Goal: Task Accomplishment & Management: Manage account settings

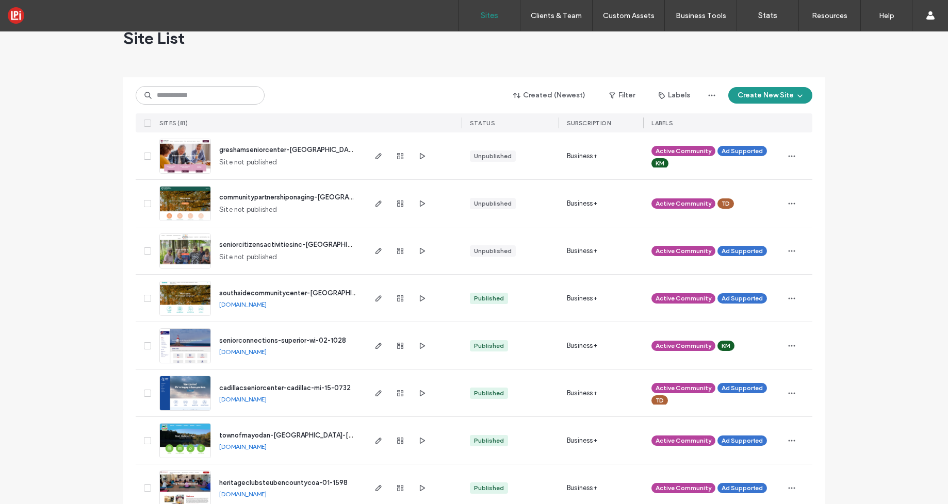
scroll to position [27, 0]
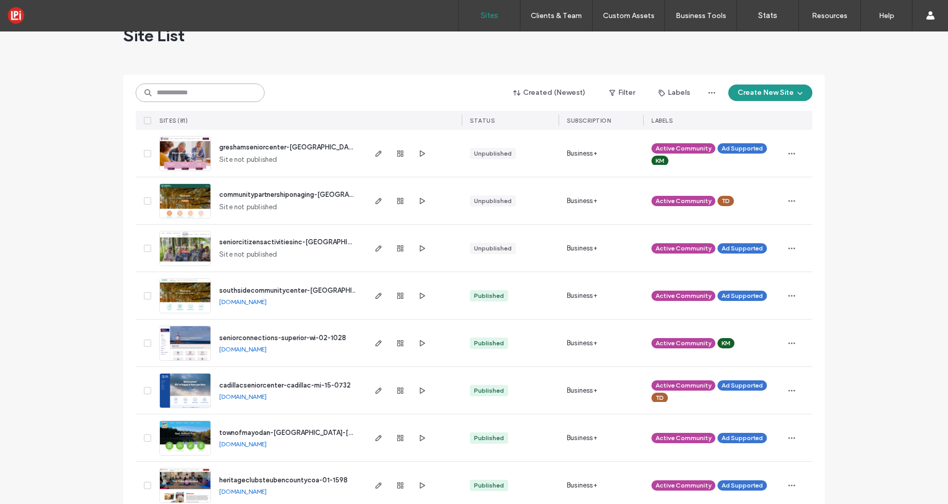
click at [181, 93] on input at bounding box center [200, 93] width 129 height 19
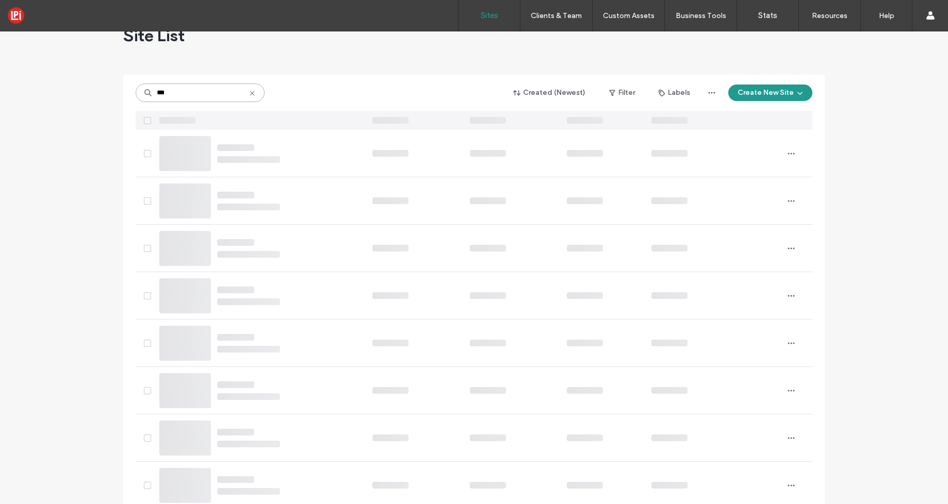
scroll to position [0, 0]
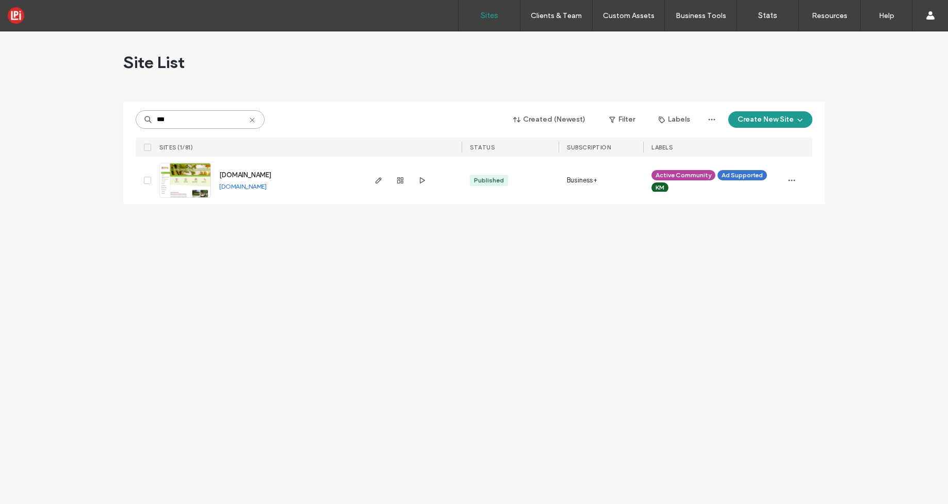
type input "***"
click at [379, 183] on icon "button" at bounding box center [378, 180] width 8 height 8
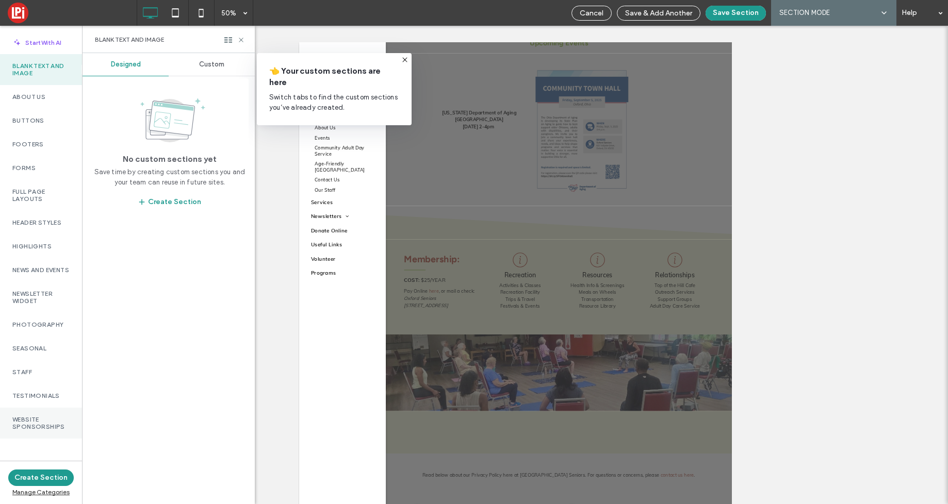
click at [42, 431] on label "Website Sponsorships" at bounding box center [40, 423] width 57 height 14
click at [212, 66] on span "Custom" at bounding box center [211, 64] width 25 height 8
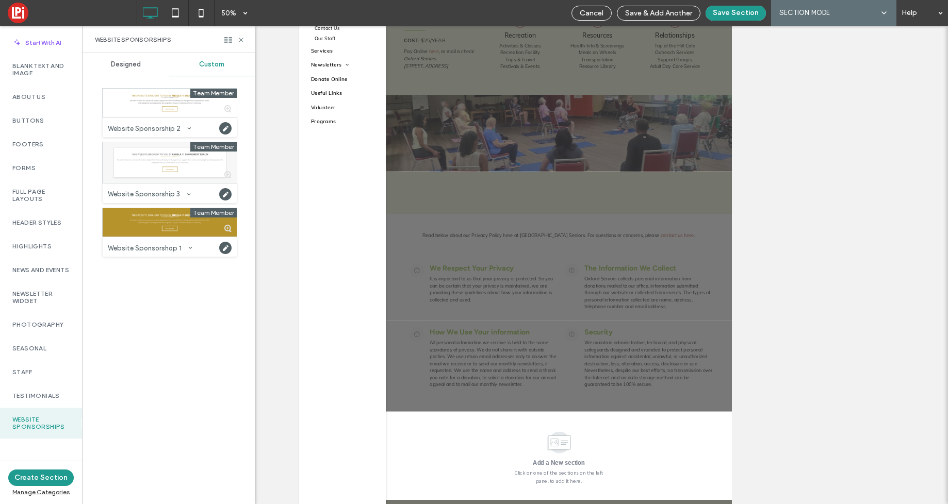
scroll to position [224, 0]
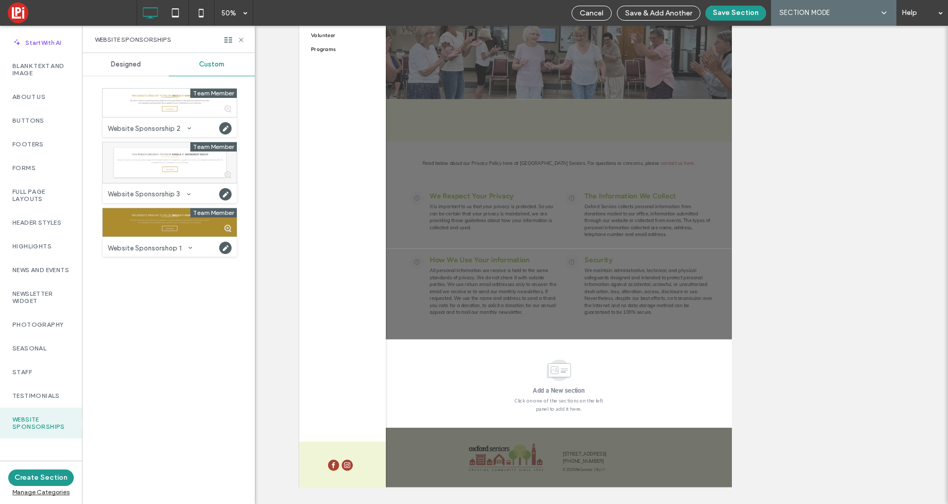
click at [129, 222] on div at bounding box center [170, 222] width 134 height 28
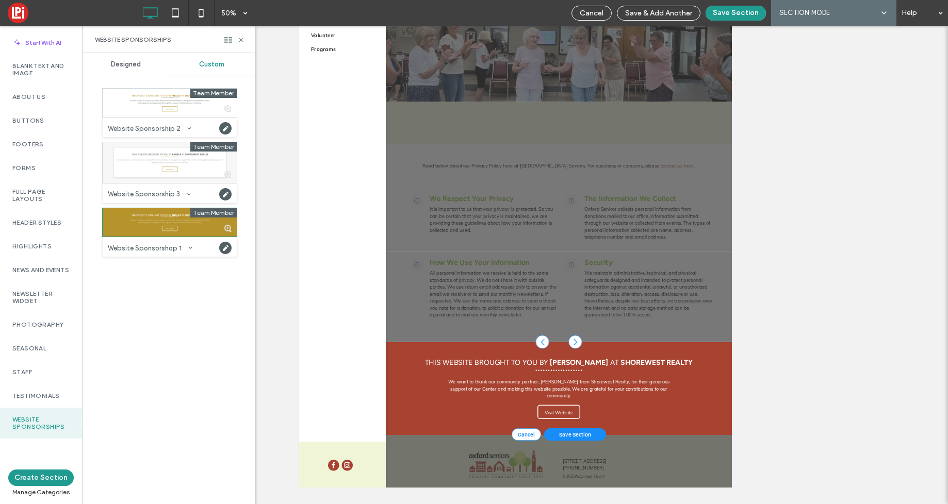
scroll to position [0, 0]
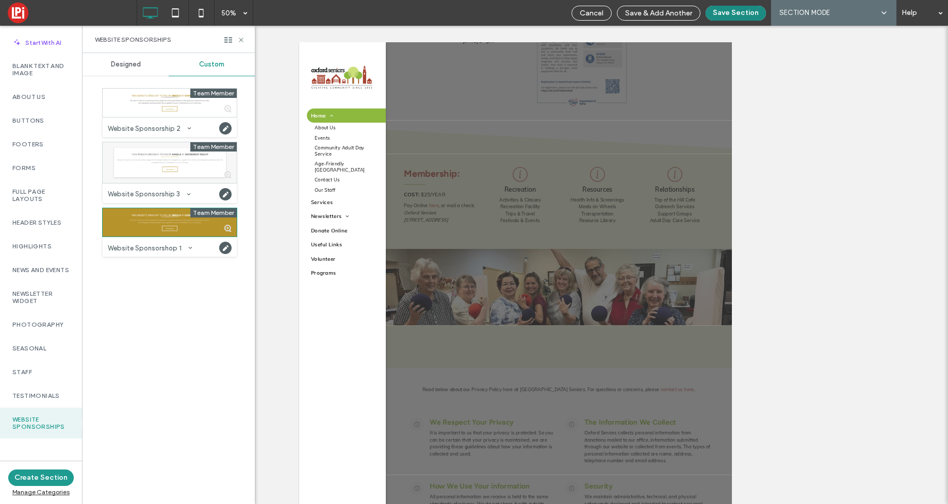
click at [741, 13] on button "Save Section" at bounding box center [735, 13] width 60 height 15
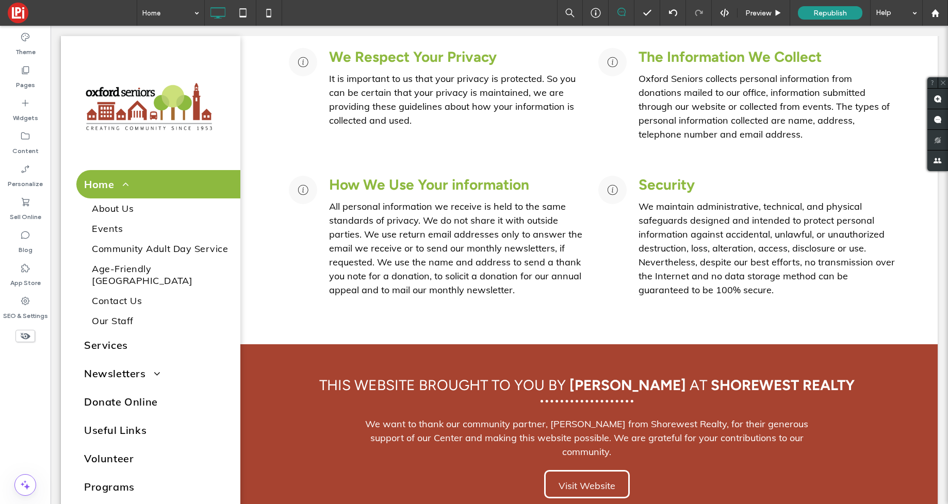
scroll to position [1981, 0]
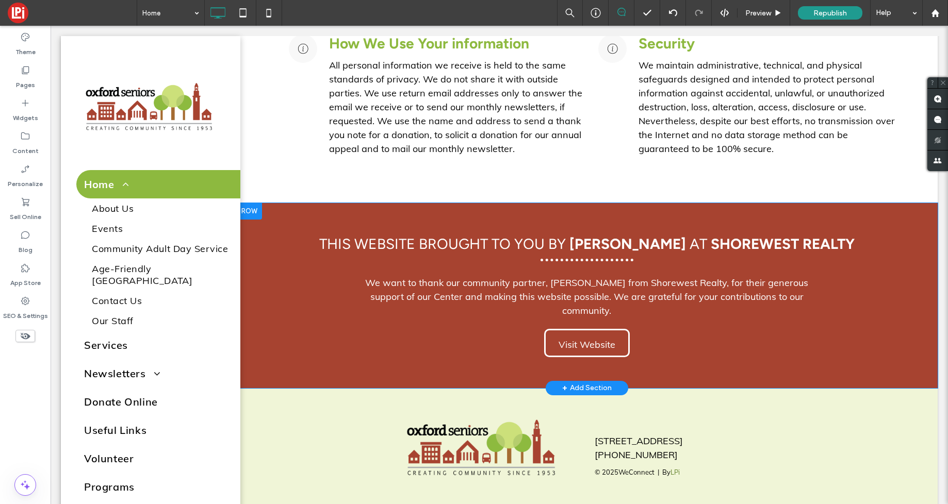
click at [291, 217] on div "This Website Brought to you by ANGELA AT Shorewest realty We want to thank our …" at bounding box center [586, 295] width 701 height 185
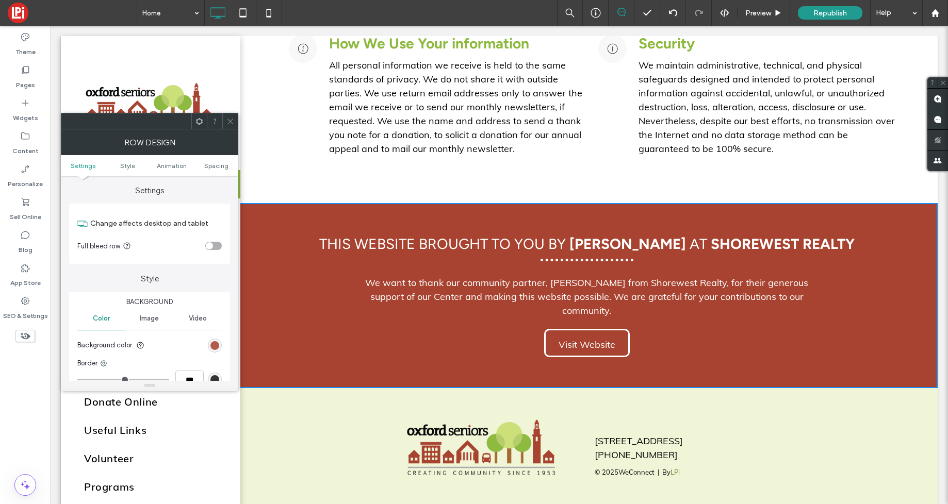
click at [214, 346] on div "rgb(167, 67, 48)" at bounding box center [214, 345] width 9 height 9
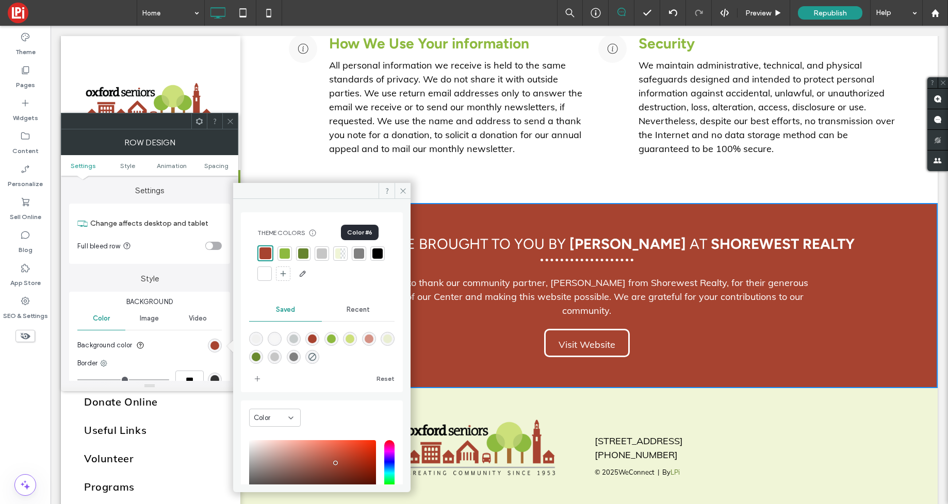
click at [360, 253] on div at bounding box center [359, 254] width 10 height 10
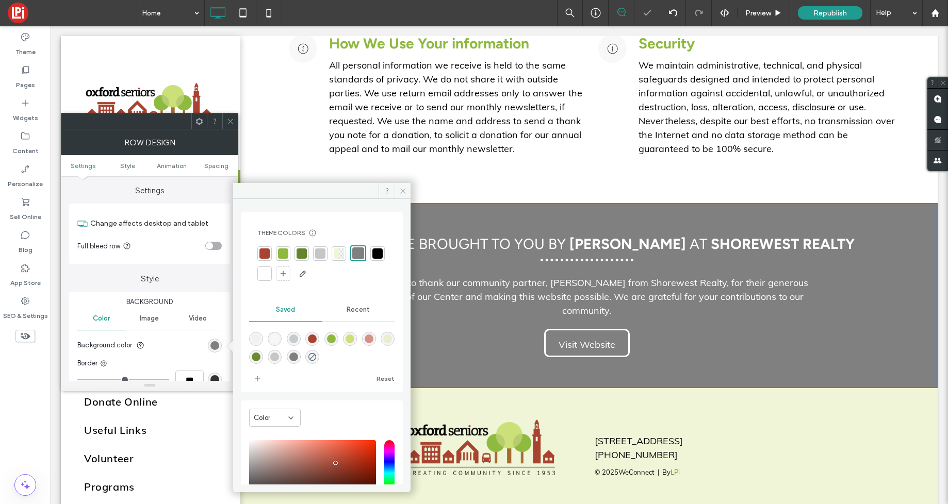
click at [405, 187] on icon at bounding box center [403, 191] width 8 height 8
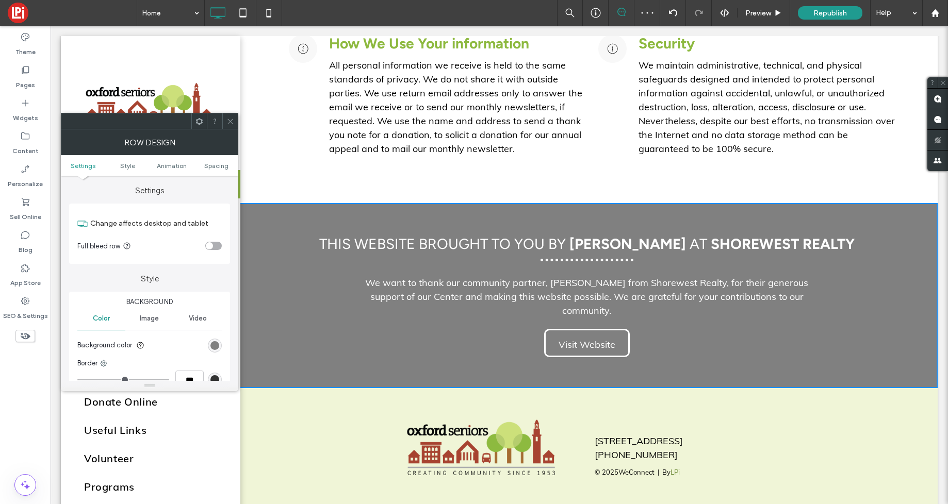
click at [228, 122] on icon at bounding box center [230, 122] width 8 height 8
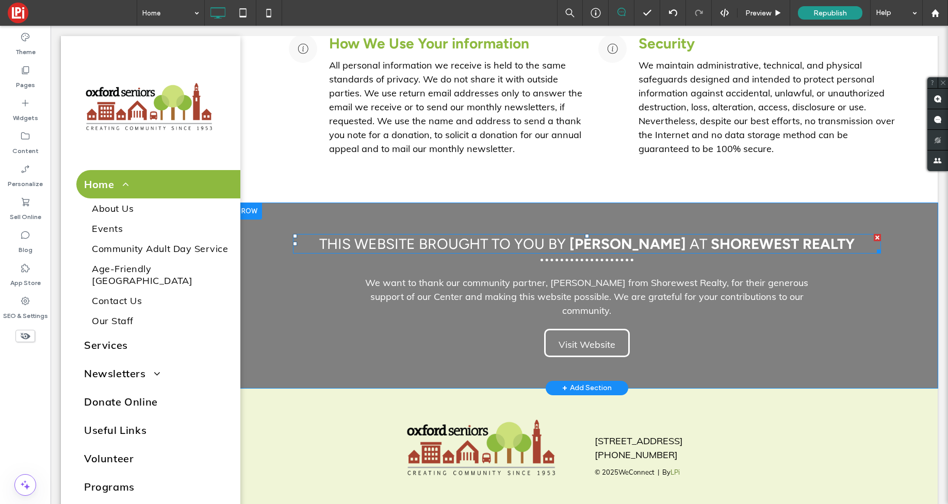
click at [520, 246] on span "This Website Brought to you by" at bounding box center [442, 244] width 246 height 18
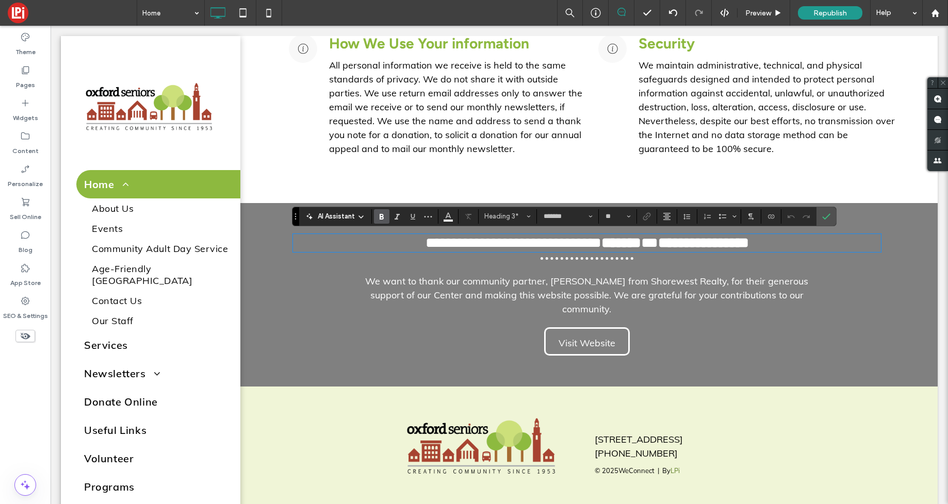
click at [640, 244] on strong "******" at bounding box center [621, 243] width 40 height 14
click at [641, 244] on span at bounding box center [641, 243] width 0 height 14
drag, startPoint x: 641, startPoint y: 241, endPoint x: 485, endPoint y: 237, distance: 156.8
click at [611, 241] on span "**********" at bounding box center [529, 243] width 199 height 14
click at [378, 214] on icon "Bold" at bounding box center [381, 216] width 8 height 8
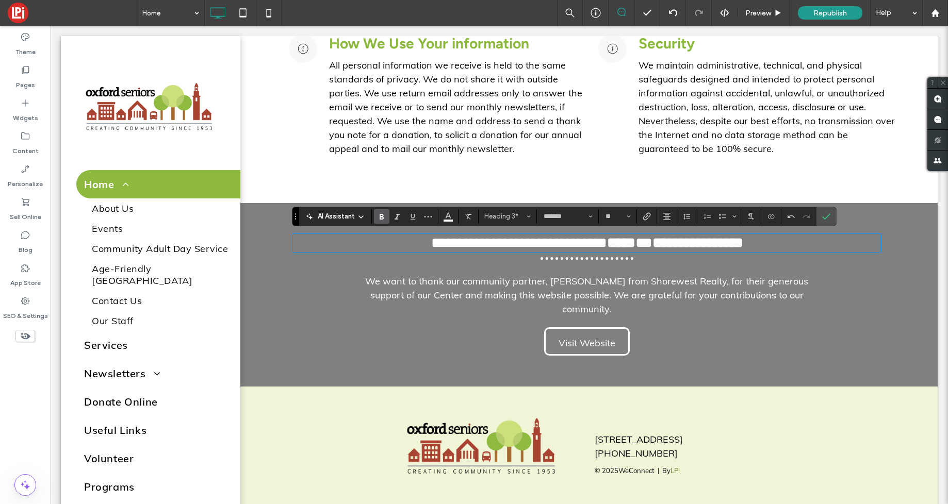
click at [827, 243] on h3 "**********" at bounding box center [587, 243] width 588 height 16
drag, startPoint x: 662, startPoint y: 243, endPoint x: 555, endPoint y: 230, distance: 107.5
click at [835, 239] on h3 "**********" at bounding box center [587, 243] width 588 height 16
click at [382, 219] on use "Bold" at bounding box center [382, 217] width 4 height 6
click at [578, 281] on span "We want to thank our community partner, Angela from Shorewest Realty, for their…" at bounding box center [586, 295] width 443 height 40
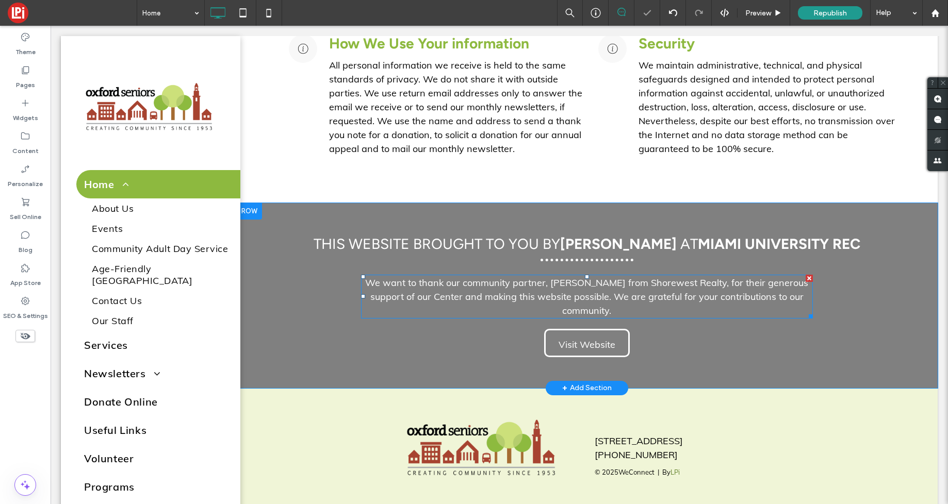
click at [578, 282] on span "We want to thank our community partner, Angela from Shorewest Realty, for their…" at bounding box center [586, 297] width 443 height 40
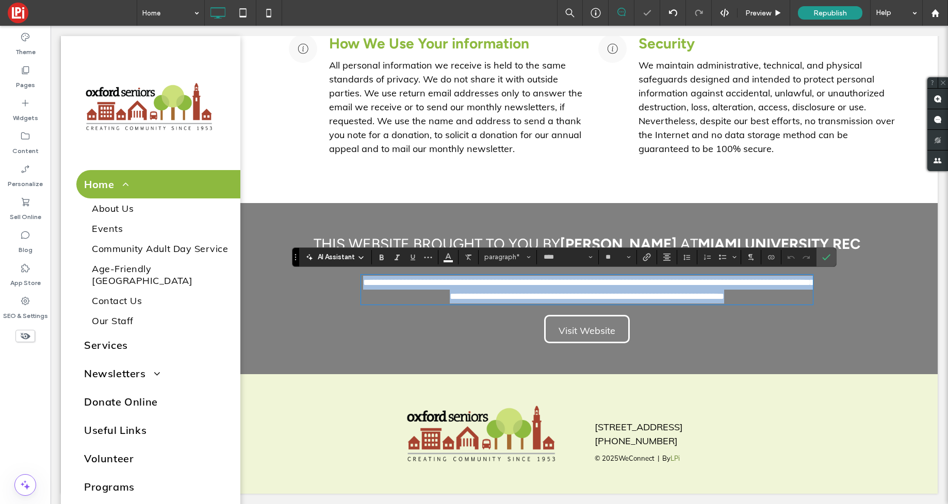
click at [579, 282] on span "**********" at bounding box center [588, 289] width 451 height 23
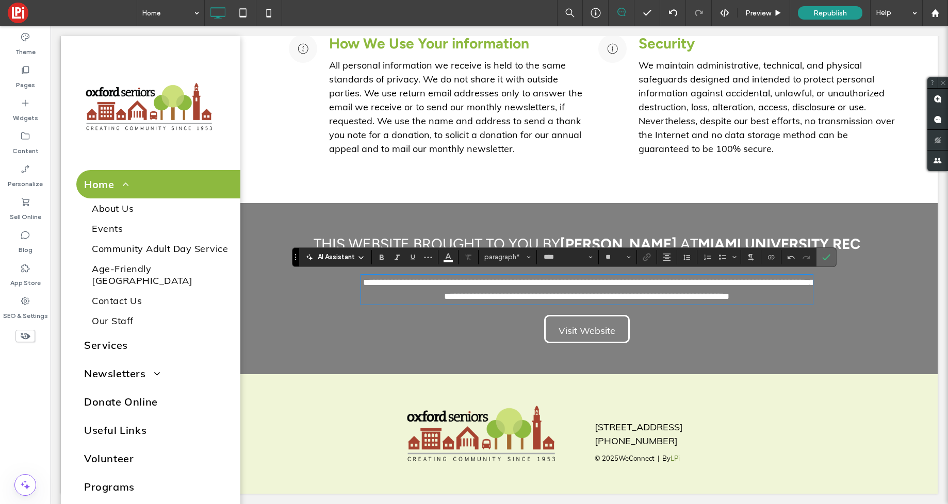
click at [826, 256] on icon "Confirm" at bounding box center [826, 257] width 8 height 8
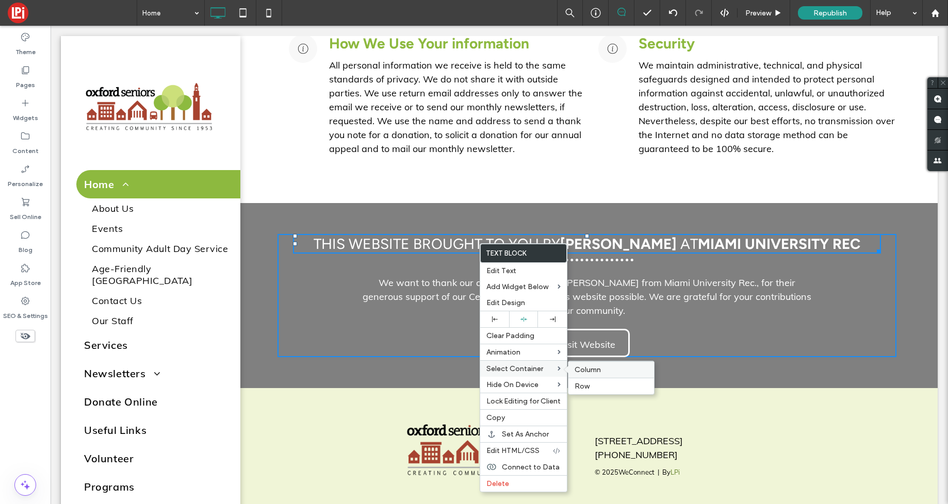
click at [598, 371] on span "Column" at bounding box center [587, 370] width 26 height 9
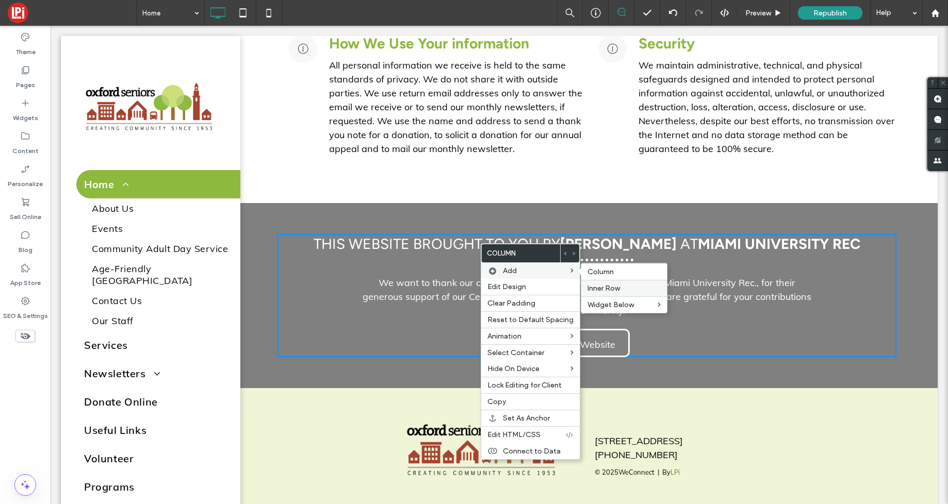
click at [611, 287] on span "Inner Row" at bounding box center [603, 288] width 32 height 9
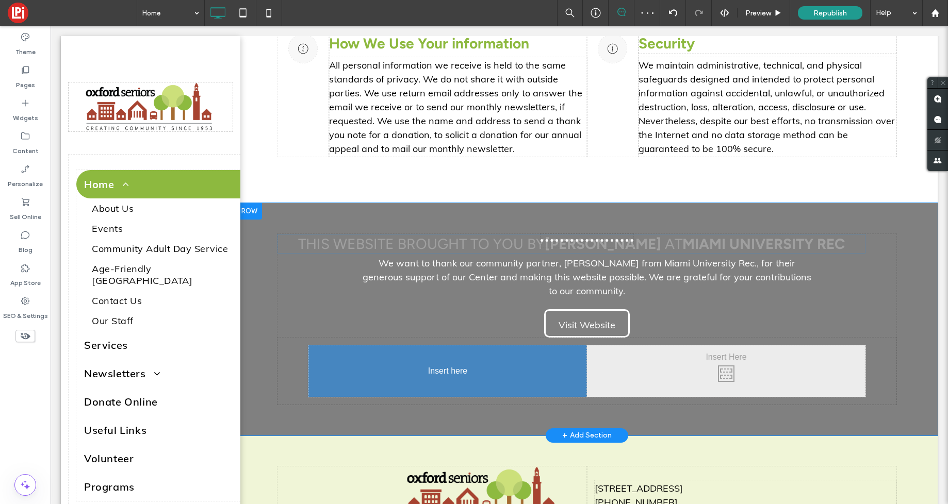
drag, startPoint x: 441, startPoint y: 244, endPoint x: 501, endPoint y: 395, distance: 162.2
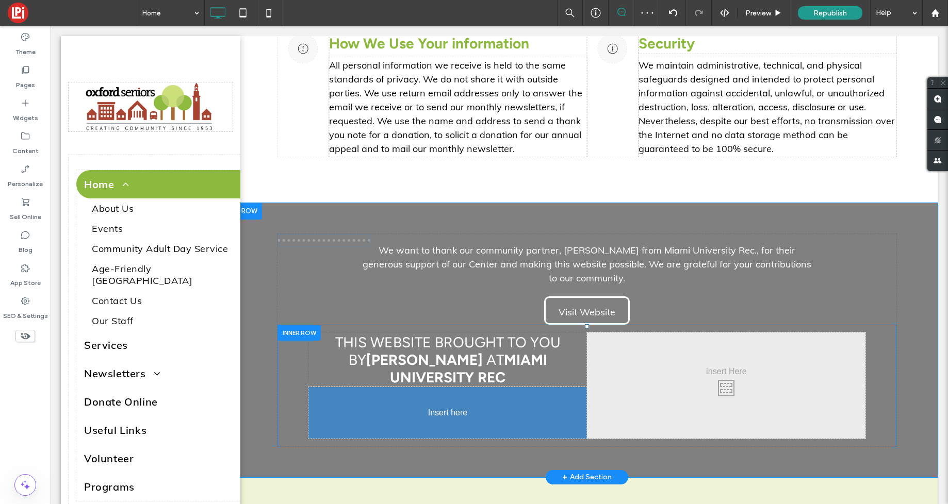
drag, startPoint x: 563, startPoint y: 238, endPoint x: 475, endPoint y: 369, distance: 157.6
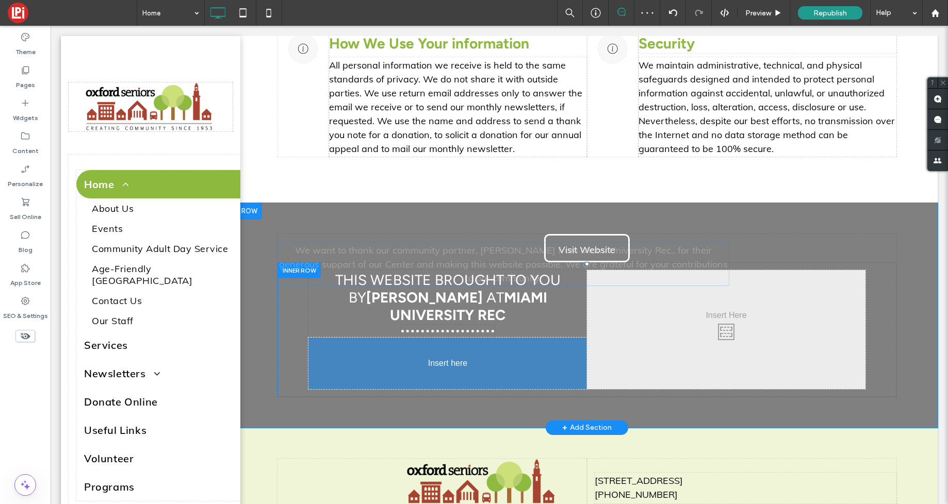
drag, startPoint x: 562, startPoint y: 248, endPoint x: 613, endPoint y: 289, distance: 66.0
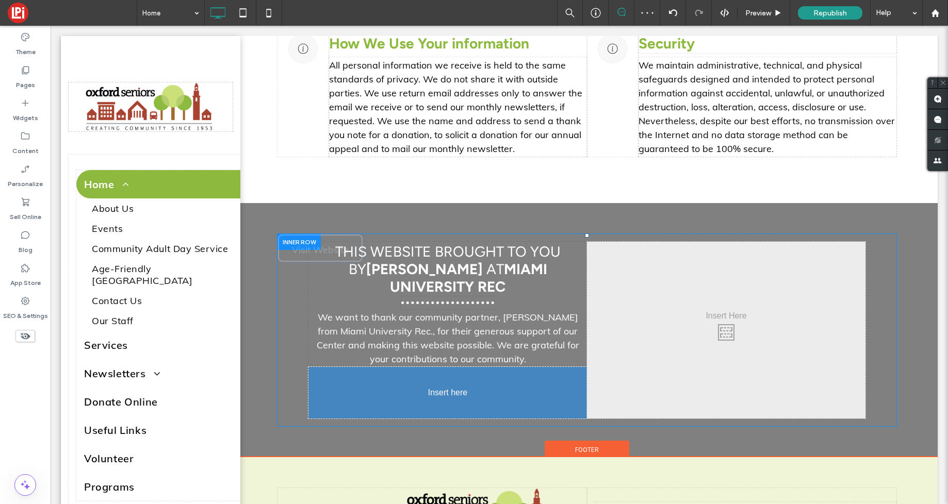
drag, startPoint x: 601, startPoint y: 243, endPoint x: 517, endPoint y: 375, distance: 156.8
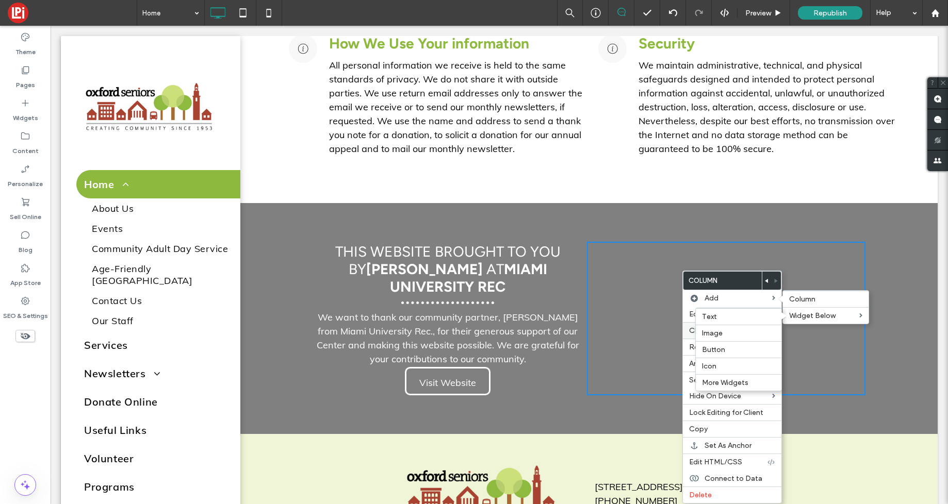
click at [704, 332] on span "Image" at bounding box center [712, 333] width 21 height 9
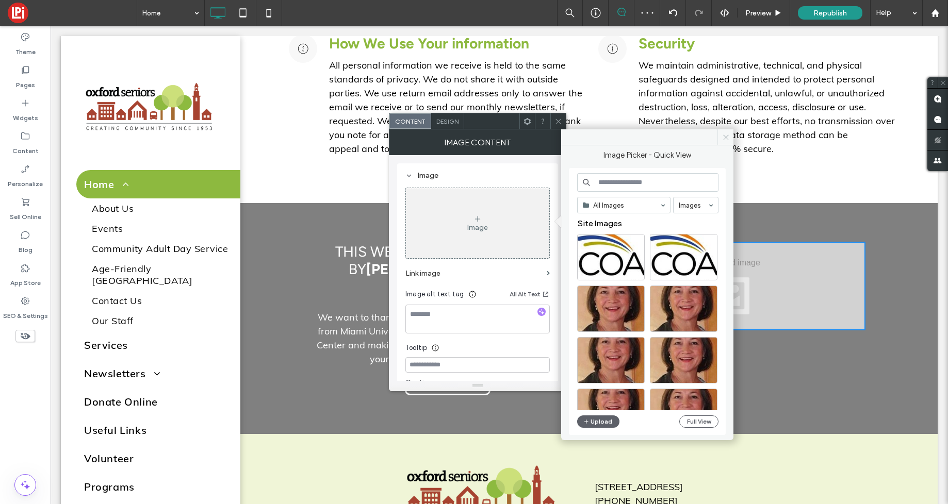
click at [724, 138] on icon at bounding box center [726, 138] width 8 height 8
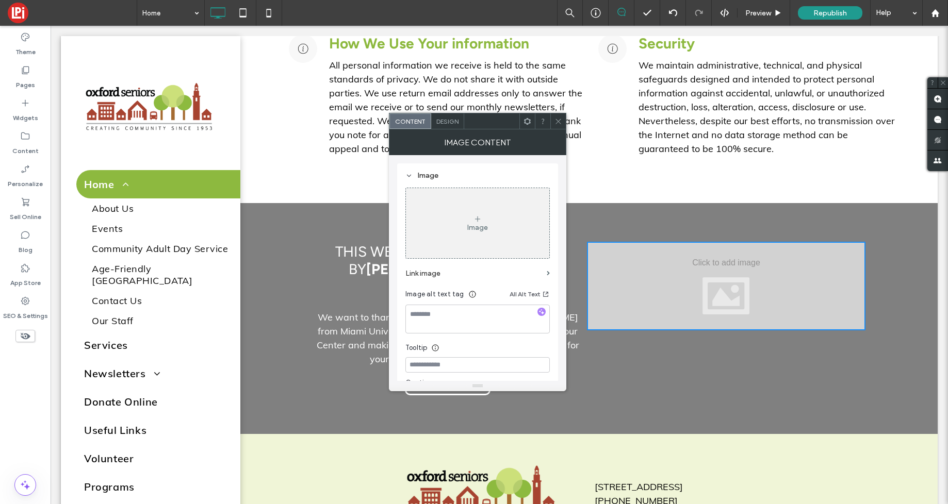
drag, startPoint x: 561, startPoint y: 121, endPoint x: 493, endPoint y: 116, distance: 67.8
click at [557, 121] on icon at bounding box center [558, 122] width 8 height 8
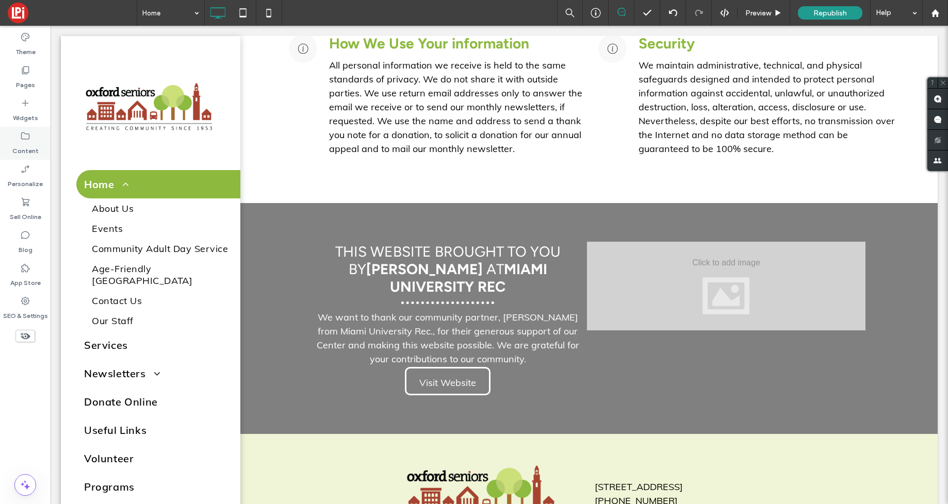
click at [26, 139] on use at bounding box center [25, 136] width 8 height 7
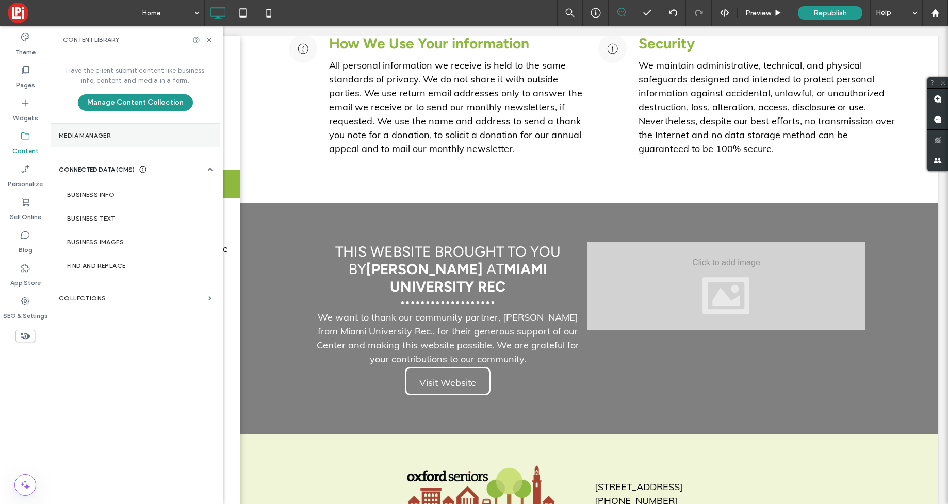
click at [85, 136] on label "Media Manager" at bounding box center [135, 135] width 153 height 7
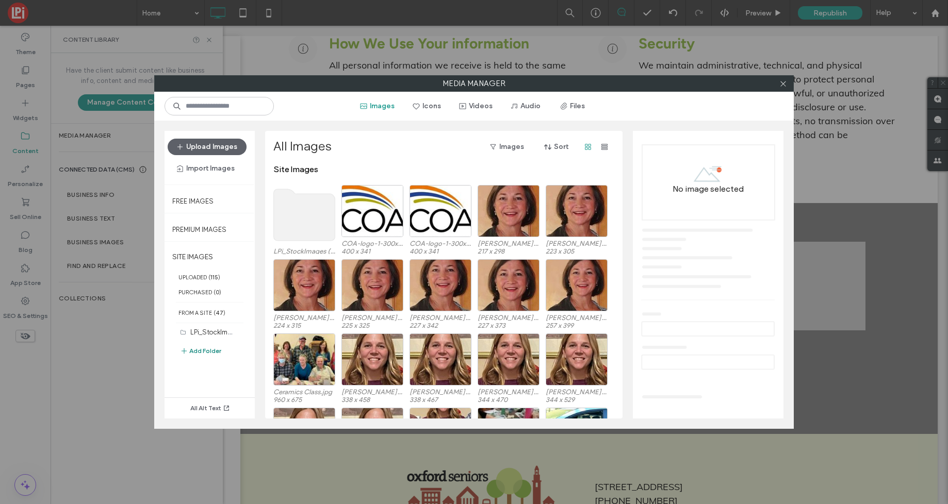
click at [206, 351] on button "Add Folder" at bounding box center [200, 351] width 41 height 12
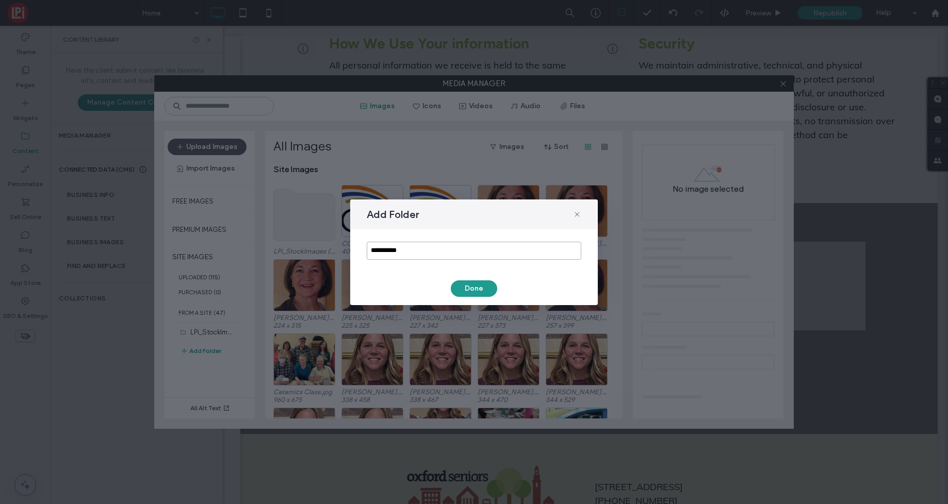
drag, startPoint x: 439, startPoint y: 252, endPoint x: 333, endPoint y: 242, distance: 106.7
click at [333, 242] on div "**********" at bounding box center [474, 252] width 948 height 504
type input "**********"
click at [474, 292] on button "Done" at bounding box center [474, 289] width 46 height 17
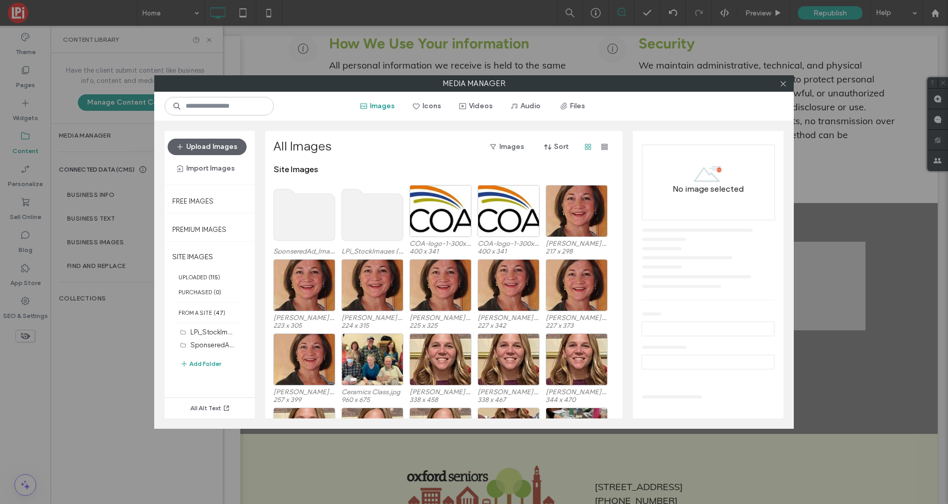
click at [306, 221] on use at bounding box center [304, 215] width 61 height 52
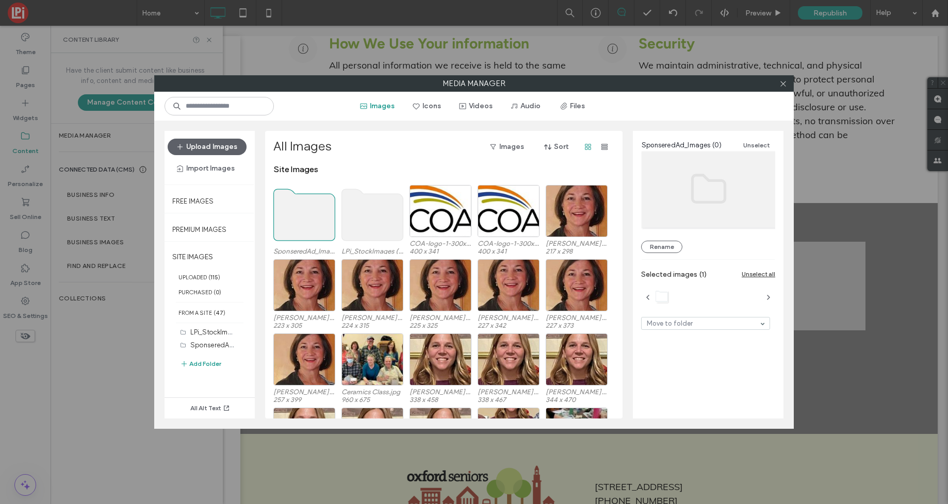
click at [306, 221] on use at bounding box center [304, 215] width 61 height 52
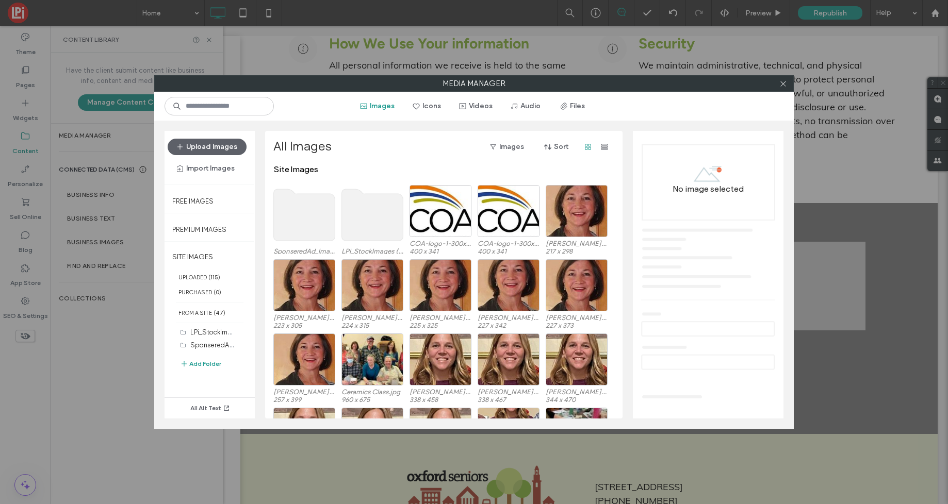
click at [306, 221] on use at bounding box center [304, 215] width 61 height 52
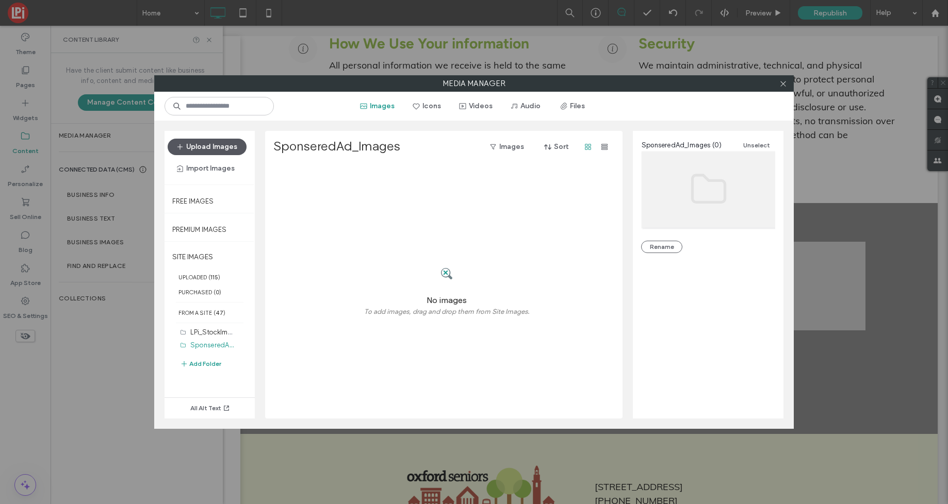
click at [201, 144] on button "Upload Images" at bounding box center [207, 147] width 79 height 17
click at [783, 81] on icon at bounding box center [783, 84] width 8 height 8
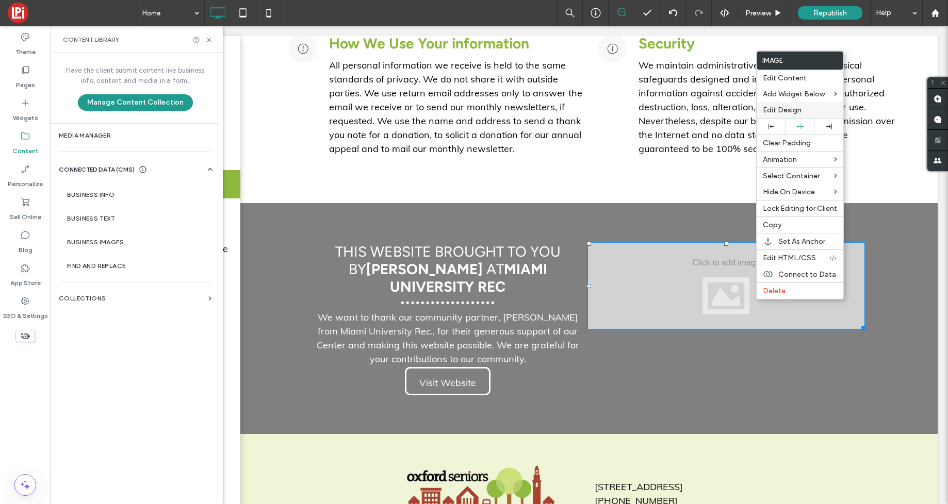
click at [801, 111] on label "Edit Design" at bounding box center [800, 110] width 74 height 9
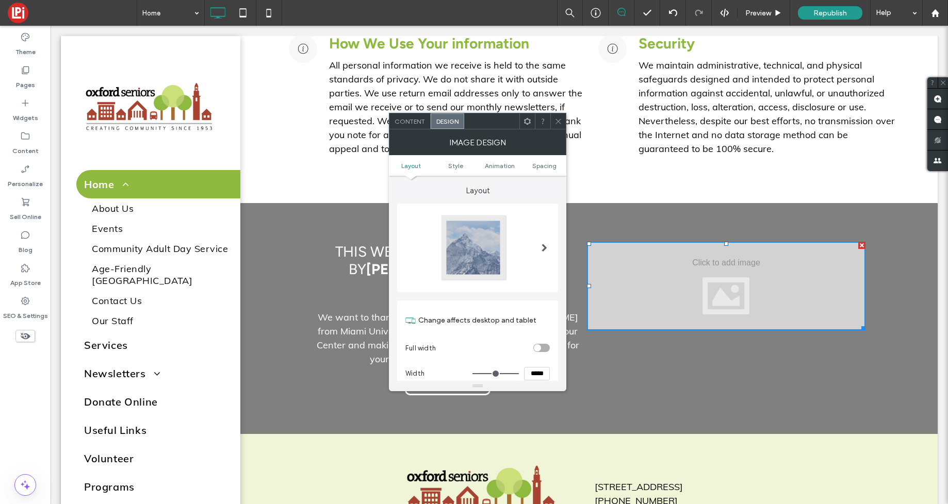
click at [412, 126] on div "Content" at bounding box center [409, 120] width 41 height 15
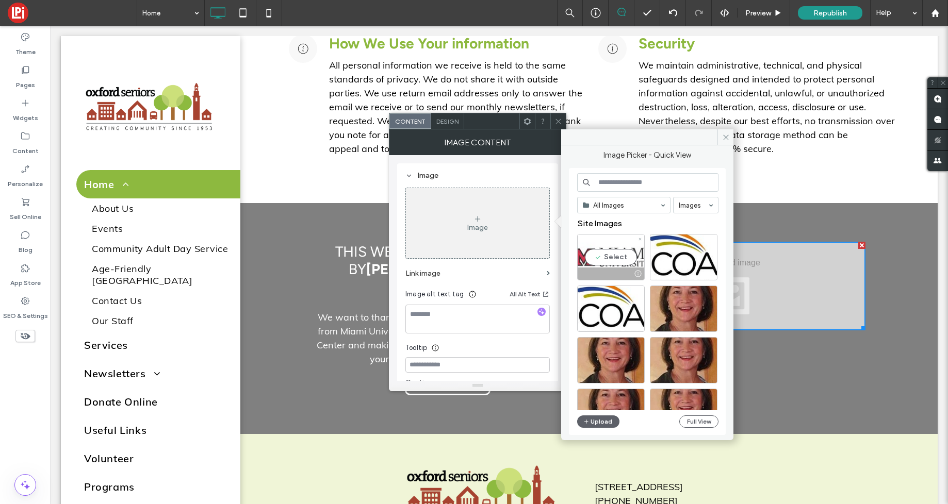
click at [622, 254] on div "Select" at bounding box center [611, 257] width 68 height 46
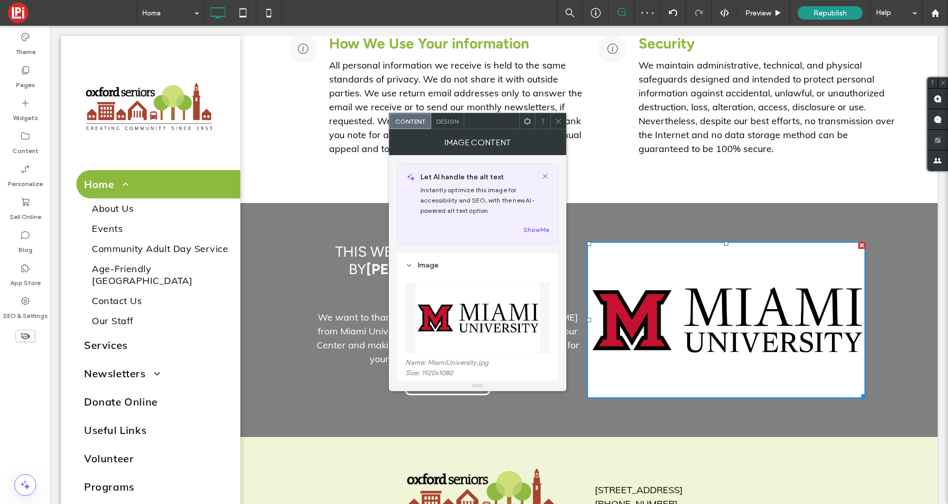
click at [453, 123] on span "Design" at bounding box center [447, 122] width 22 height 8
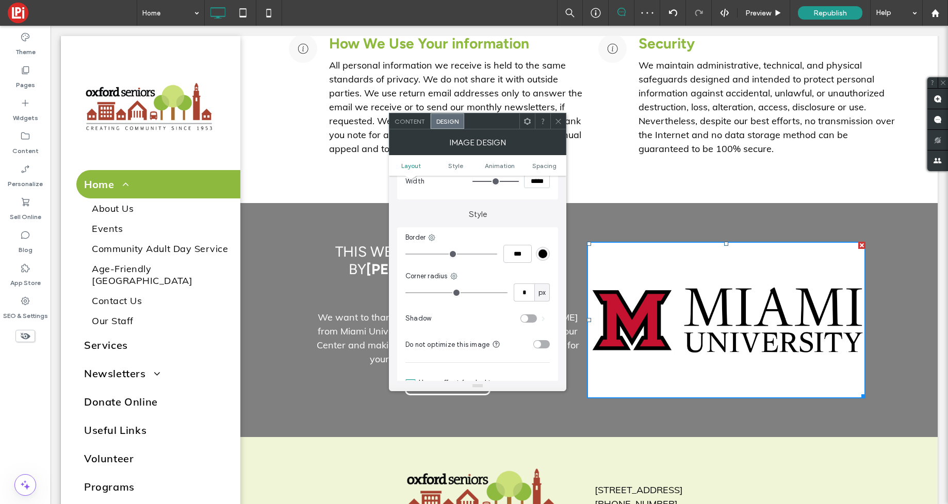
scroll to position [201, 0]
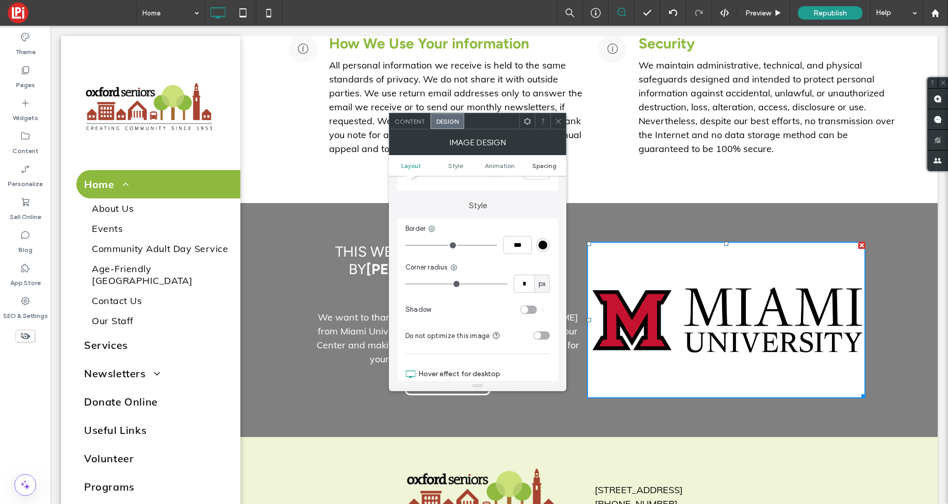
click at [545, 165] on span "Spacing" at bounding box center [544, 166] width 24 height 8
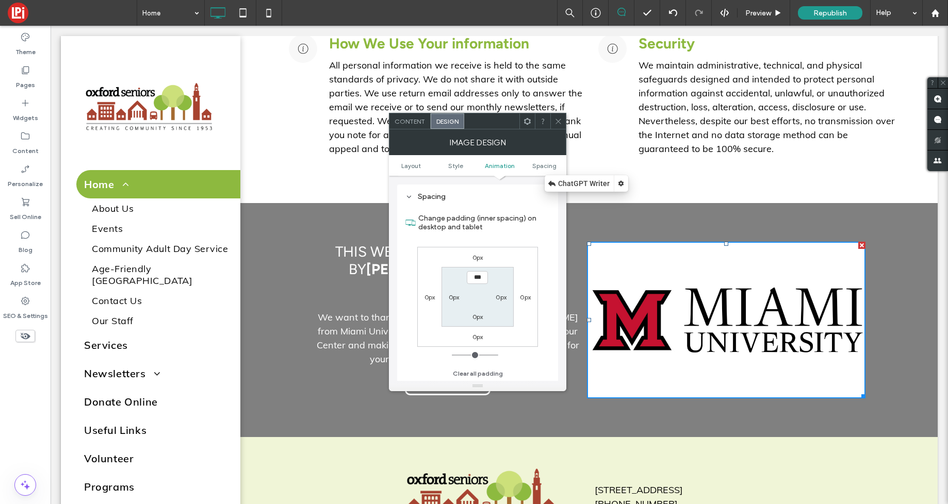
scroll to position [519, 0]
click at [501, 298] on label "0px" at bounding box center [501, 297] width 11 height 8
type input "**"
type input "****"
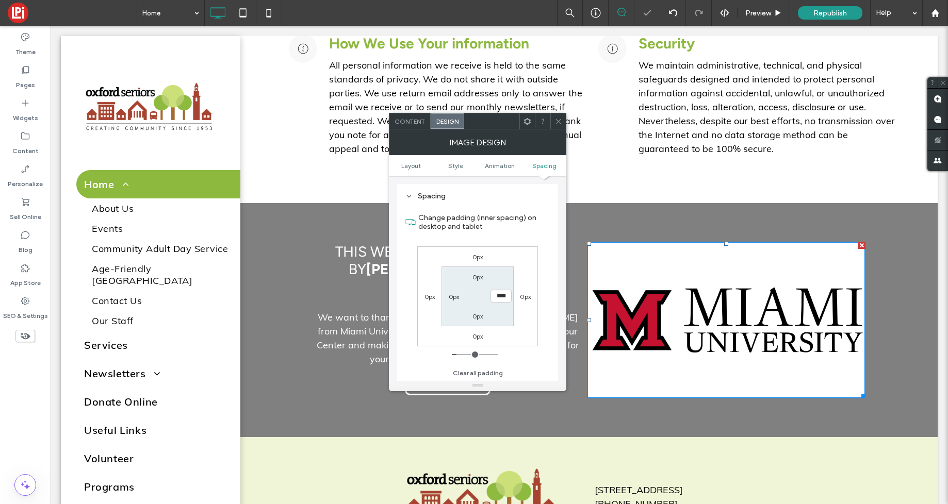
click at [454, 300] on label "0px" at bounding box center [454, 297] width 11 height 8
type input "*"
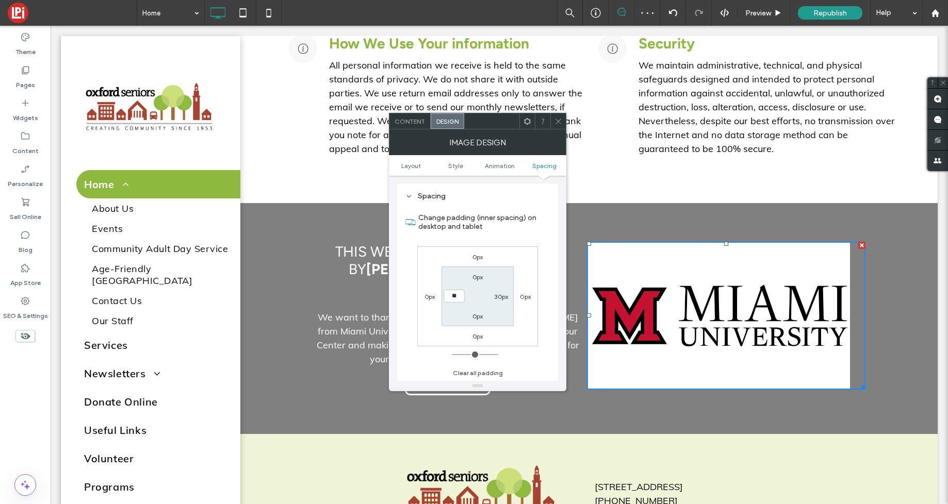
type input "**"
type input "****"
click at [480, 290] on section "0px 30px 0px ****" at bounding box center [477, 296] width 72 height 59
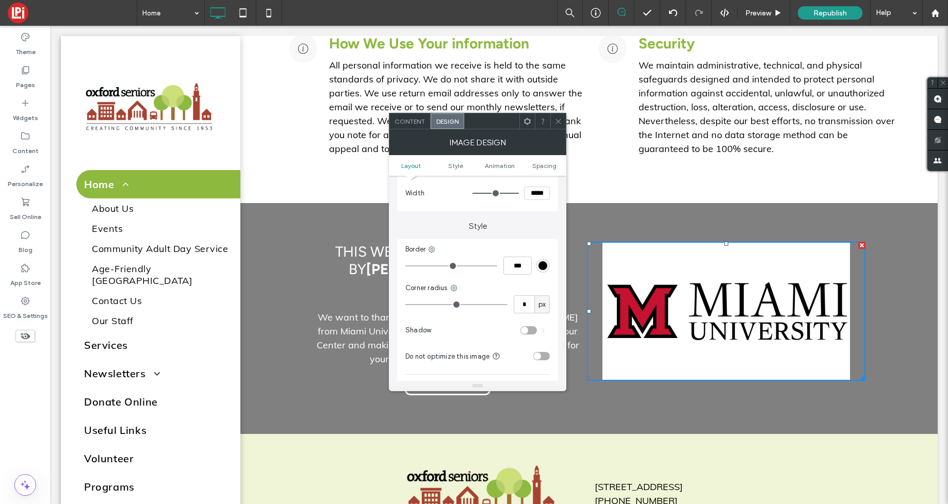
scroll to position [184, 0]
click at [411, 122] on span "Content" at bounding box center [409, 122] width 30 height 8
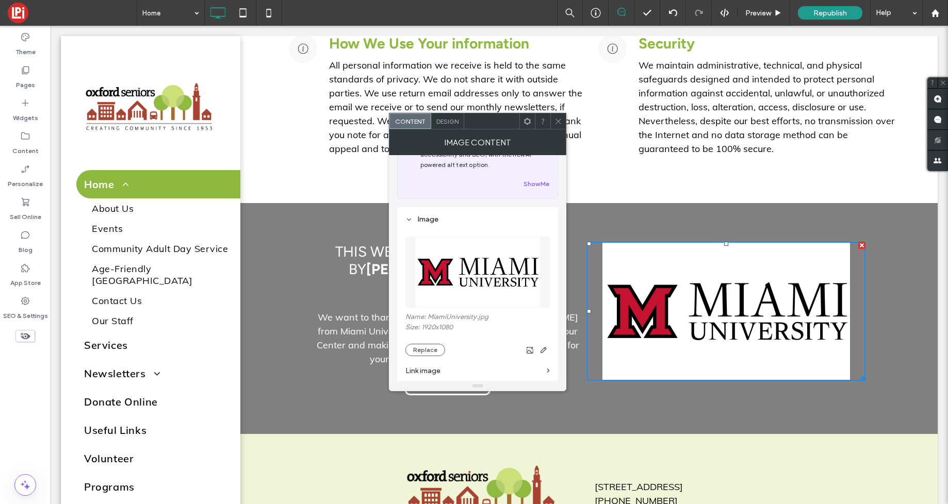
scroll to position [49, 0]
click at [427, 349] on button "Replace" at bounding box center [425, 347] width 40 height 12
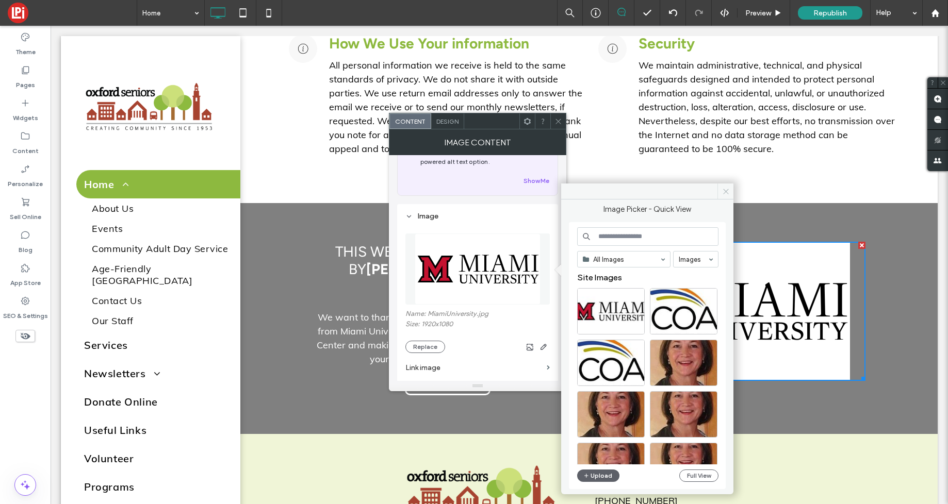
click at [728, 188] on icon at bounding box center [726, 192] width 8 height 8
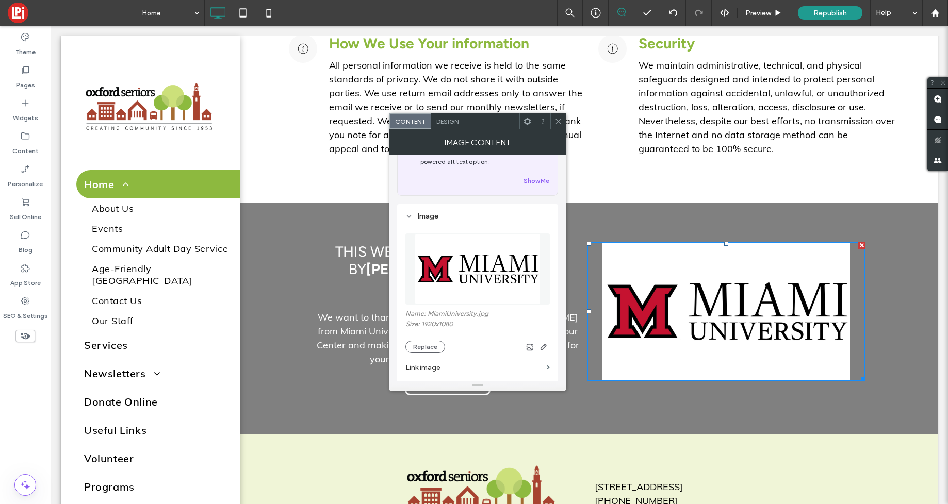
click at [417, 353] on section "Link image" at bounding box center [477, 367] width 144 height 29
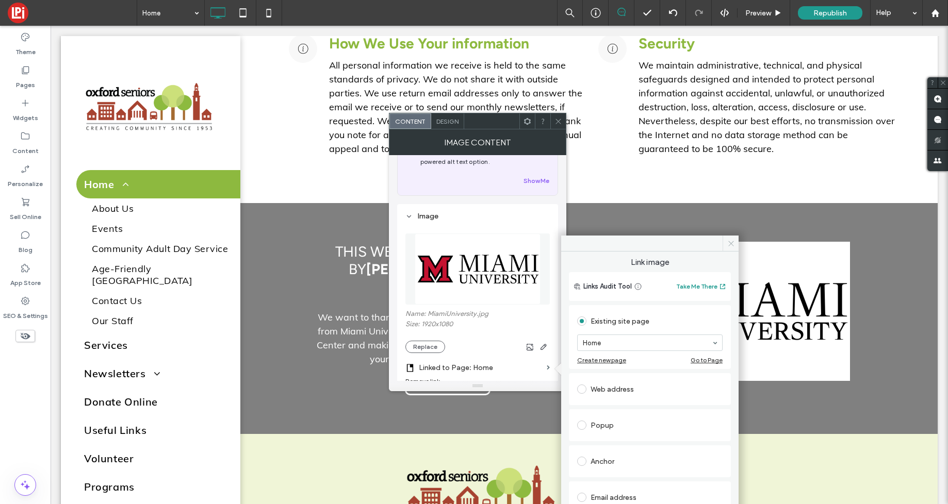
drag, startPoint x: 733, startPoint y: 243, endPoint x: 683, endPoint y: 217, distance: 56.7
click at [733, 243] on icon at bounding box center [731, 244] width 8 height 8
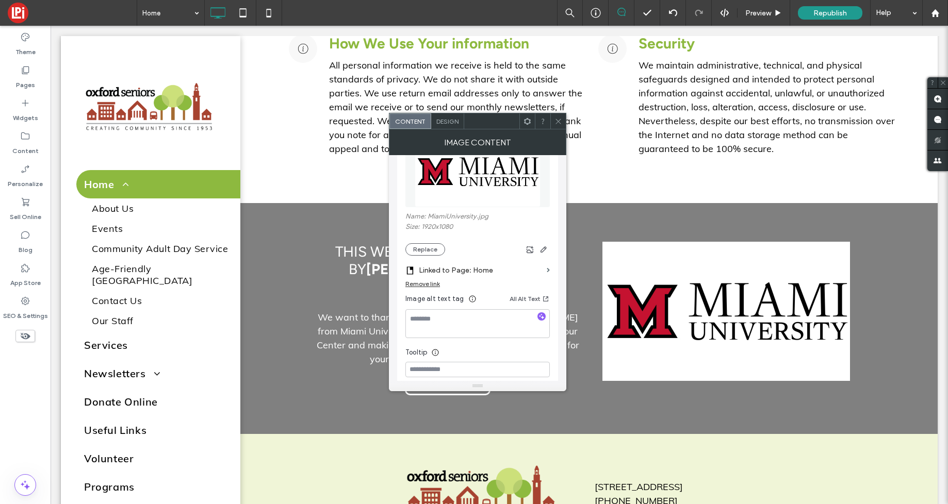
scroll to position [156, 0]
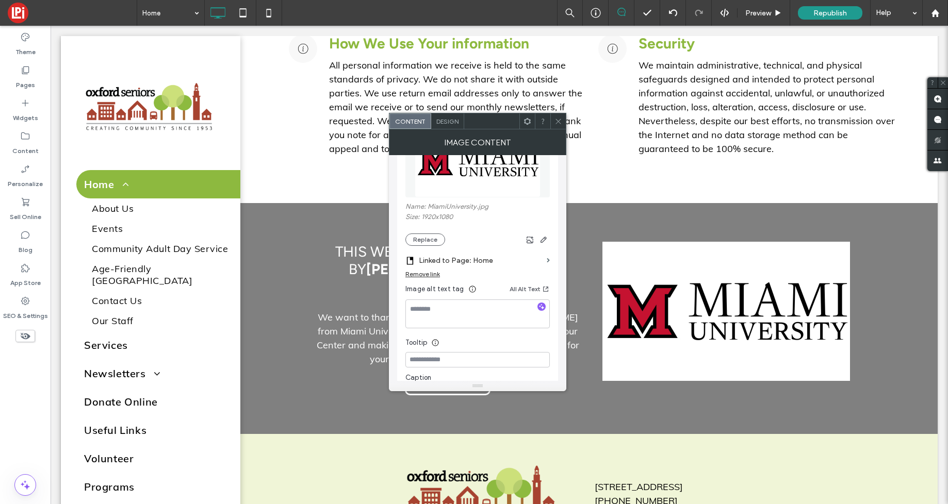
click at [458, 260] on label "Linked to Page: Home" at bounding box center [481, 260] width 124 height 19
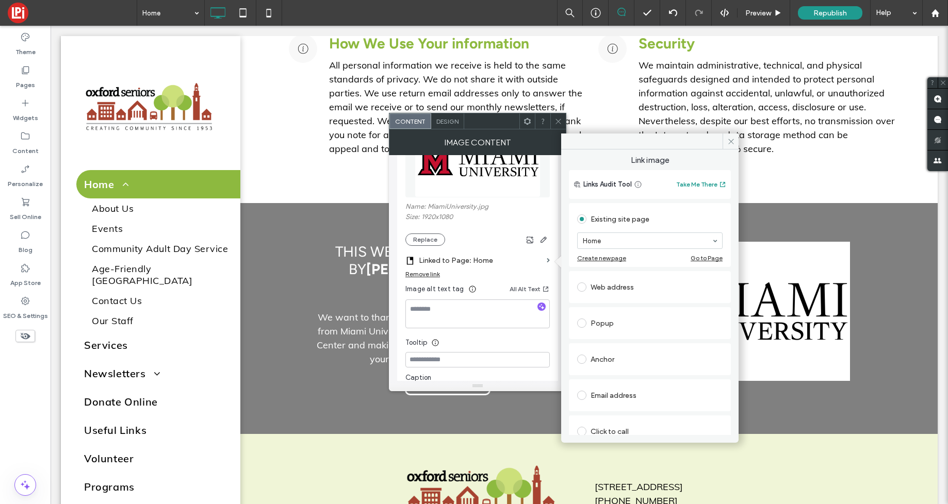
click at [584, 287] on span at bounding box center [581, 287] width 9 height 9
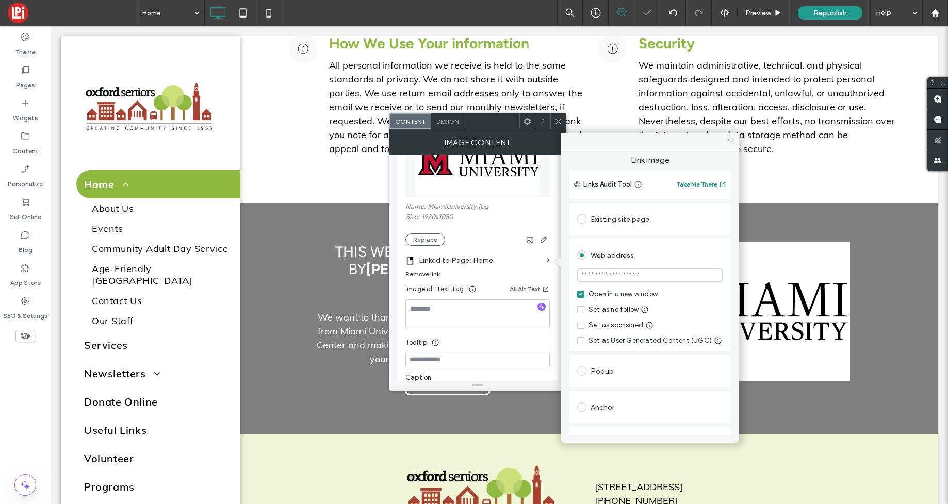
click at [618, 277] on input "url" at bounding box center [649, 275] width 145 height 13
paste input "**********"
type input "**********"
click at [582, 326] on icon at bounding box center [581, 325] width 4 height 3
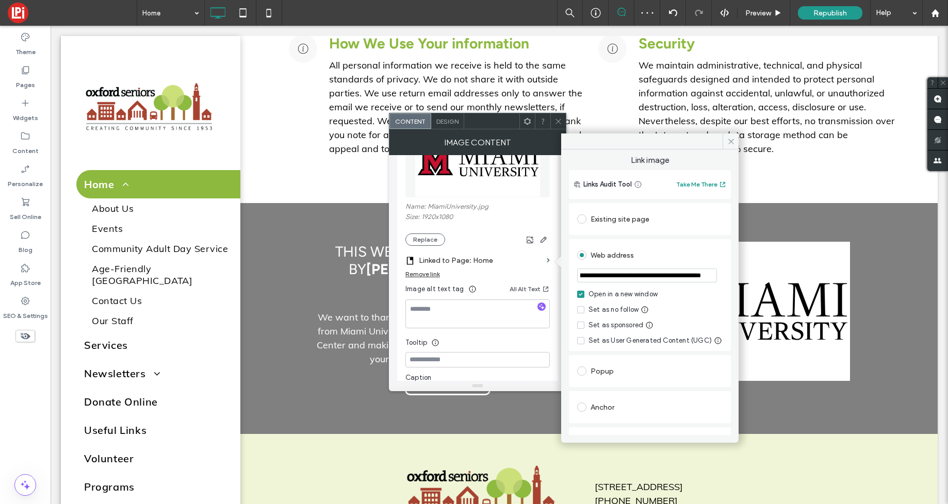
scroll to position [0, 0]
click at [733, 141] on icon at bounding box center [731, 142] width 8 height 8
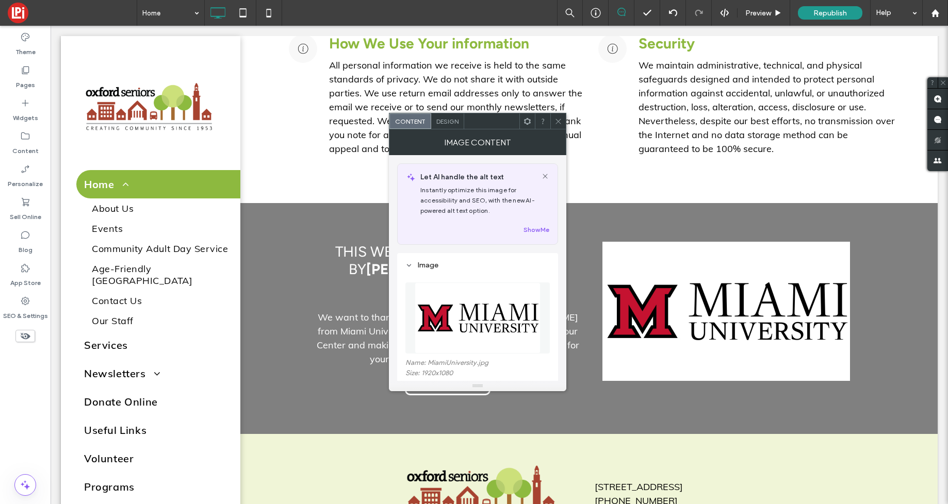
click at [448, 120] on span "Design" at bounding box center [447, 122] width 22 height 8
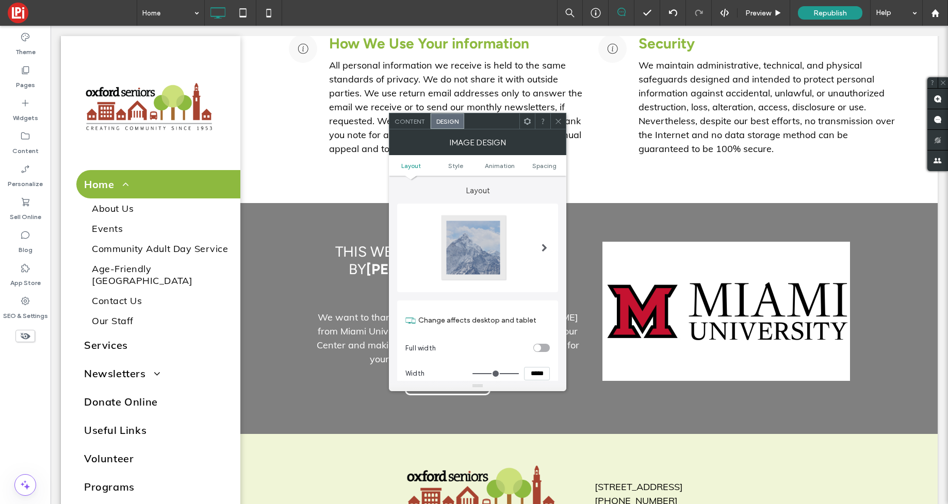
click at [561, 120] on icon at bounding box center [558, 122] width 8 height 8
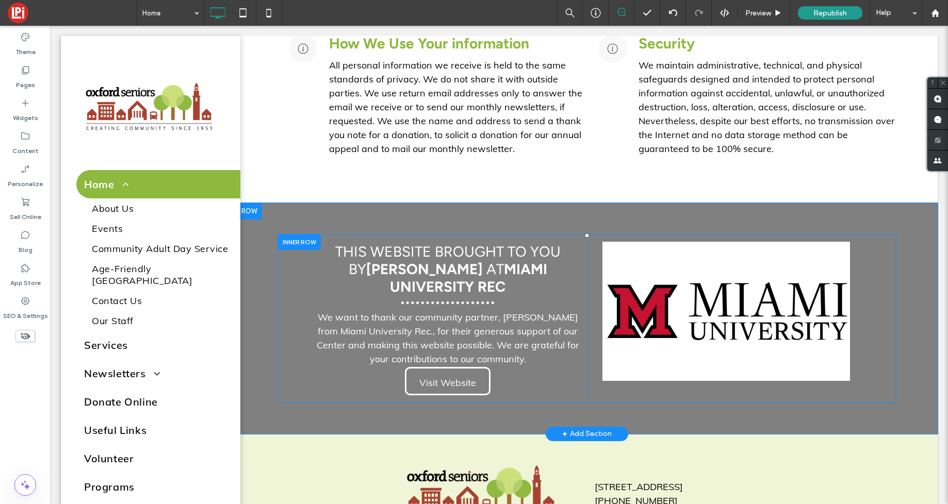
click at [640, 282] on img at bounding box center [726, 311] width 248 height 139
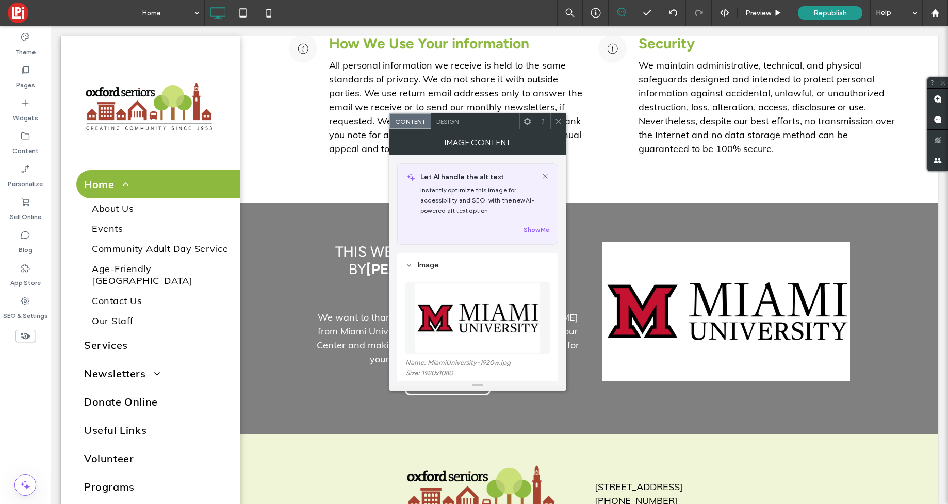
click at [449, 119] on span "Design" at bounding box center [447, 122] width 22 height 8
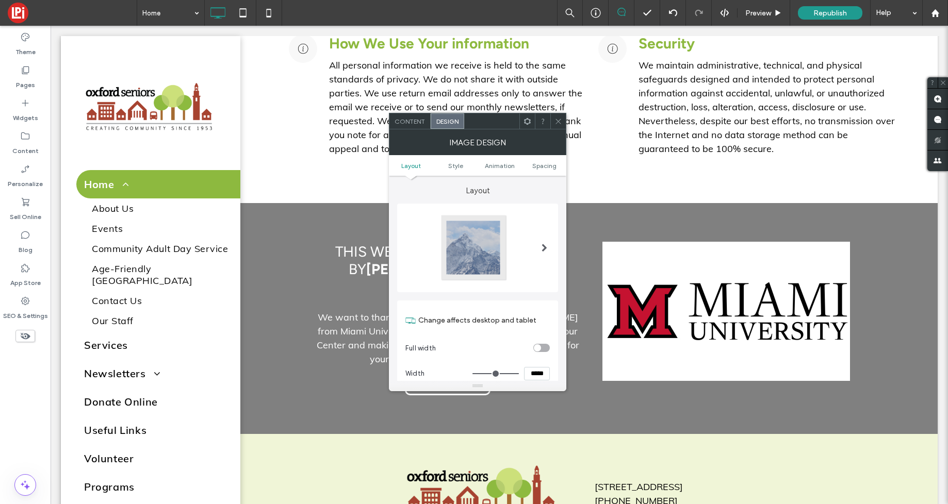
scroll to position [43, 0]
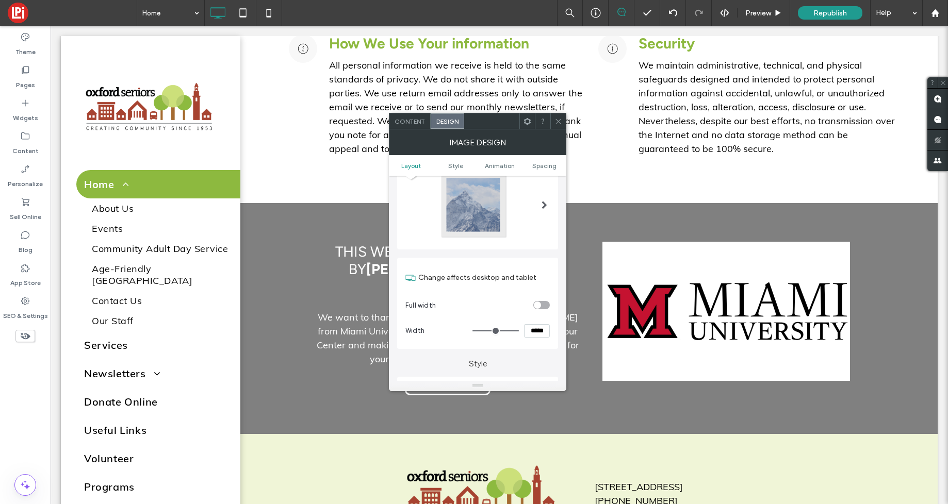
drag, startPoint x: 536, startPoint y: 331, endPoint x: 524, endPoint y: 354, distance: 25.8
click at [536, 331] on input "*****" at bounding box center [537, 330] width 26 height 13
type input "*****"
type input "***"
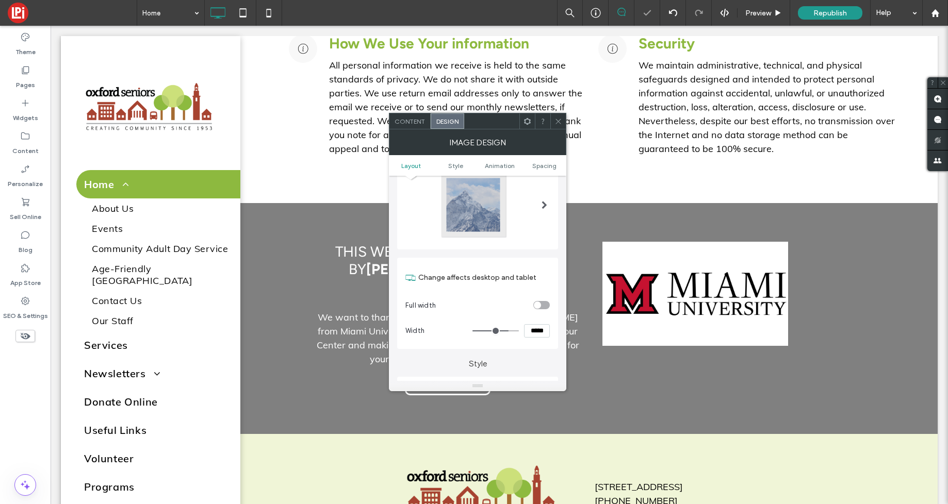
click at [559, 119] on icon at bounding box center [558, 122] width 8 height 8
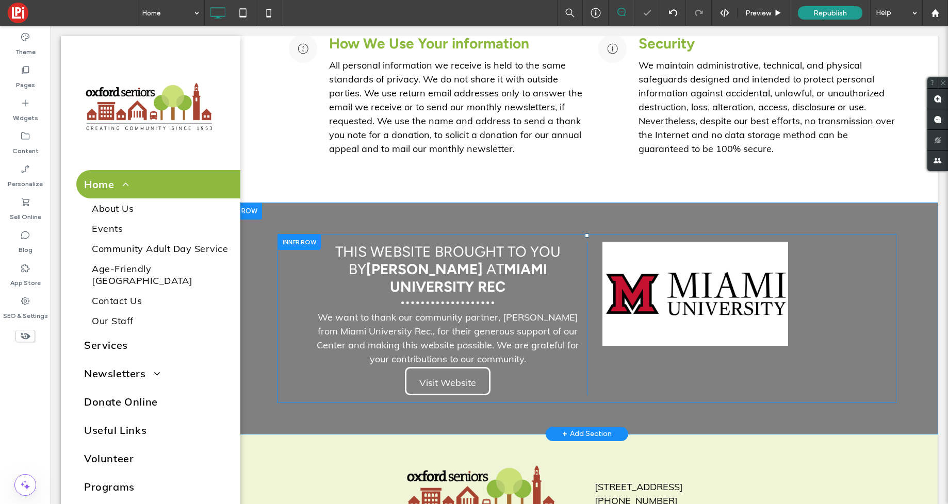
click at [307, 242] on div at bounding box center [298, 242] width 43 height 16
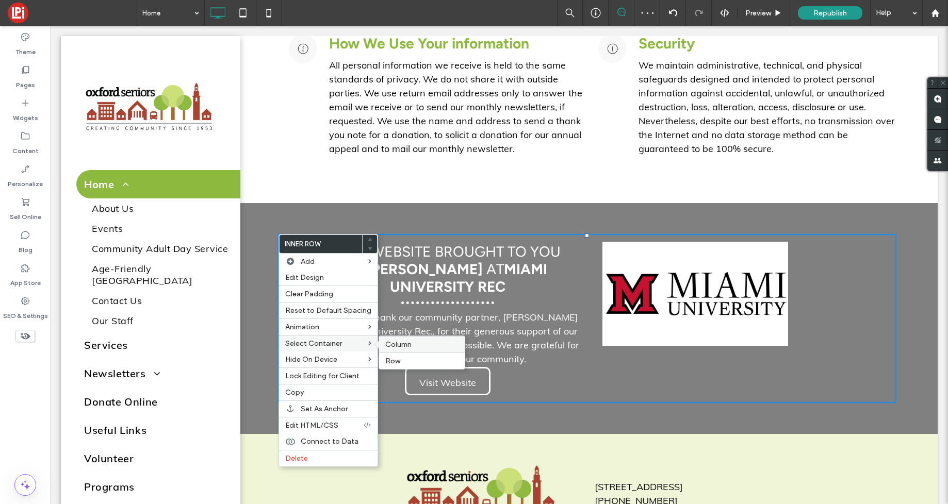
click at [401, 345] on span "Column" at bounding box center [398, 344] width 26 height 9
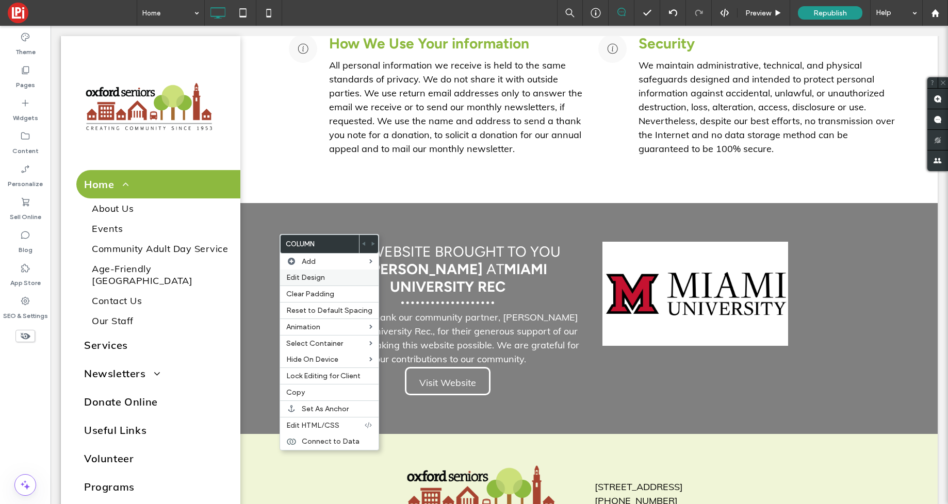
click at [292, 279] on span "Edit Design" at bounding box center [305, 277] width 39 height 9
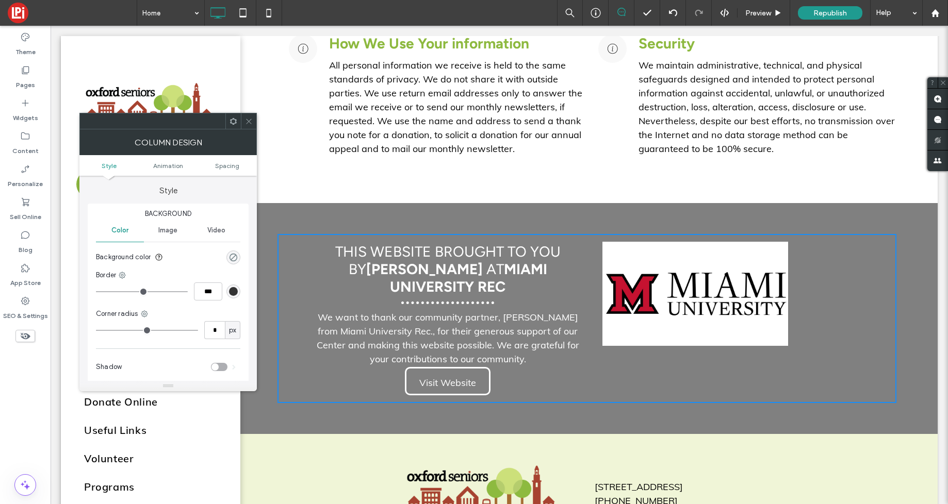
click at [232, 257] on div "rgba(0, 0, 0, 0)" at bounding box center [233, 257] width 9 height 9
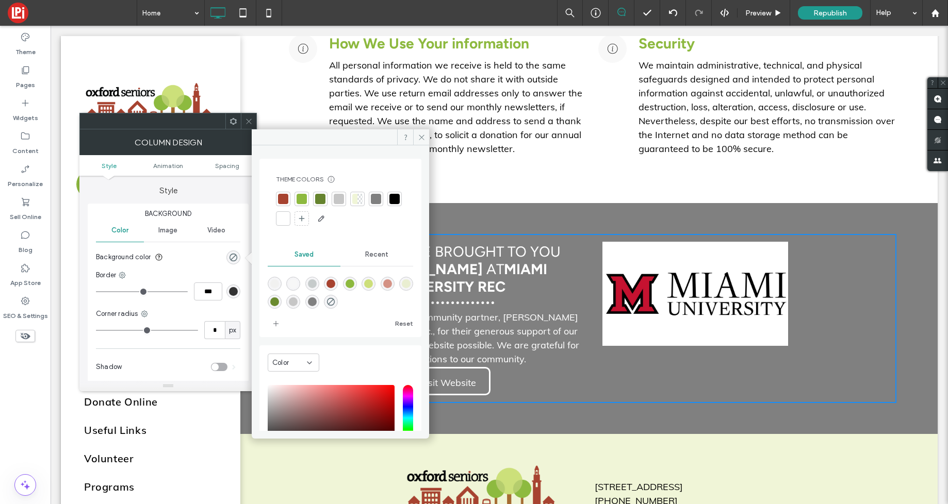
drag, startPoint x: 305, startPoint y: 218, endPoint x: 297, endPoint y: 217, distance: 7.8
click at [288, 218] on div at bounding box center [283, 218] width 10 height 10
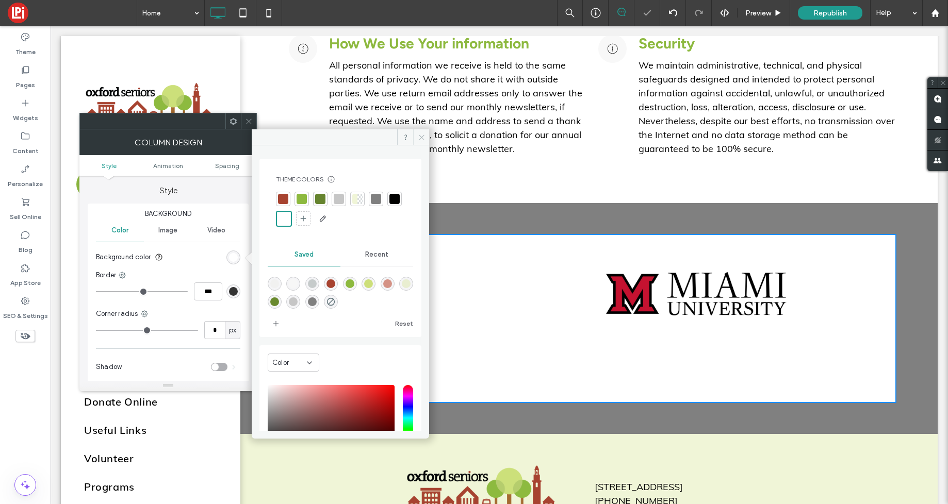
click at [422, 135] on icon at bounding box center [422, 138] width 8 height 8
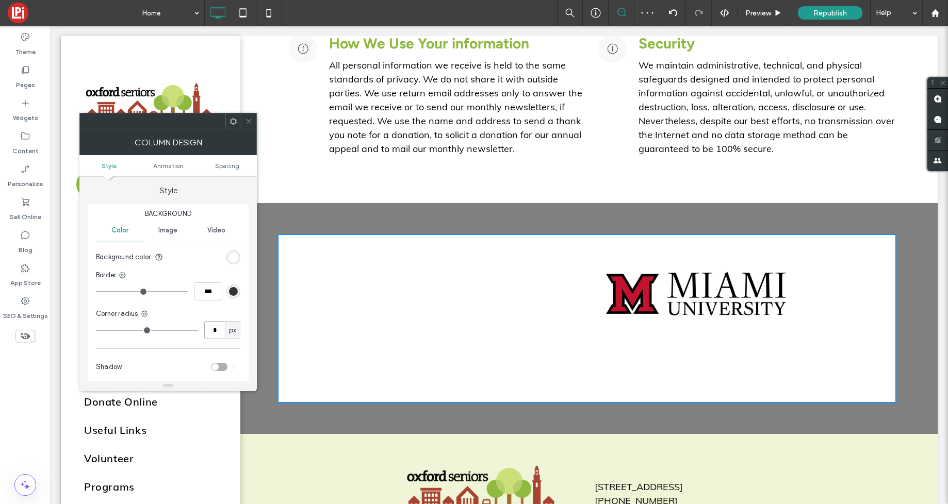
click at [220, 332] on input "*" at bounding box center [214, 330] width 21 height 18
type input "**"
click at [213, 364] on div "toggle" at bounding box center [214, 361] width 7 height 7
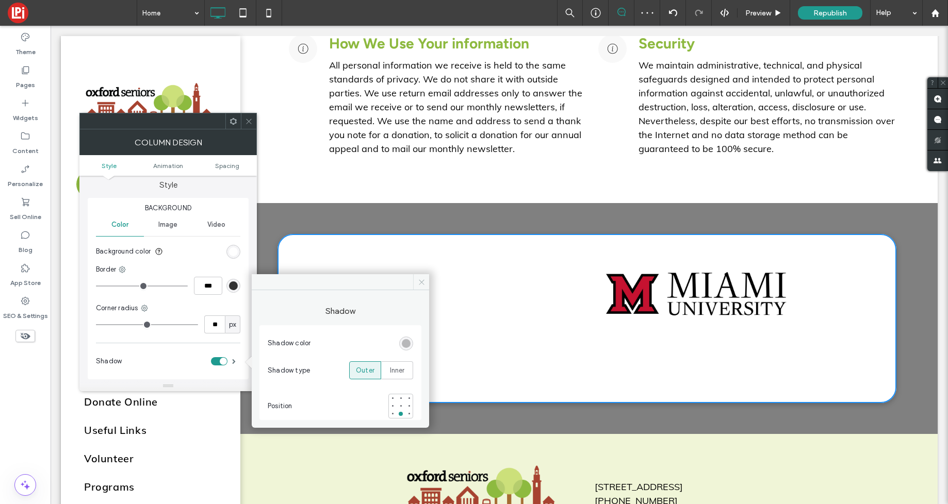
click at [423, 281] on icon at bounding box center [422, 282] width 8 height 8
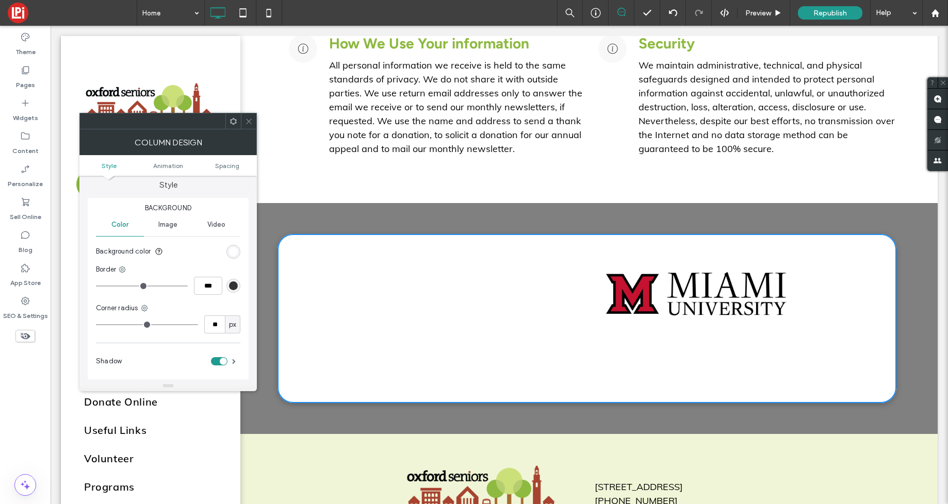
scroll to position [0, 0]
click at [246, 122] on icon at bounding box center [249, 122] width 8 height 8
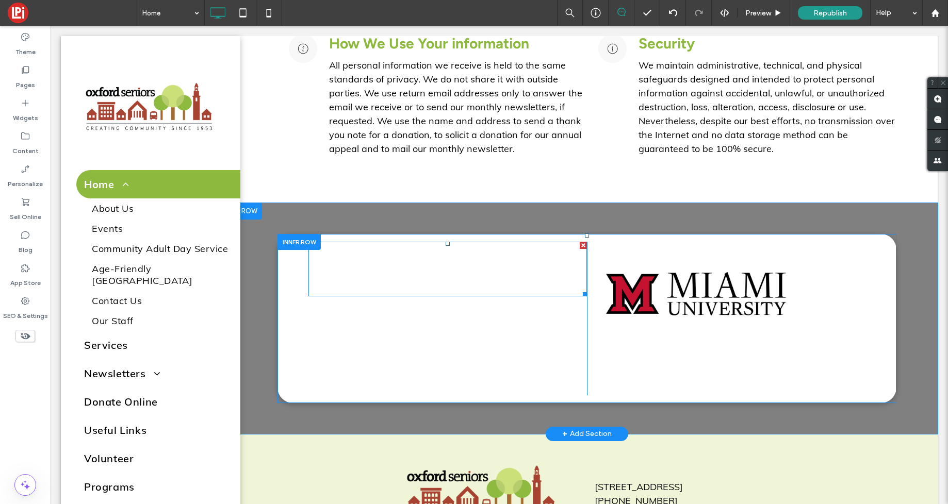
click at [438, 269] on strong "Miami University Rec" at bounding box center [468, 277] width 157 height 35
type input "*******"
type input "**"
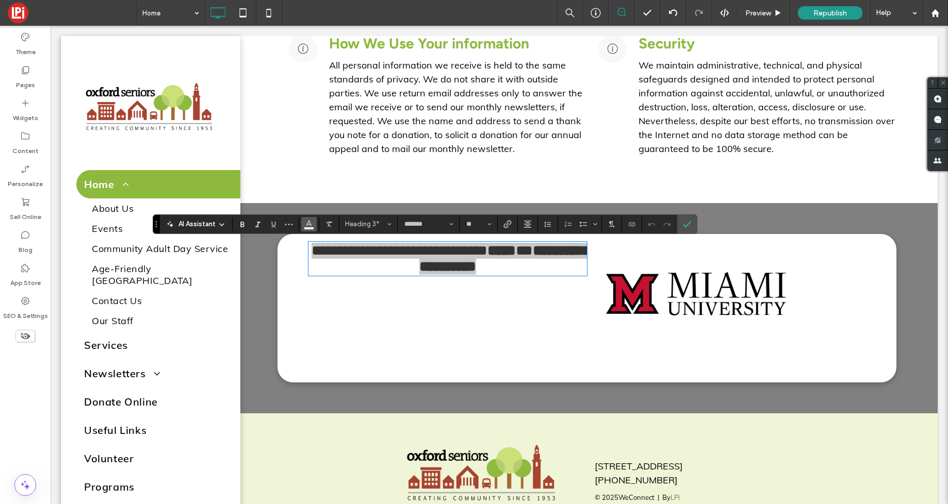
click at [309, 228] on span "Color" at bounding box center [309, 223] width 8 height 13
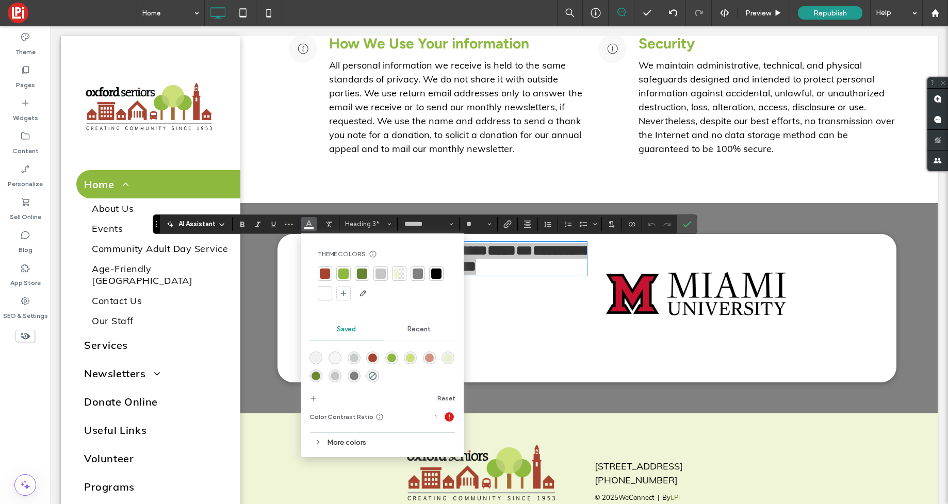
click at [435, 274] on div at bounding box center [436, 274] width 10 height 10
click at [688, 222] on icon "Confirm" at bounding box center [687, 224] width 8 height 8
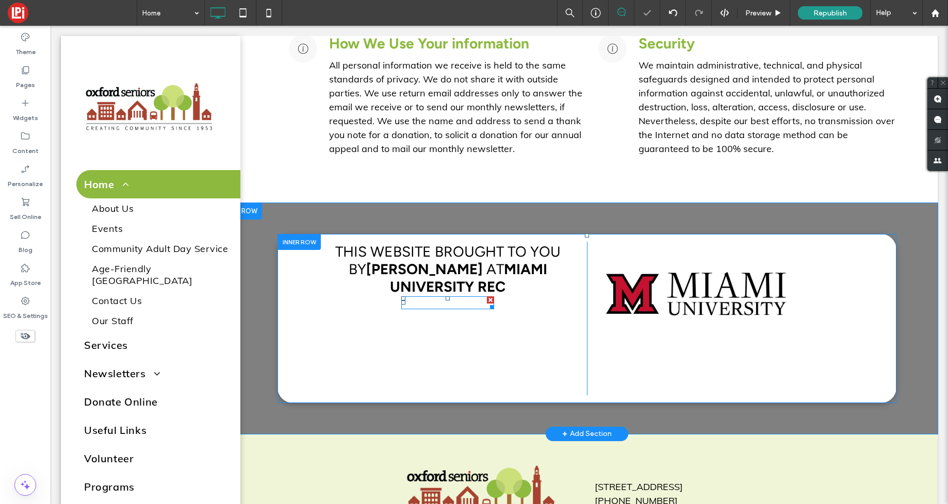
click at [480, 302] on hr at bounding box center [447, 303] width 93 height 3
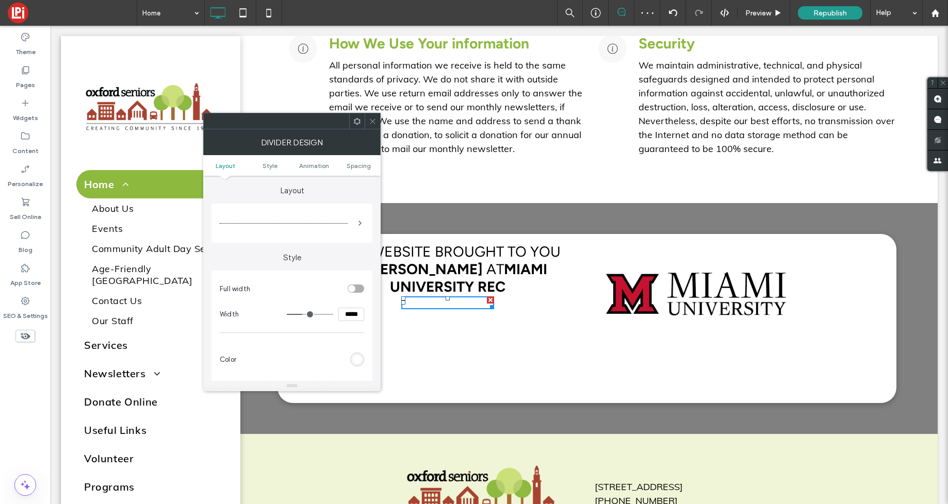
click at [355, 353] on div "rgb(255, 255, 255)" at bounding box center [357, 360] width 14 height 14
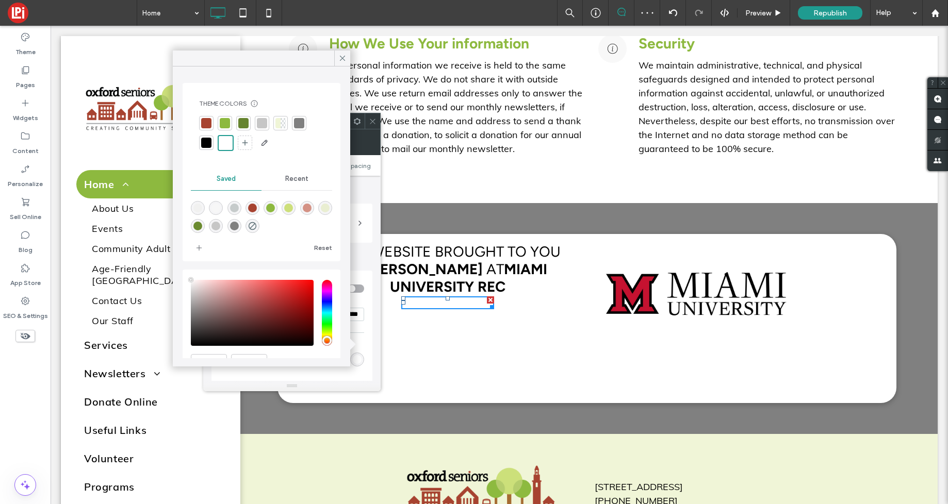
click at [209, 124] on div at bounding box center [206, 123] width 10 height 10
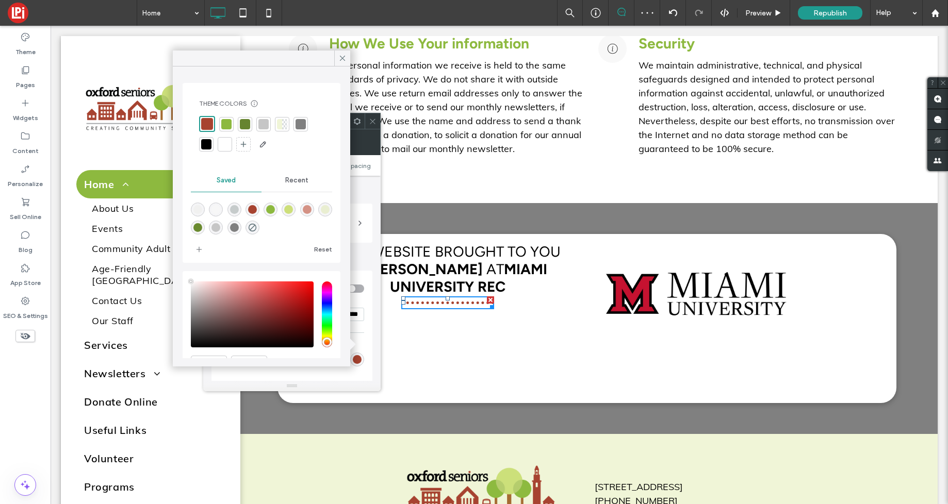
drag, startPoint x: 345, startPoint y: 56, endPoint x: 365, endPoint y: 207, distance: 152.4
click at [344, 56] on icon at bounding box center [342, 58] width 9 height 9
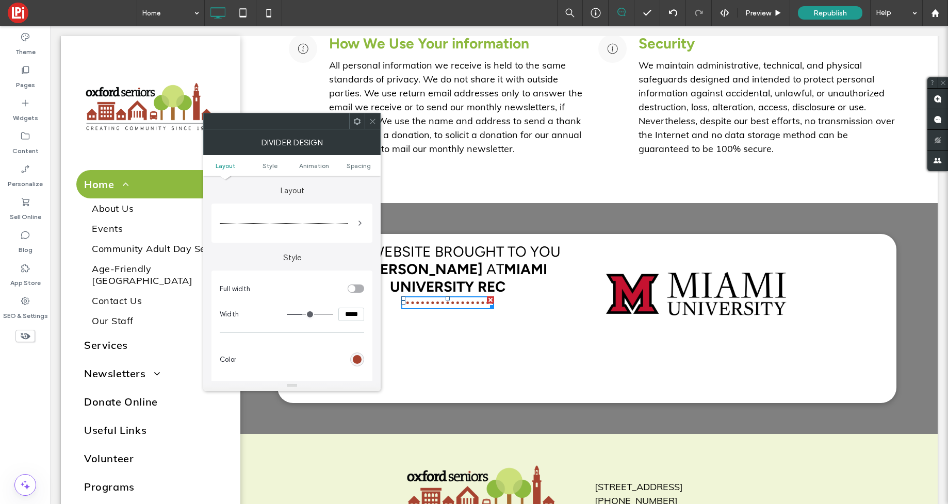
drag, startPoint x: 375, startPoint y: 122, endPoint x: 371, endPoint y: 160, distance: 38.4
click at [375, 122] on icon at bounding box center [373, 122] width 8 height 8
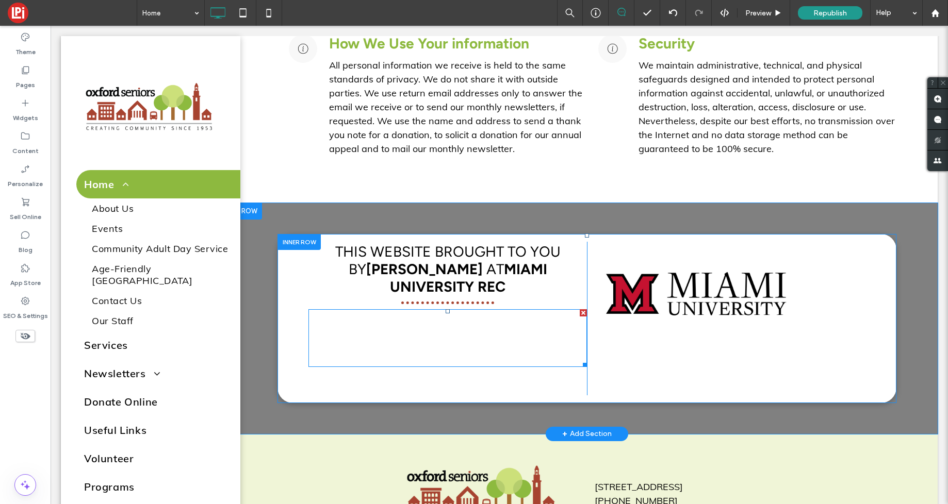
click at [458, 321] on p "We want to thank our community partner, Mike from Miami University Rec., for th…" at bounding box center [447, 338] width 278 height 56
type input "****"
type input "**"
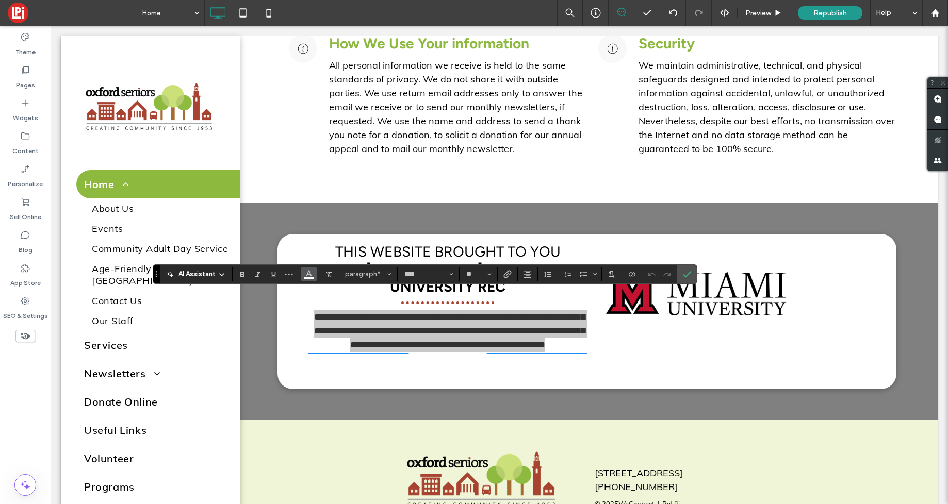
click at [307, 278] on span "Color" at bounding box center [309, 273] width 8 height 13
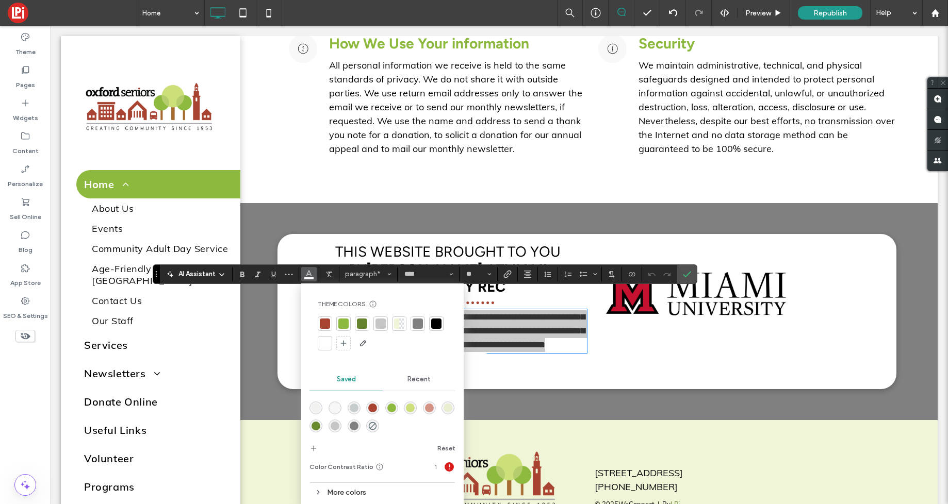
drag, startPoint x: 438, startPoint y: 323, endPoint x: 444, endPoint y: 321, distance: 6.7
click at [439, 323] on div at bounding box center [436, 324] width 10 height 10
drag, startPoint x: 692, startPoint y: 270, endPoint x: 647, endPoint y: 236, distance: 56.4
click at [692, 270] on label "Confirm" at bounding box center [686, 274] width 15 height 19
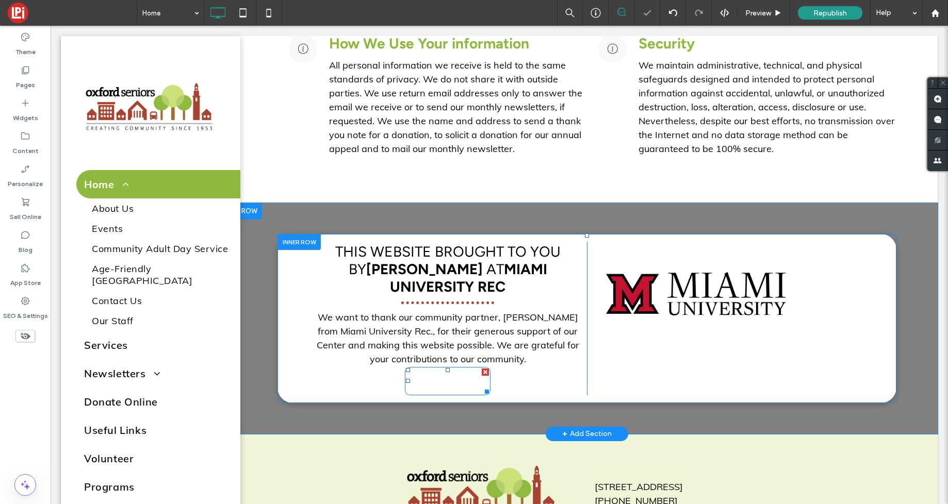
click at [436, 369] on span "Visit Website" at bounding box center [447, 383] width 57 height 28
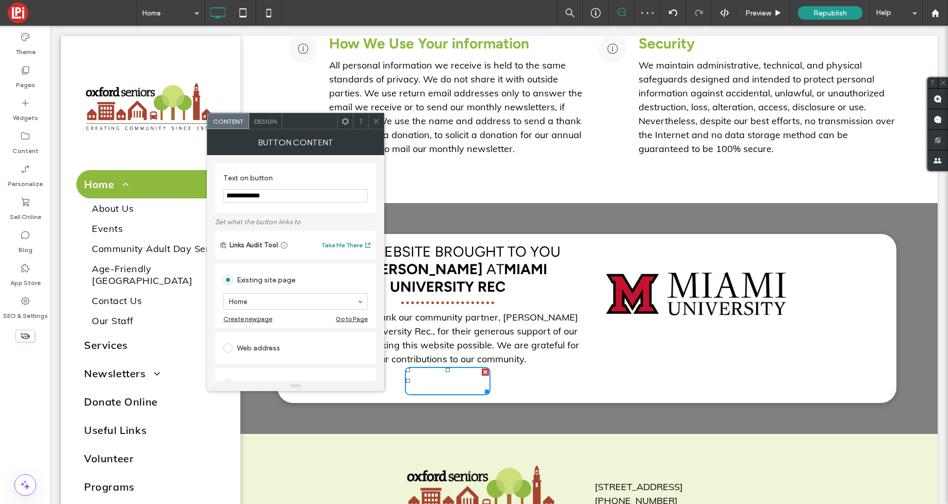
click at [259, 127] on div "Design" at bounding box center [265, 120] width 33 height 15
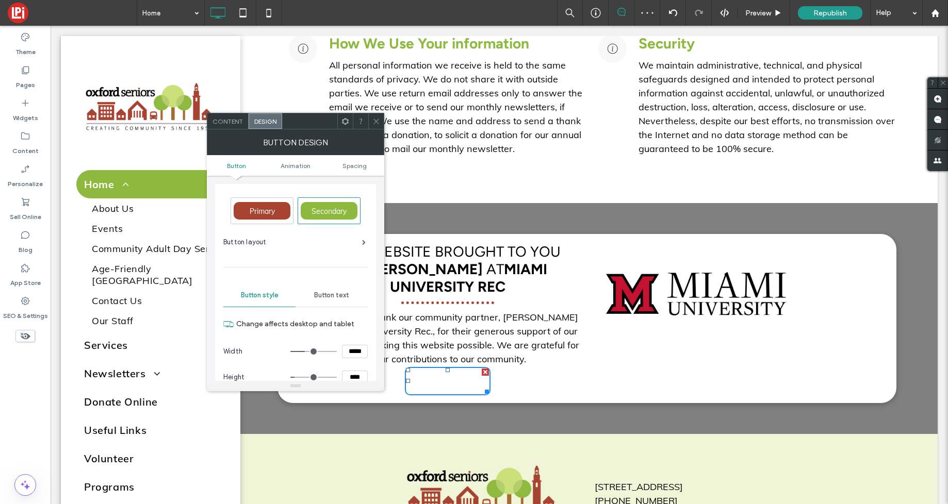
click at [258, 212] on span "Primary" at bounding box center [262, 211] width 25 height 9
type input "*"
type input "***"
click at [226, 119] on span "Content" at bounding box center [227, 122] width 30 height 8
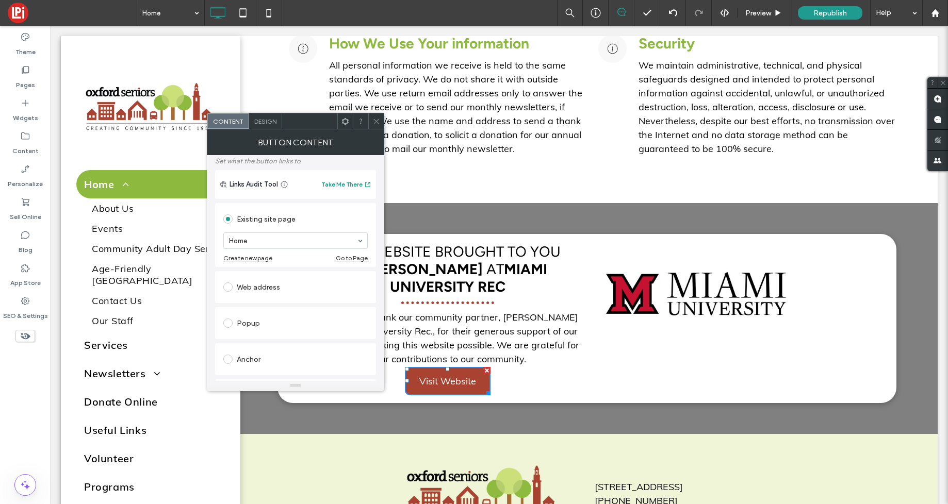
scroll to position [84, 0]
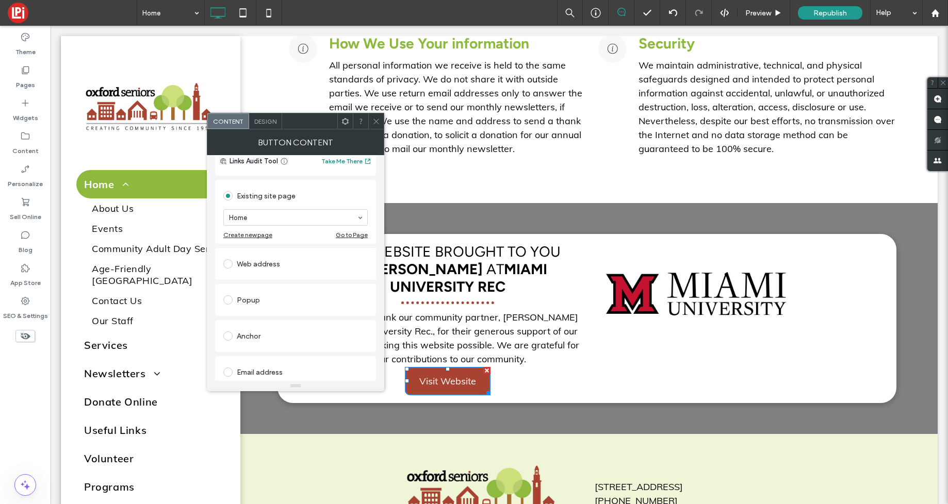
drag, startPoint x: 231, startPoint y: 263, endPoint x: 221, endPoint y: 269, distance: 11.6
click at [231, 263] on span at bounding box center [227, 263] width 9 height 9
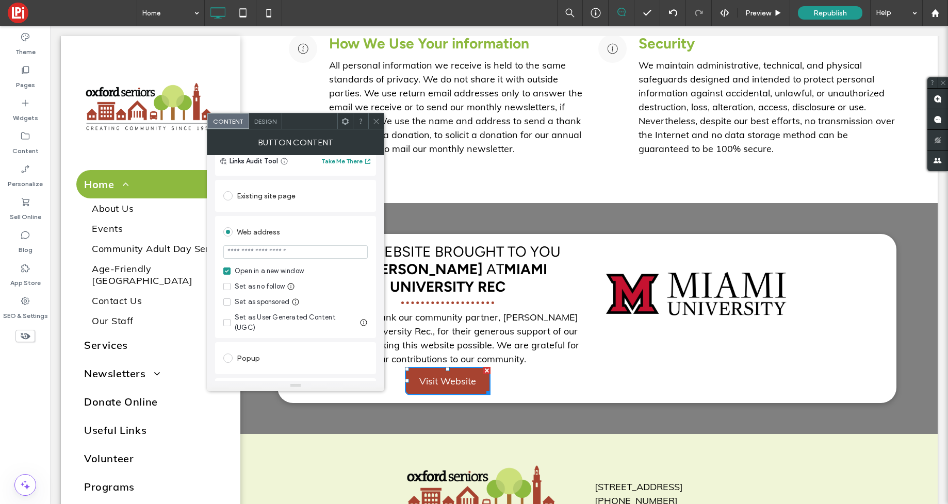
click at [260, 253] on input "url" at bounding box center [295, 251] width 144 height 13
paste input "**********"
type input "**********"
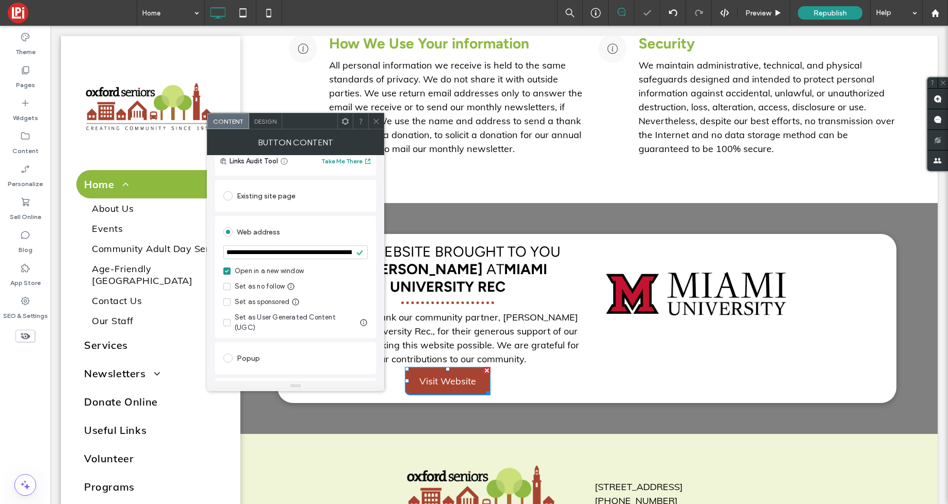
click at [227, 303] on icon at bounding box center [227, 302] width 4 height 3
click at [377, 118] on icon at bounding box center [376, 122] width 8 height 8
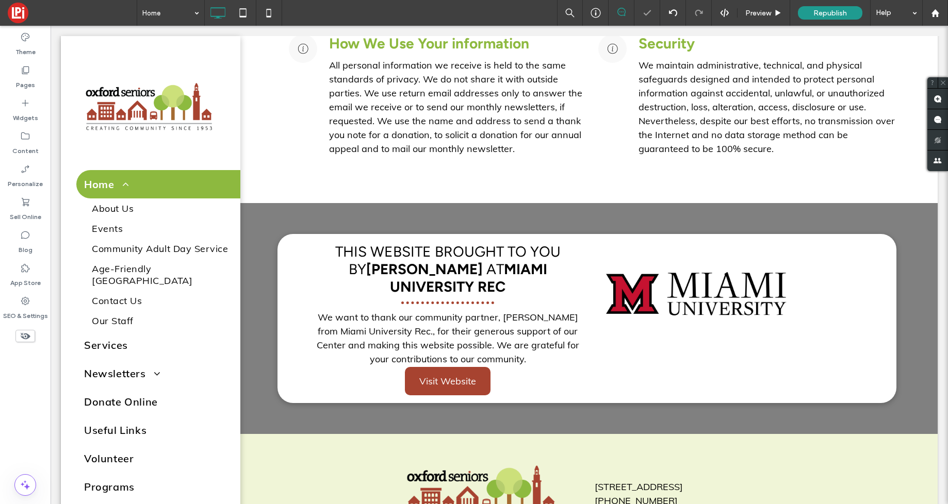
drag, startPoint x: 742, startPoint y: 308, endPoint x: 736, endPoint y: 305, distance: 6.5
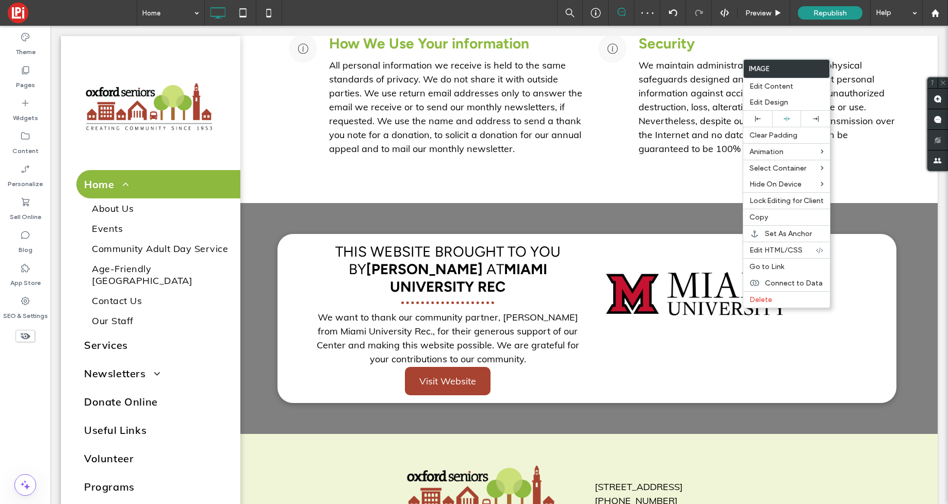
click at [680, 336] on img at bounding box center [695, 294] width 186 height 105
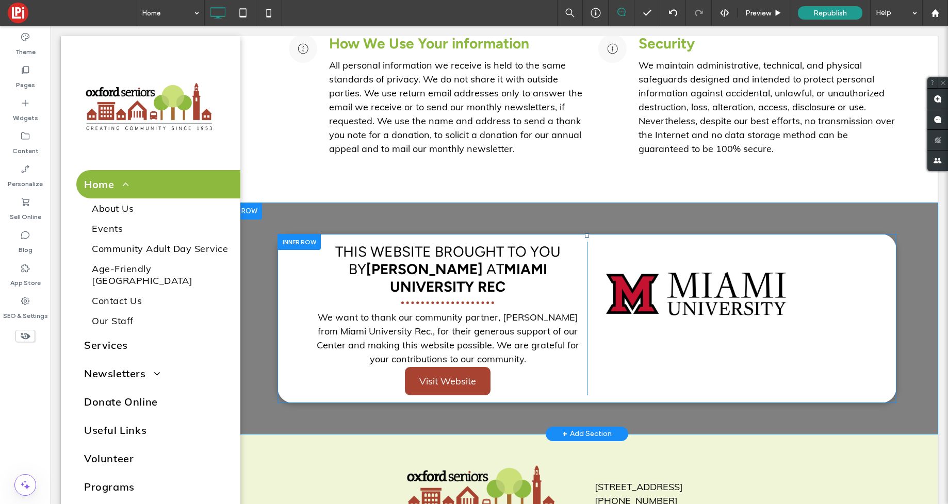
drag, startPoint x: 585, startPoint y: 324, endPoint x: 638, endPoint y: 323, distance: 53.7
click at [638, 323] on div "Click To Paste Click To Paste This Website Brought to you by Mike AT Miami Univ…" at bounding box center [586, 319] width 557 height 154
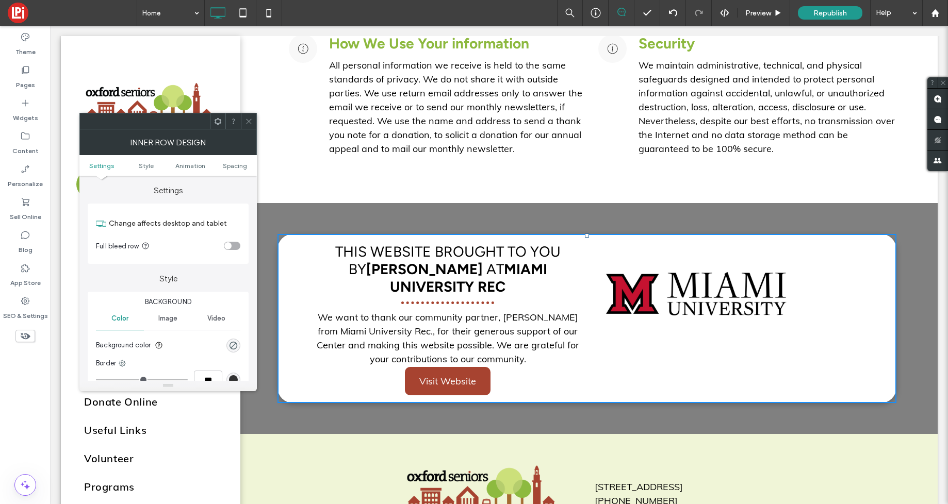
click at [246, 121] on icon at bounding box center [249, 122] width 8 height 8
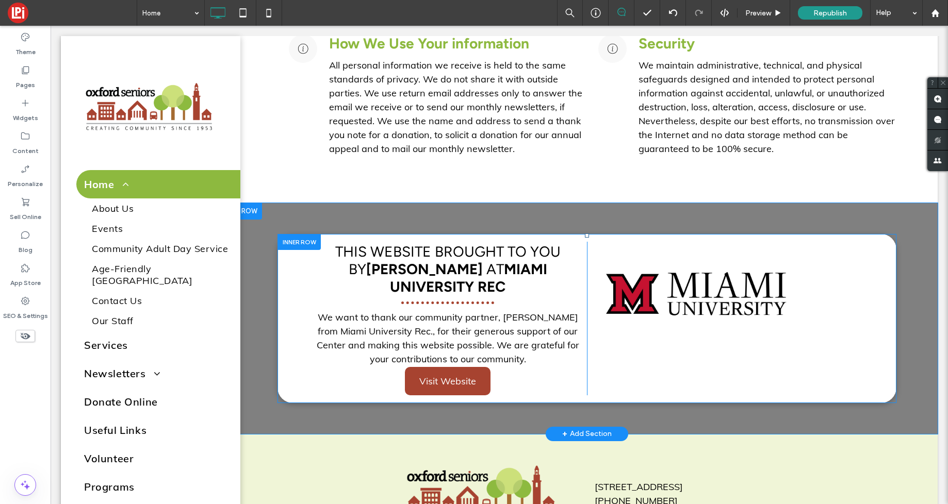
drag, startPoint x: 584, startPoint y: 306, endPoint x: 596, endPoint y: 312, distance: 13.1
click at [618, 304] on div "Click To Paste Click To Paste This Website Brought to you by Mike AT Miami Univ…" at bounding box center [586, 319] width 557 height 154
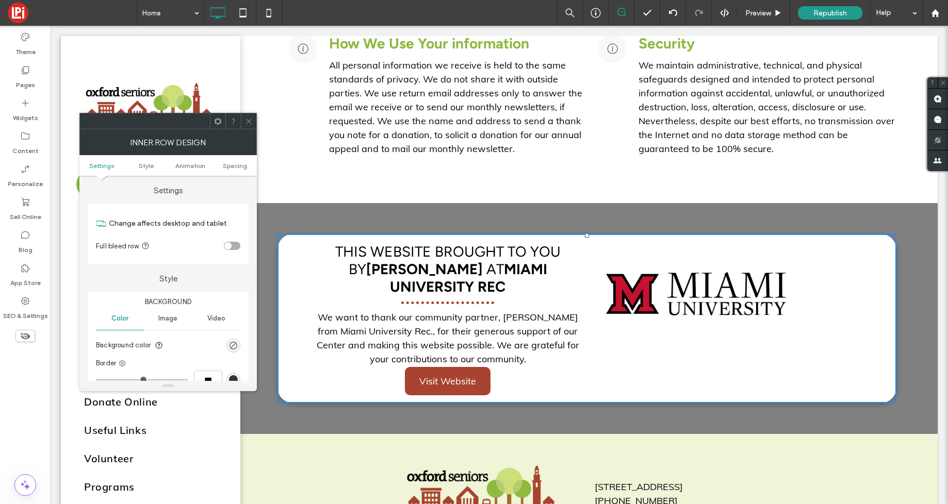
click at [248, 124] on icon at bounding box center [249, 122] width 8 height 8
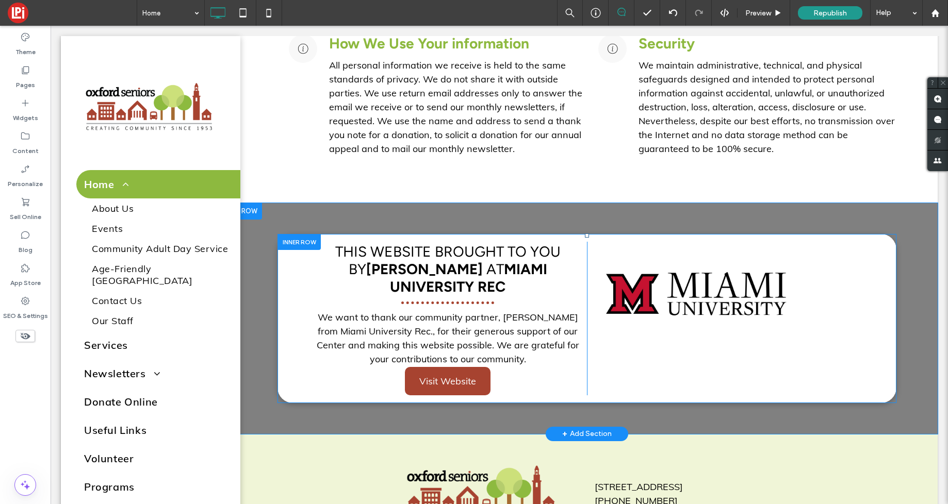
drag, startPoint x: 586, startPoint y: 324, endPoint x: 606, endPoint y: 327, distance: 20.8
click at [607, 323] on div "Click To Paste Click To Paste This Website Brought to you by Mike AT Miami Univ…" at bounding box center [586, 319] width 557 height 154
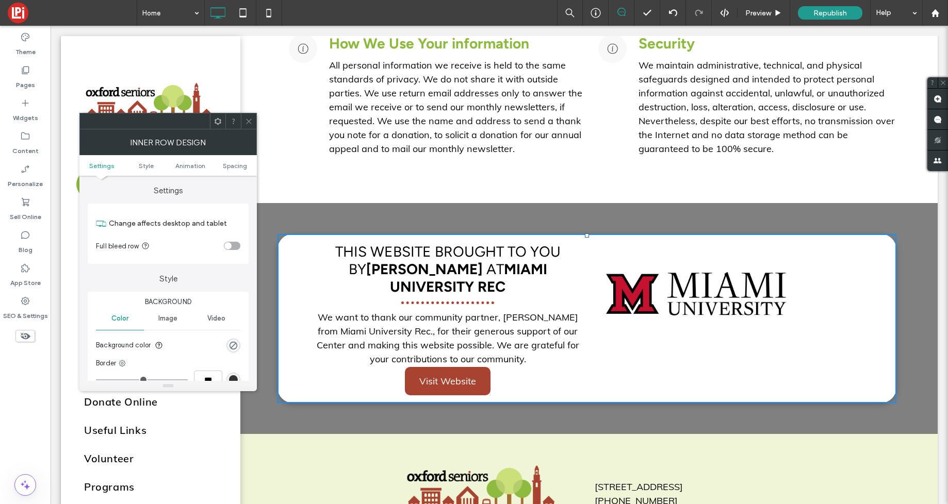
click at [248, 120] on icon at bounding box center [249, 122] width 8 height 8
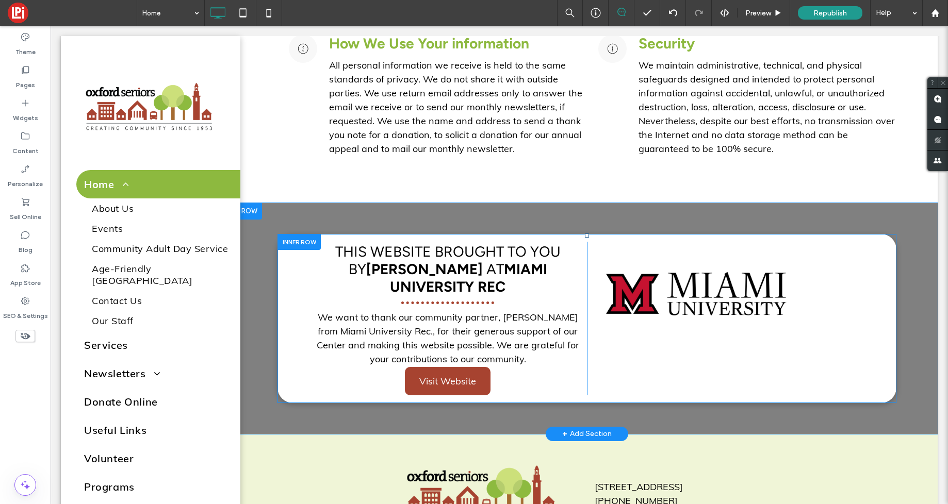
click at [857, 272] on div "Click To Paste Click To Paste" at bounding box center [726, 319] width 278 height 154
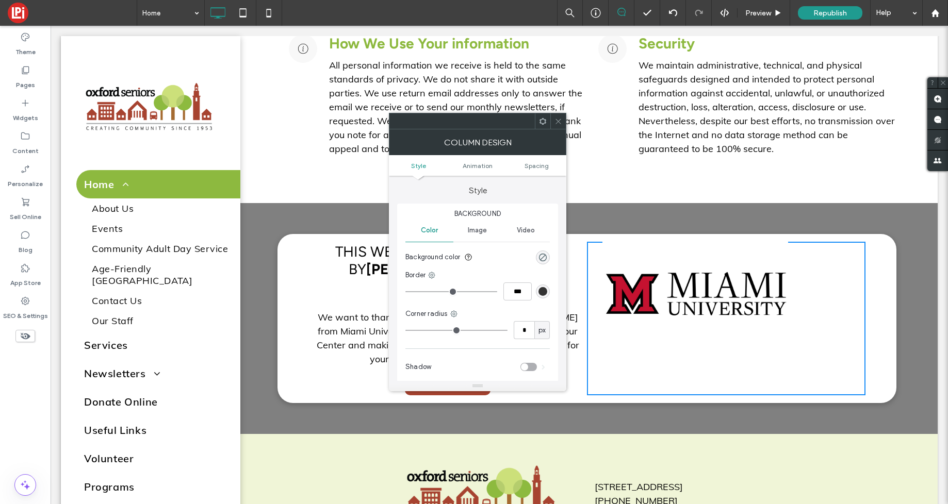
click at [556, 118] on icon at bounding box center [558, 122] width 8 height 8
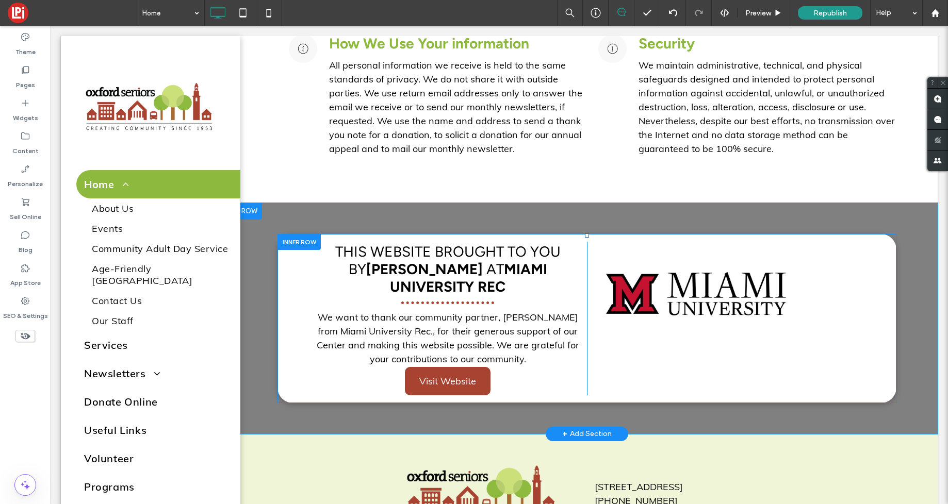
drag, startPoint x: 586, startPoint y: 309, endPoint x: 599, endPoint y: 310, distance: 12.4
click at [609, 308] on div "Click To Paste Click To Paste This Website Brought to you by Mike AT Miami Univ…" at bounding box center [586, 319] width 557 height 154
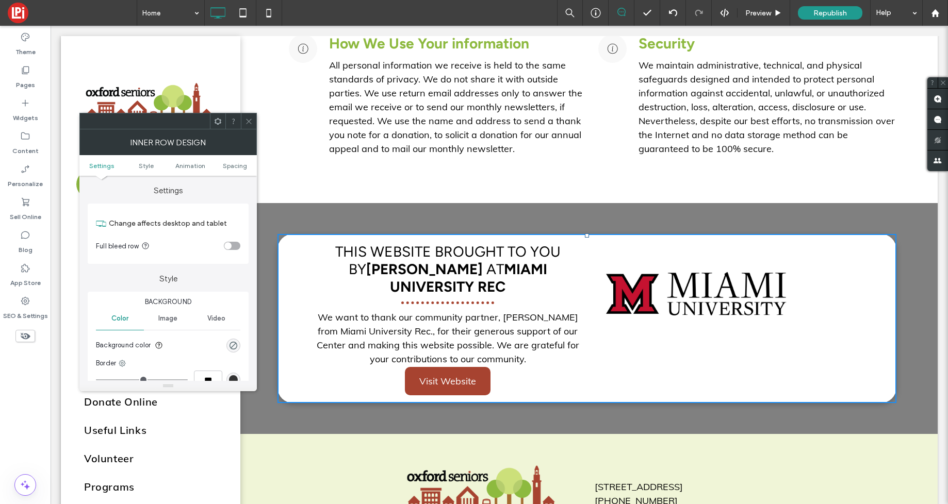
click at [248, 121] on use at bounding box center [248, 121] width 5 height 5
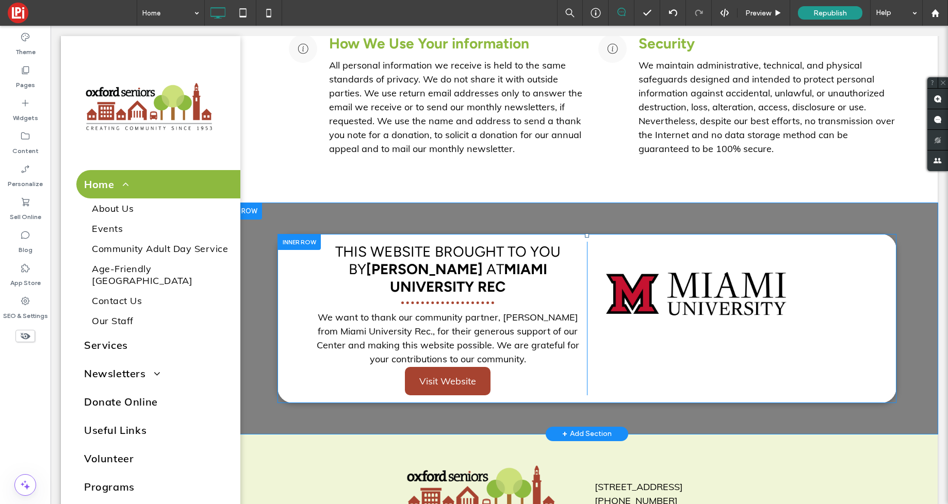
drag, startPoint x: 585, startPoint y: 328, endPoint x: 672, endPoint y: 315, distance: 88.7
click at [687, 326] on div "Click To Paste Click To Paste This Website Brought to you by Mike AT Miami Univ…" at bounding box center [586, 319] width 557 height 154
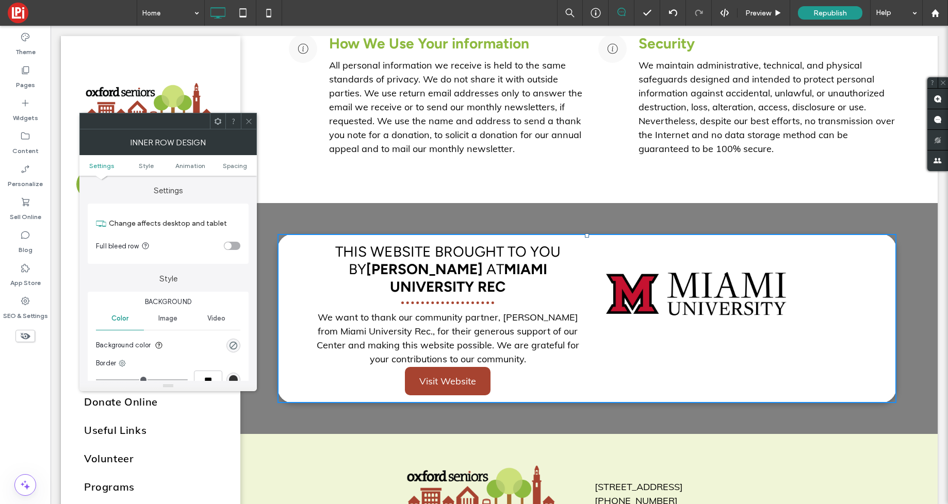
click at [251, 125] on span at bounding box center [249, 120] width 8 height 15
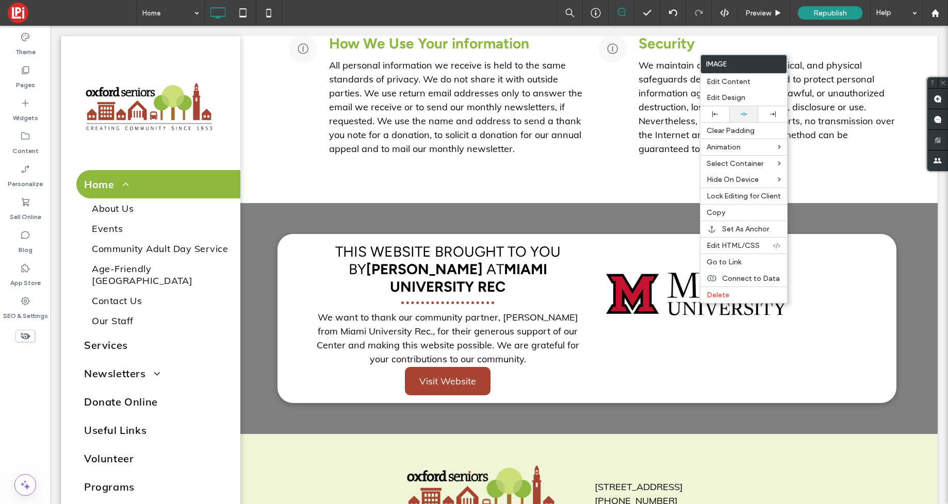
click at [737, 114] on div at bounding box center [743, 114] width 19 height 7
click at [683, 328] on img at bounding box center [695, 294] width 186 height 105
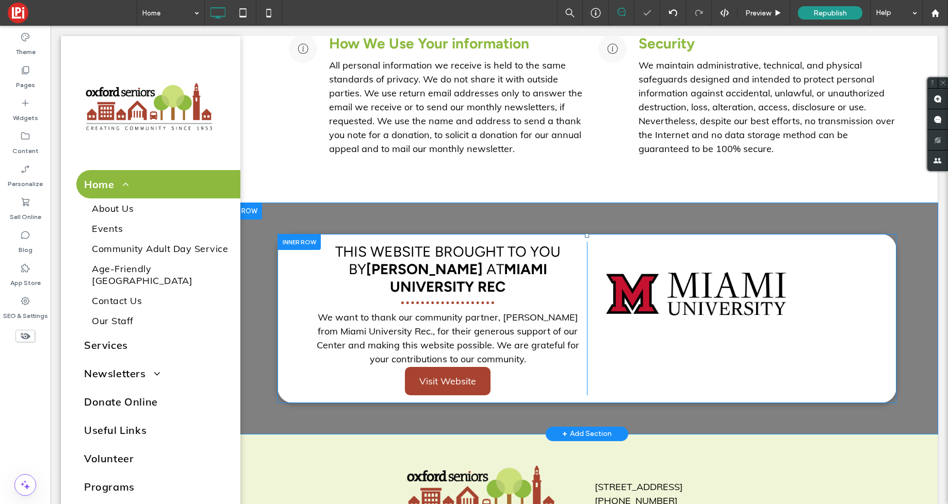
click at [678, 289] on img at bounding box center [695, 294] width 186 height 105
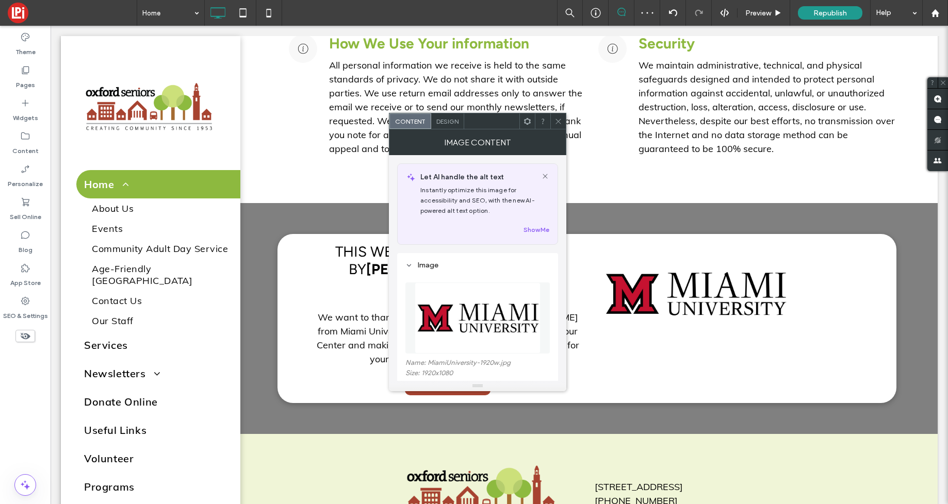
click at [523, 117] on span at bounding box center [527, 120] width 8 height 15
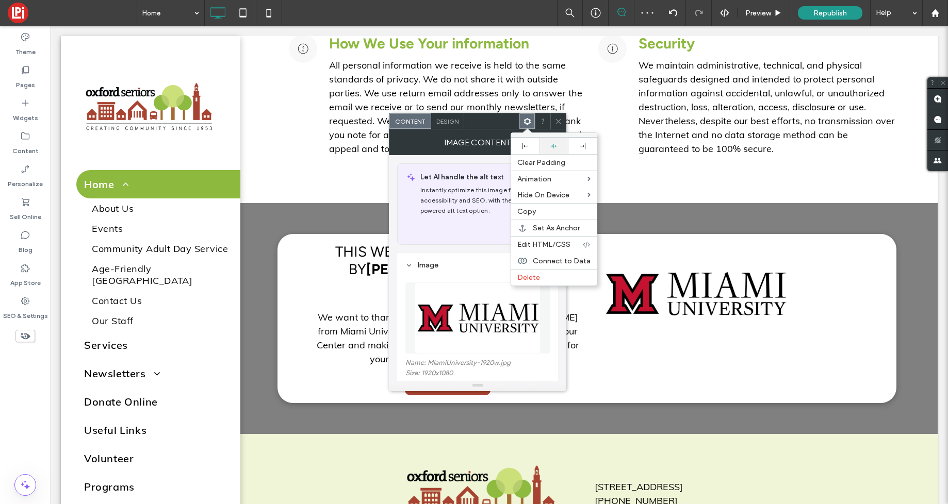
click at [552, 144] on icon at bounding box center [553, 146] width 7 height 7
click at [559, 121] on icon at bounding box center [558, 122] width 8 height 8
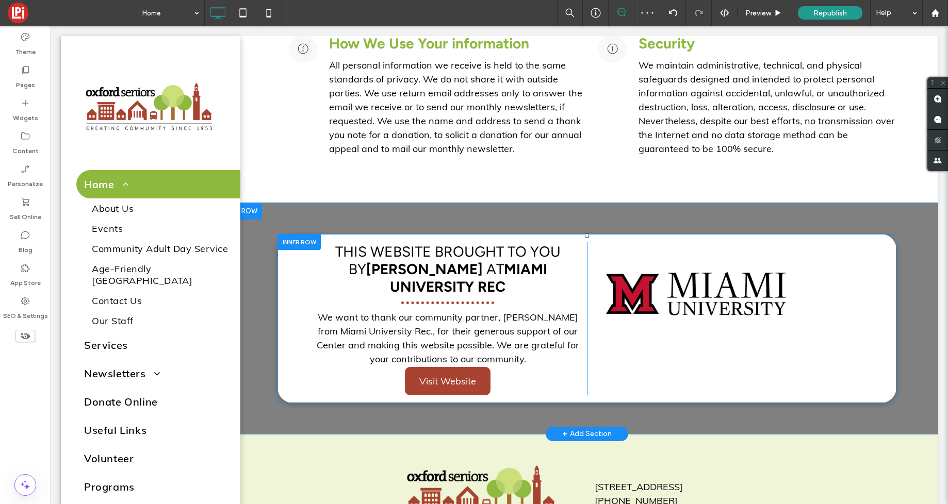
click at [679, 351] on div "Click To Paste Click To Paste" at bounding box center [726, 319] width 278 height 154
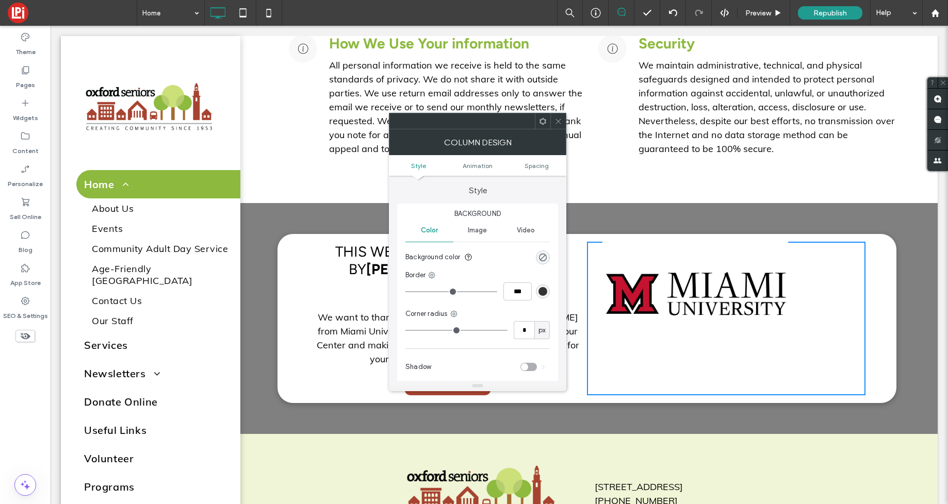
click at [530, 170] on ul "Style Animation Spacing" at bounding box center [477, 165] width 177 height 21
click at [530, 164] on span "Spacing" at bounding box center [536, 166] width 24 height 8
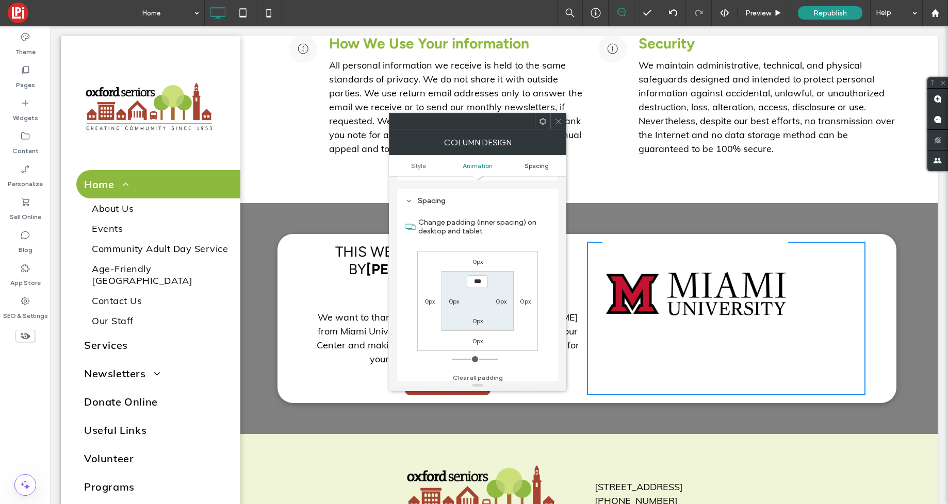
scroll to position [242, 0]
type input "****"
click at [498, 294] on label "0px" at bounding box center [501, 297] width 11 height 8
type input "*"
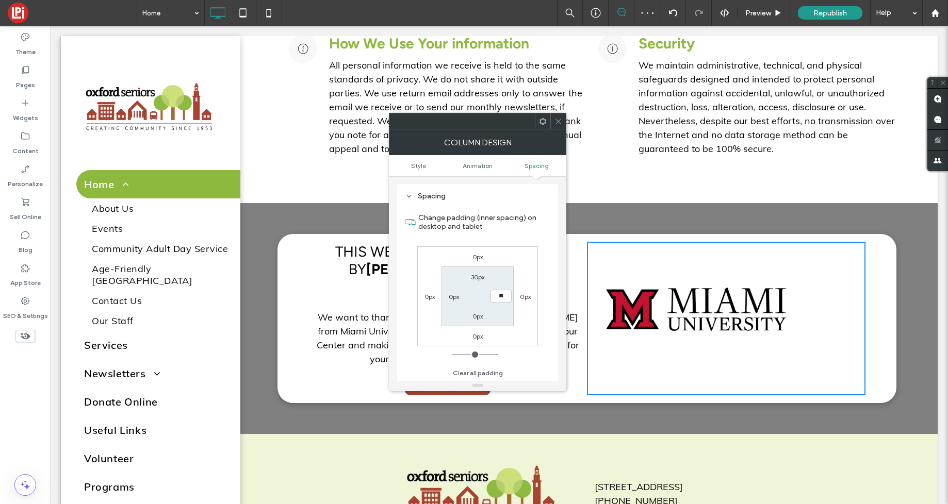
type input "**"
type input "****"
click at [455, 299] on label "0px" at bounding box center [454, 297] width 11 height 8
type input "*"
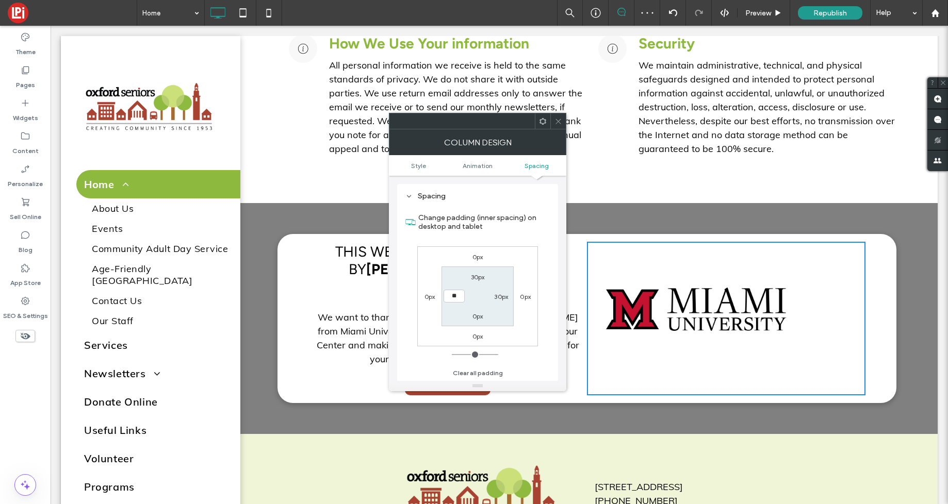
type input "**"
type input "****"
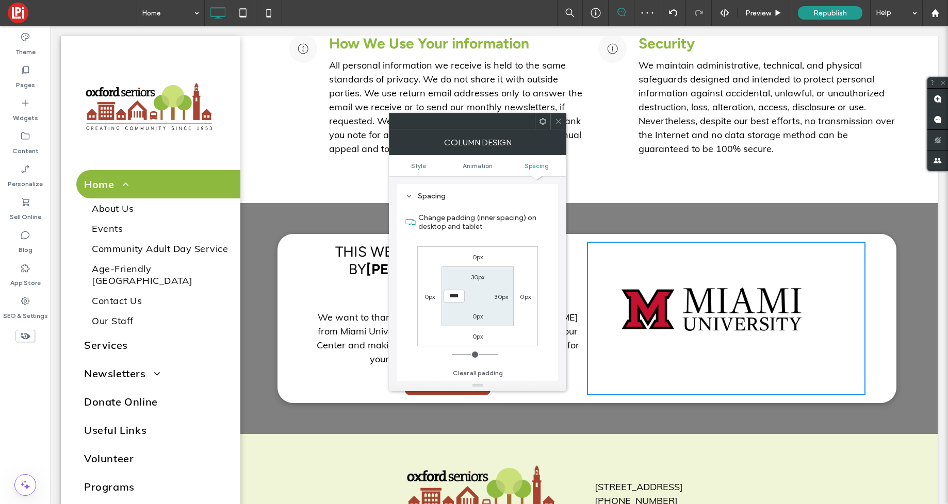
click at [479, 316] on label "0px" at bounding box center [477, 316] width 11 height 8
type input "*"
type input "**"
type input "****"
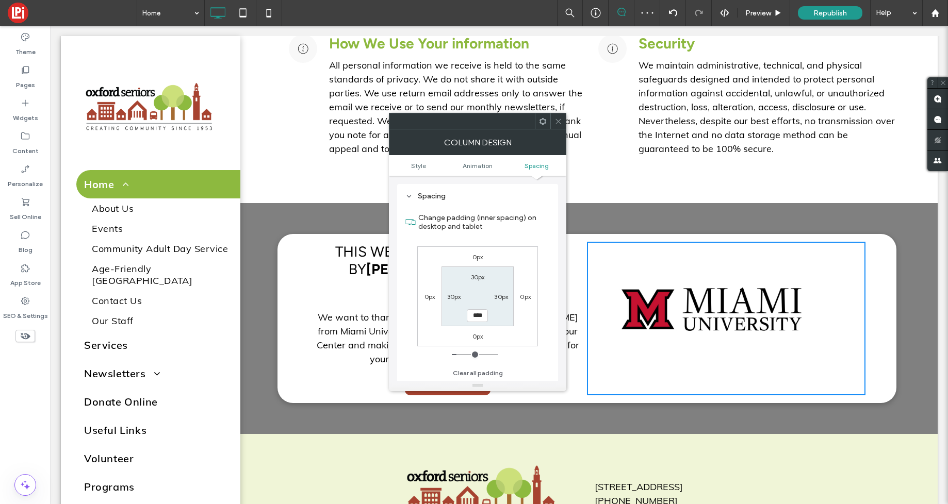
drag, startPoint x: 482, startPoint y: 301, endPoint x: 474, endPoint y: 151, distance: 150.3
click at [482, 301] on section "30px 30px **** 30px" at bounding box center [477, 296] width 72 height 59
click at [555, 119] on icon at bounding box center [558, 122] width 8 height 8
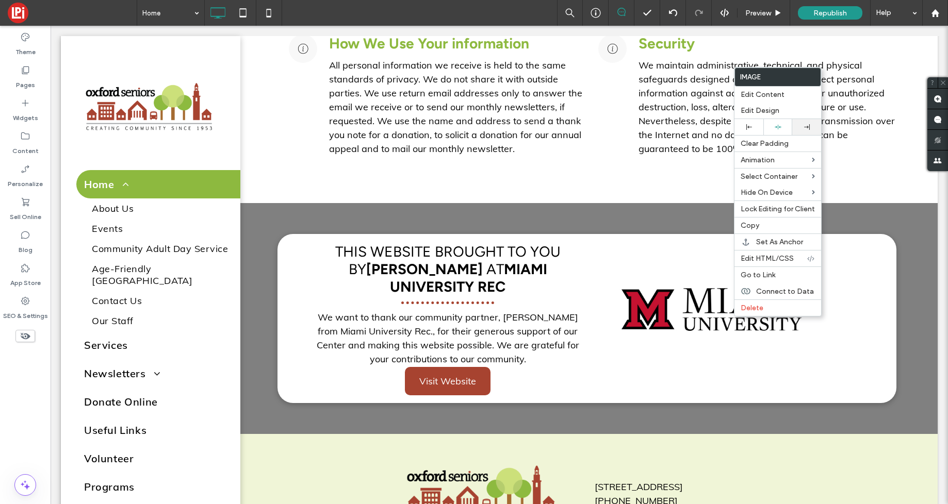
click at [806, 123] on div at bounding box center [806, 127] width 29 height 16
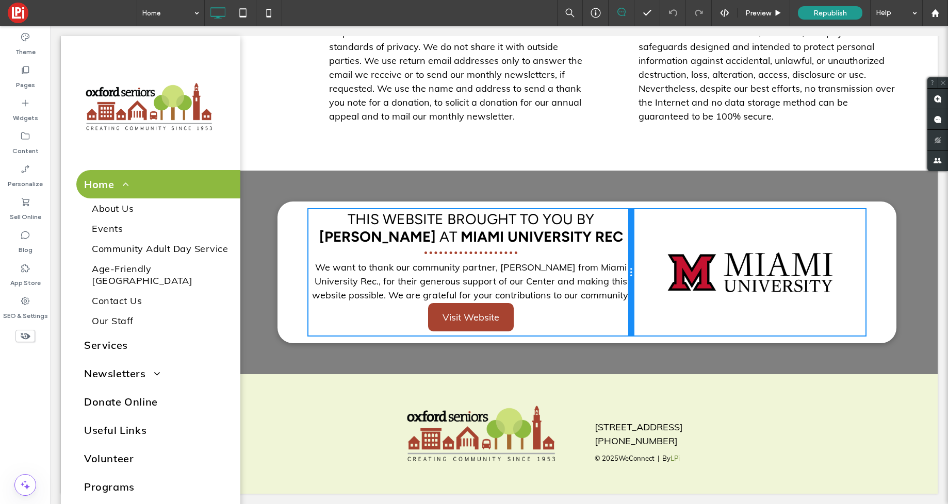
scroll to position [1962, 0]
drag, startPoint x: 584, startPoint y: 312, endPoint x: 625, endPoint y: 313, distance: 40.8
click at [625, 313] on div "This Website Brought to you by Mike AT Miami University Rec We want to thank ou…" at bounding box center [470, 272] width 325 height 127
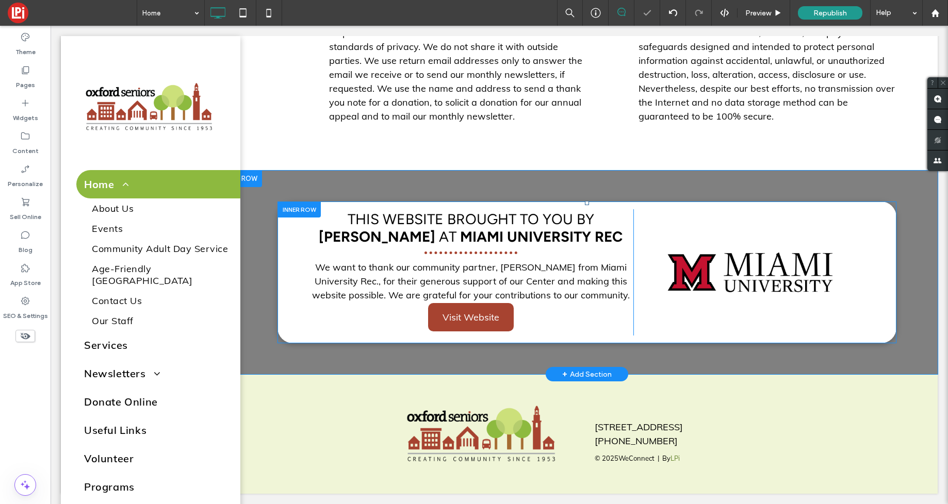
click at [595, 322] on div "This Website Brought to you by Mike AT Miami University Rec We want to thank ou…" at bounding box center [470, 272] width 325 height 127
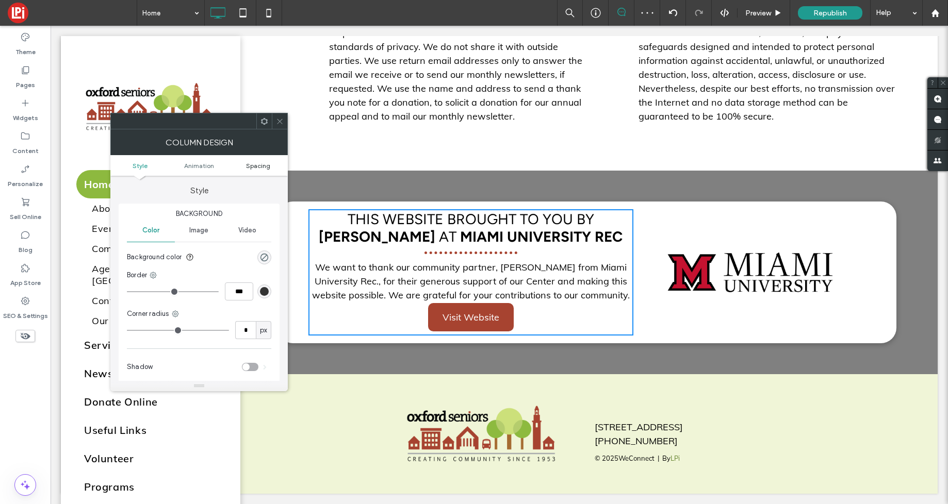
click at [259, 167] on span "Spacing" at bounding box center [258, 166] width 24 height 8
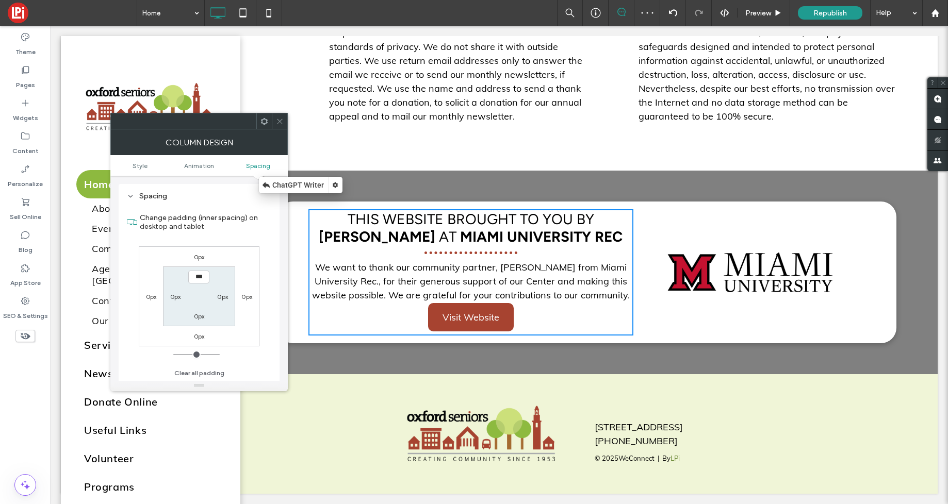
scroll to position [242, 0]
click at [276, 120] on icon at bounding box center [280, 122] width 8 height 8
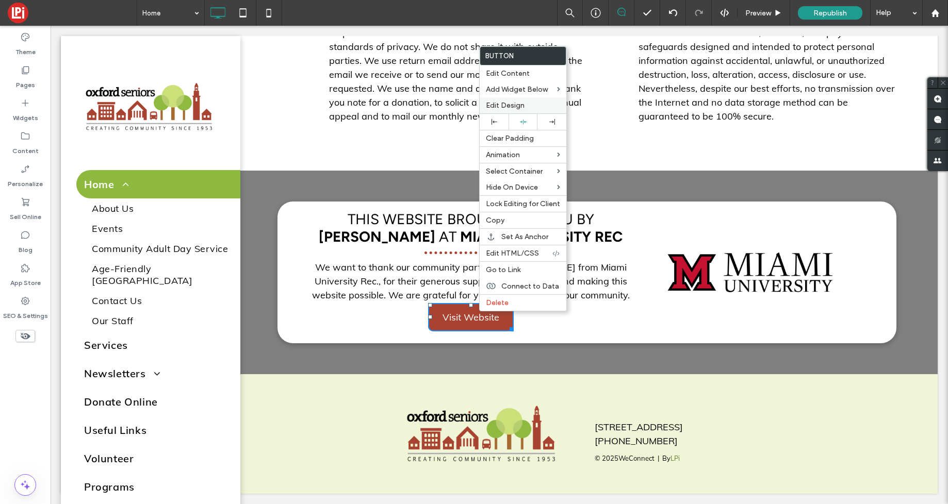
click at [505, 106] on span "Edit Design" at bounding box center [505, 105] width 39 height 9
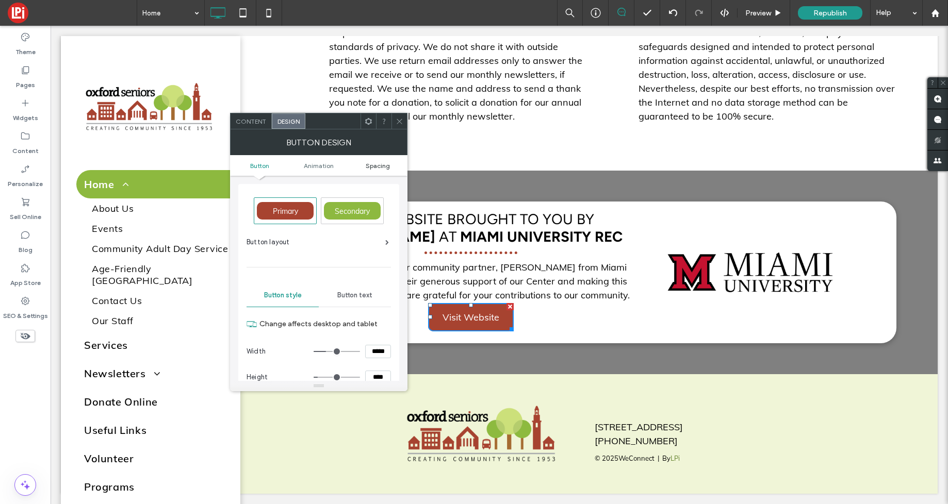
click at [375, 168] on span "Spacing" at bounding box center [378, 166] width 24 height 8
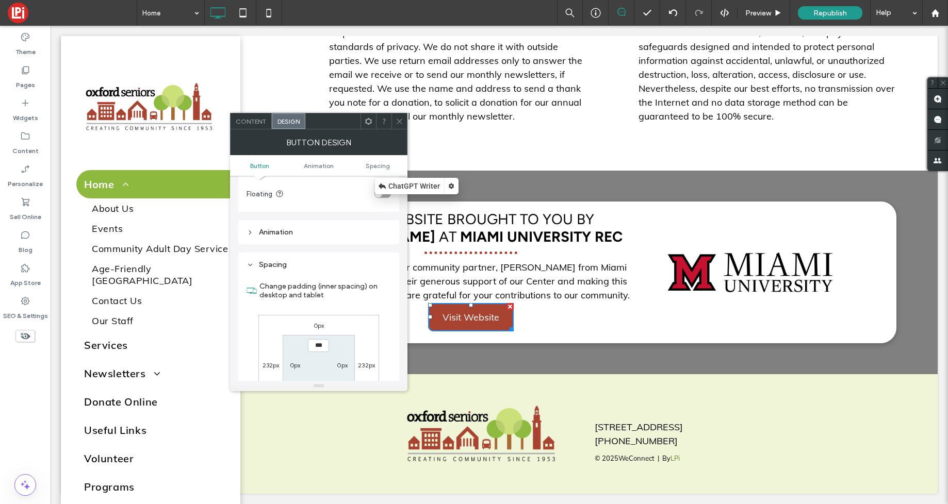
scroll to position [484, 0]
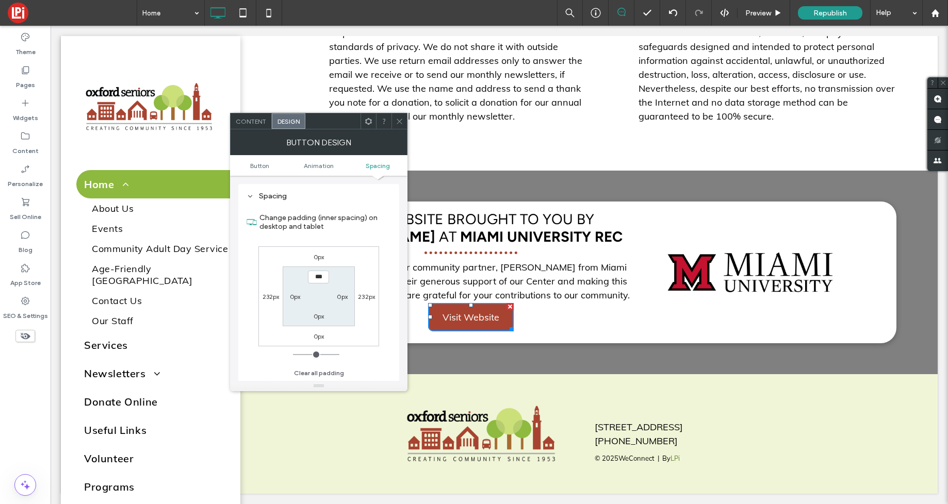
click at [319, 256] on label "0px" at bounding box center [319, 257] width 11 height 8
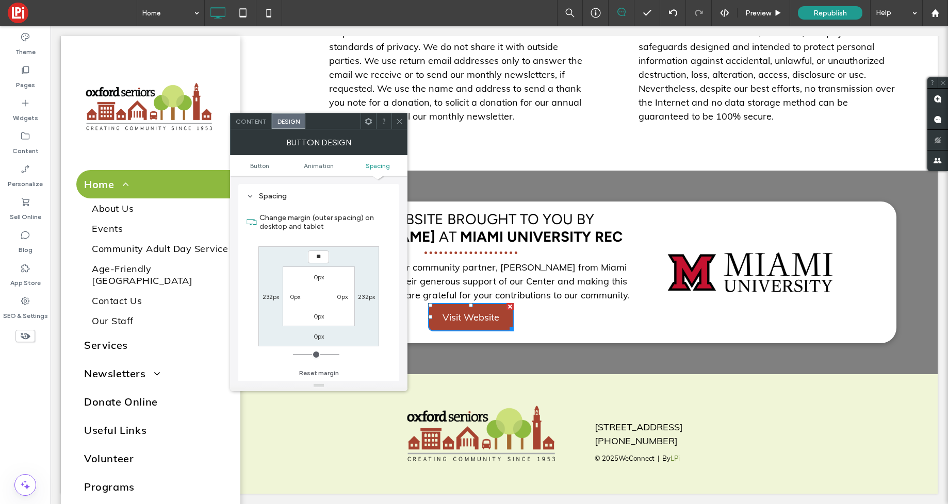
type input "**"
type input "****"
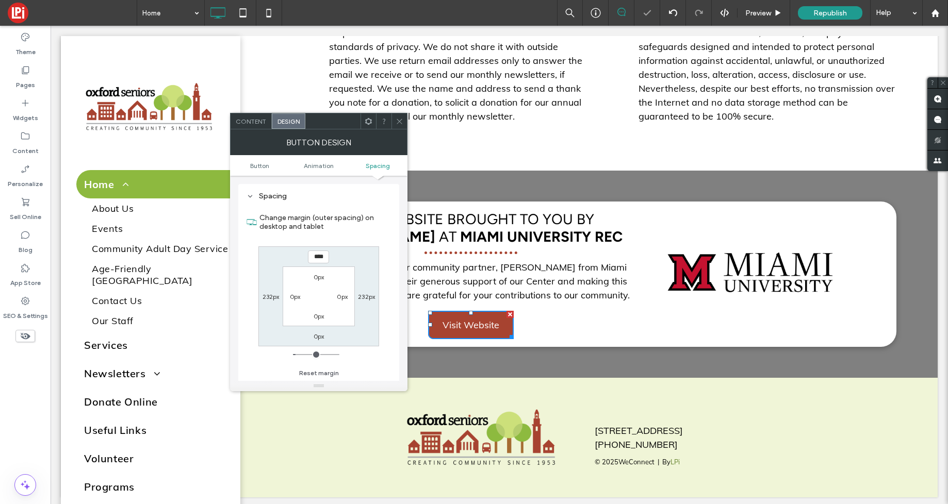
click at [319, 299] on section "0px 0px 0px 0px" at bounding box center [319, 296] width 72 height 59
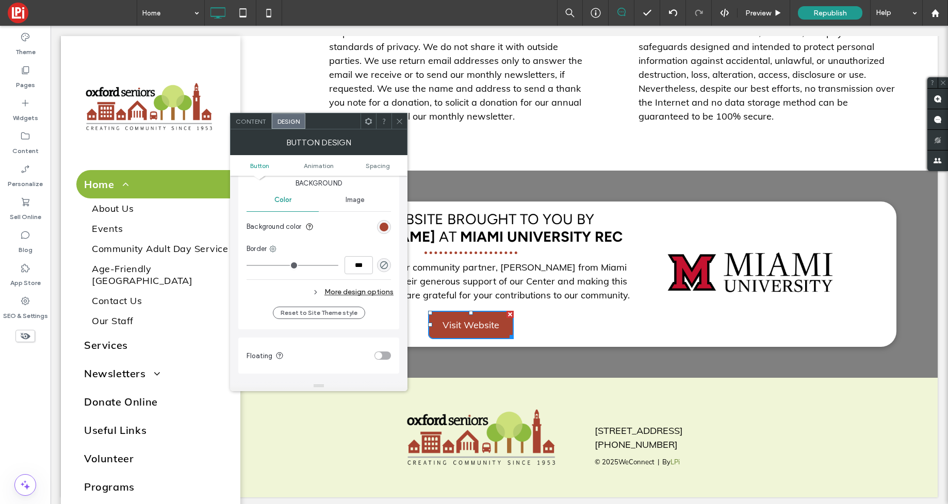
scroll to position [265, 0]
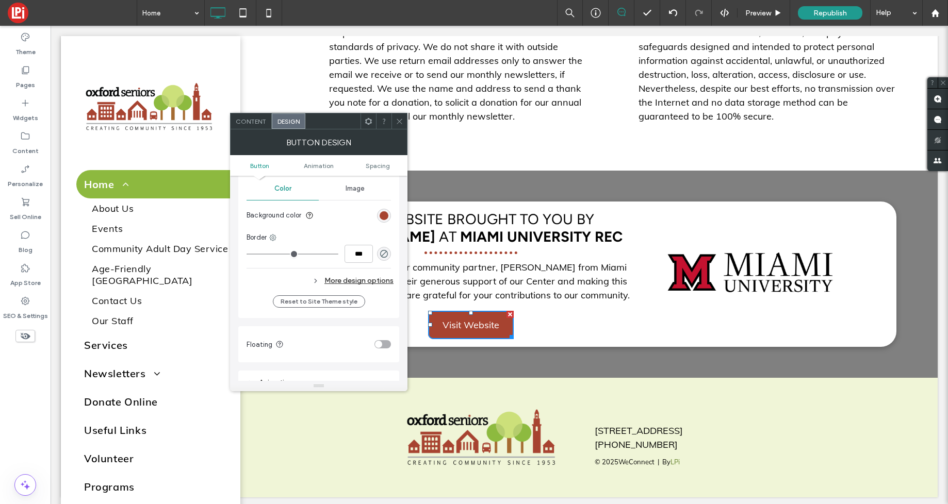
click at [324, 282] on div "More design options" at bounding box center [319, 281] width 147 height 14
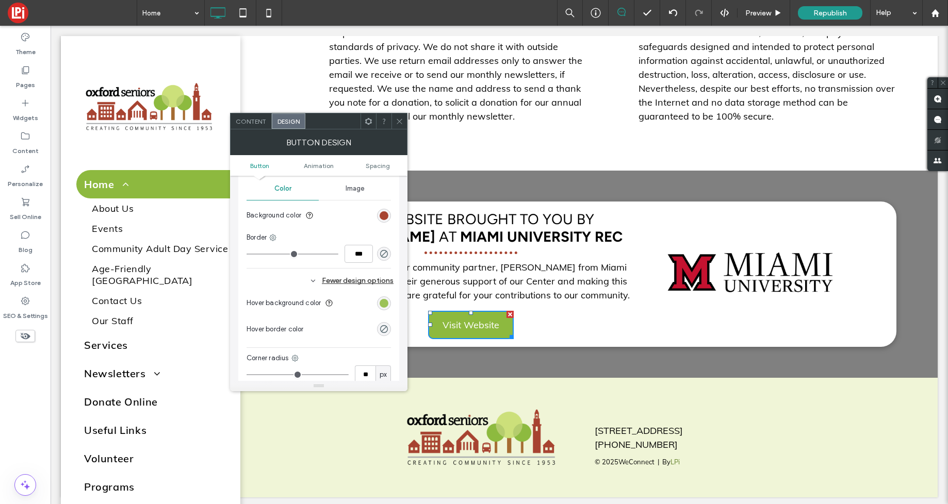
click at [384, 306] on div "rgb(141, 185, 63)" at bounding box center [384, 303] width 9 height 9
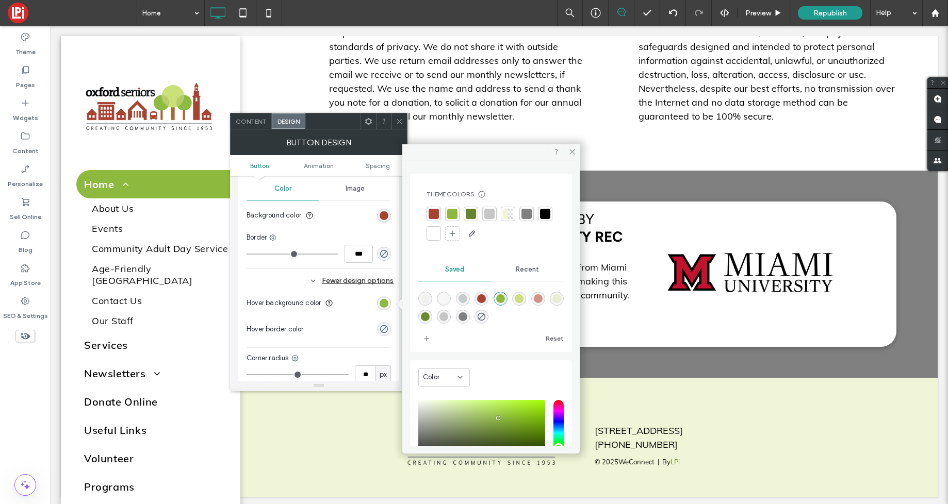
drag, startPoint x: 453, startPoint y: 235, endPoint x: 475, endPoint y: 224, distance: 24.9
click at [439, 235] on div at bounding box center [434, 233] width 10 height 10
click at [572, 150] on icon at bounding box center [572, 152] width 8 height 8
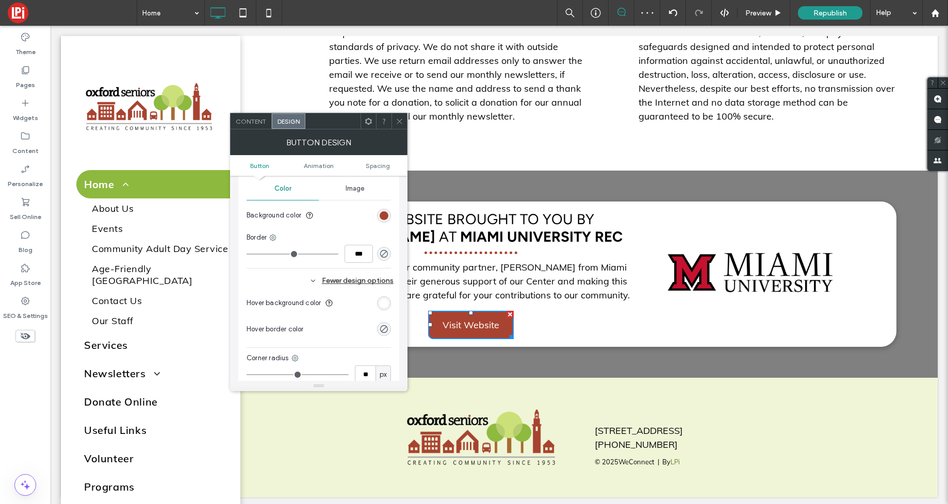
drag, startPoint x: 393, startPoint y: 324, endPoint x: 388, endPoint y: 327, distance: 5.6
click at [393, 325] on div "Primary Secondary Button layout Button style Button text Change affects desktop…" at bounding box center [318, 185] width 161 height 533
click at [381, 328] on icon "rgba(0, 0, 0, 0)" at bounding box center [384, 329] width 9 height 9
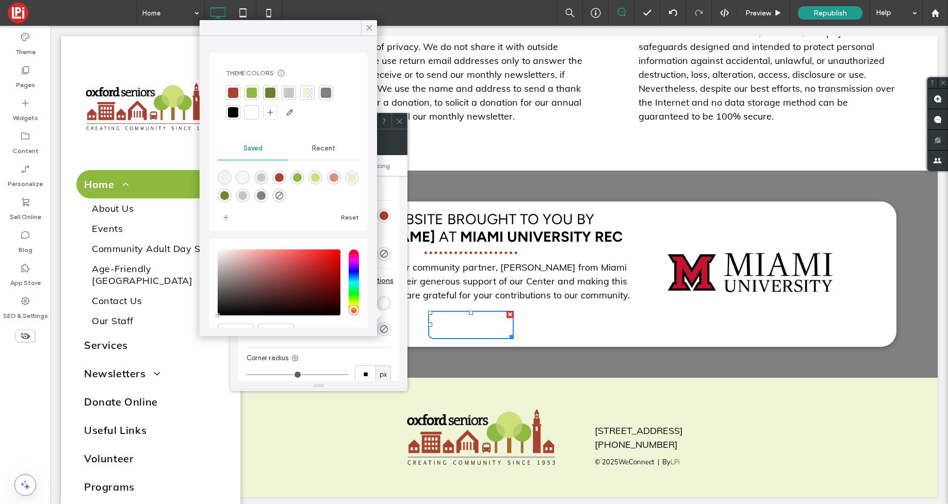
click at [231, 111] on div at bounding box center [233, 112] width 10 height 10
click at [367, 31] on icon at bounding box center [369, 27] width 9 height 9
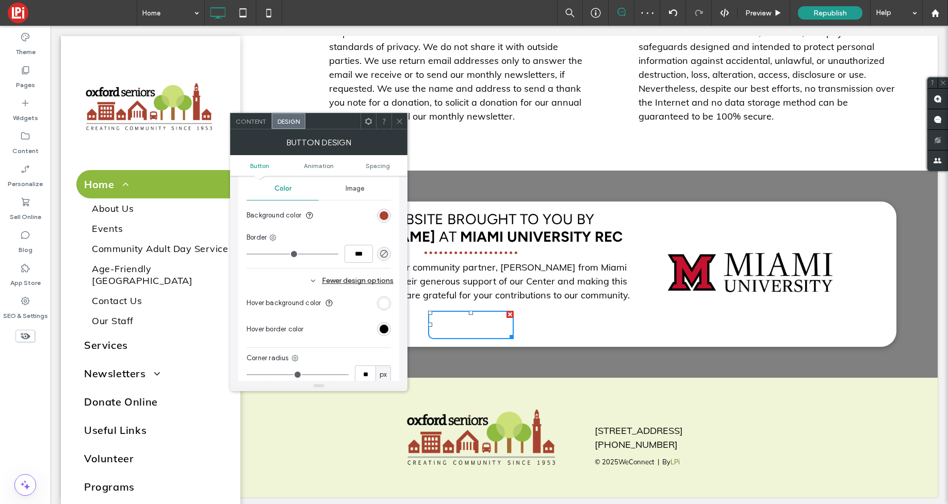
scroll to position [224, 0]
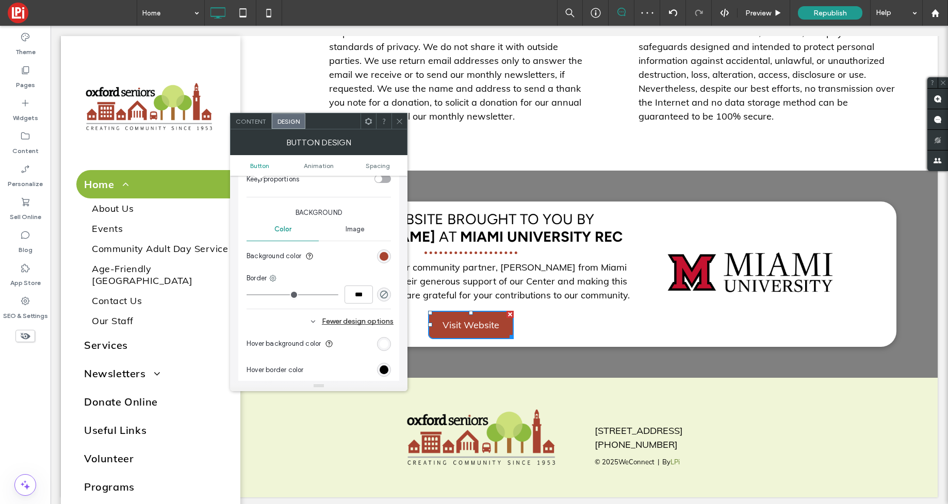
type input "*"
type input "***"
type input "*"
type input "***"
drag, startPoint x: 251, startPoint y: 293, endPoint x: 257, endPoint y: 293, distance: 6.2
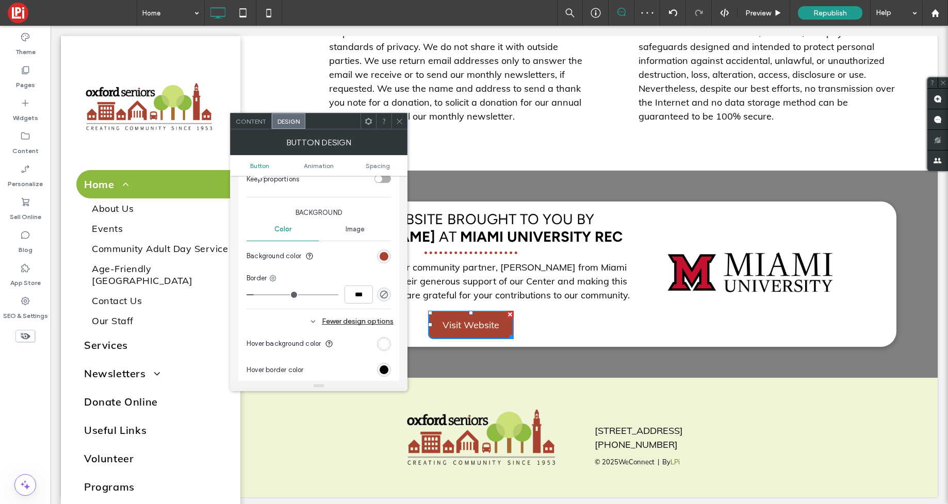
type input "*"
click at [257, 294] on input "range" at bounding box center [292, 294] width 92 height 1
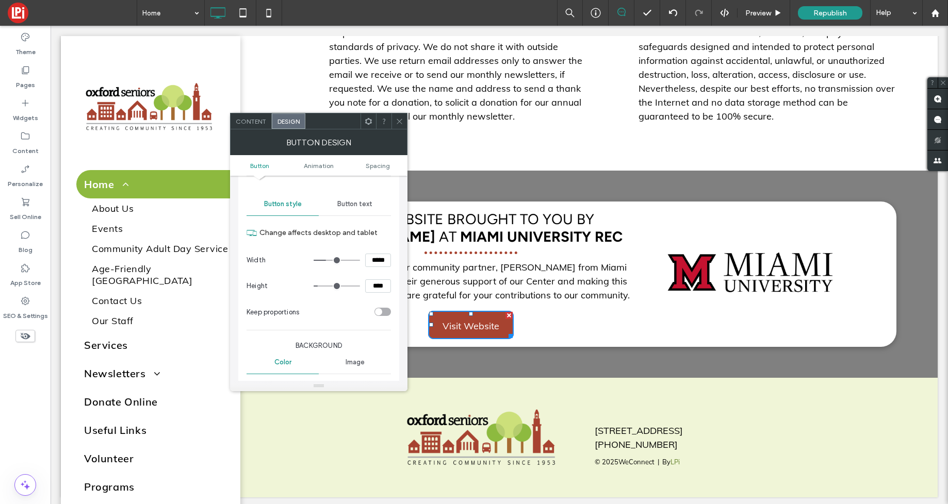
scroll to position [75, 0]
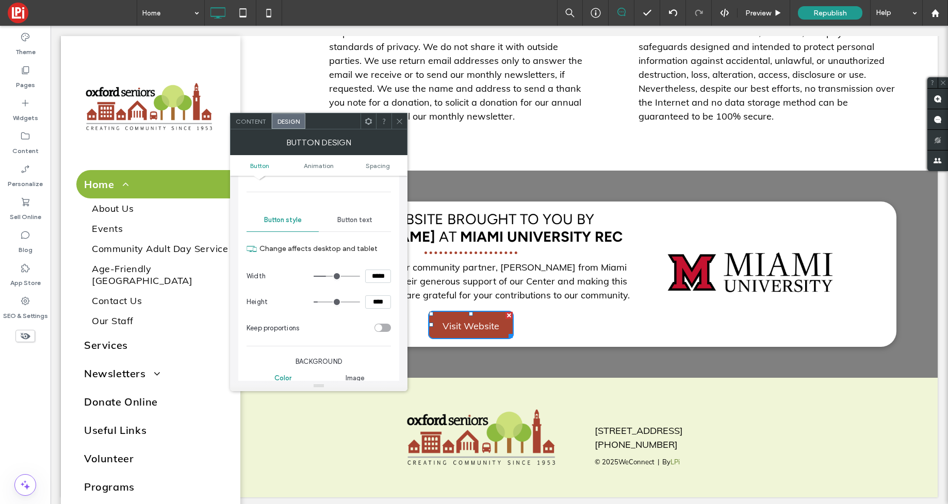
click at [351, 219] on span "Button text" at bounding box center [354, 220] width 35 height 8
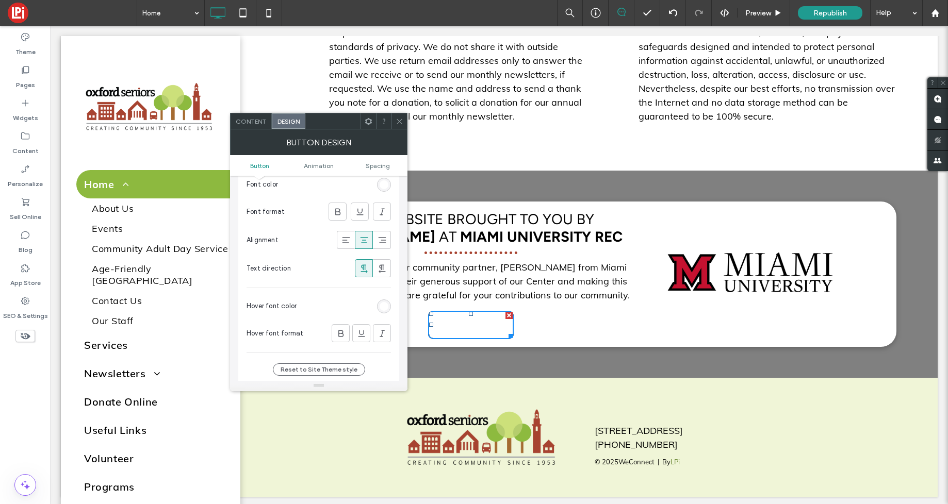
scroll to position [222, 0]
drag, startPoint x: 384, startPoint y: 302, endPoint x: 374, endPoint y: 308, distance: 11.6
click at [383, 302] on div "rgb(255, 255, 255)" at bounding box center [384, 301] width 9 height 9
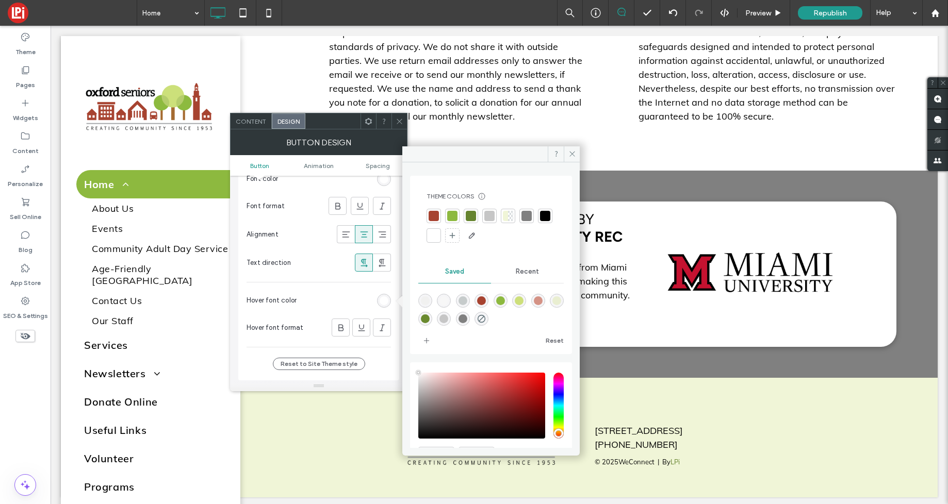
drag, startPoint x: 432, startPoint y: 236, endPoint x: 431, endPoint y: 250, distance: 14.4
click at [540, 221] on div at bounding box center [545, 216] width 10 height 10
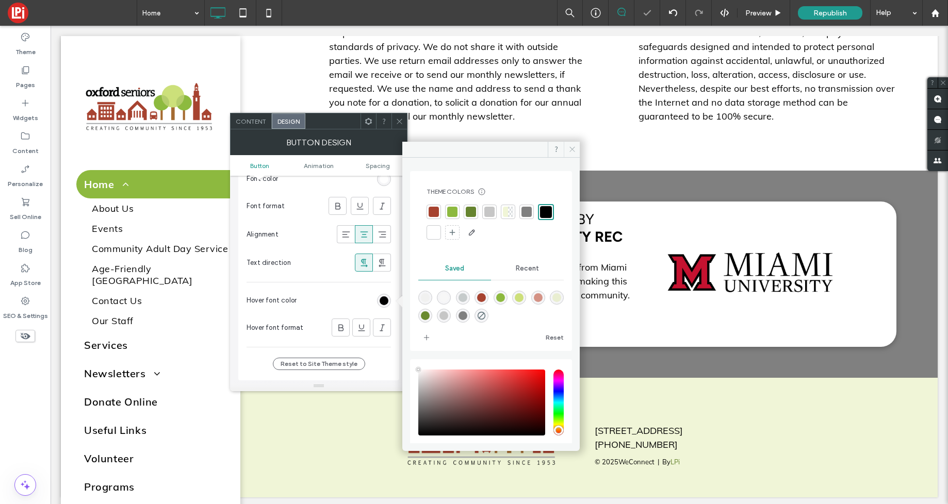
click at [575, 147] on span at bounding box center [572, 149] width 16 height 15
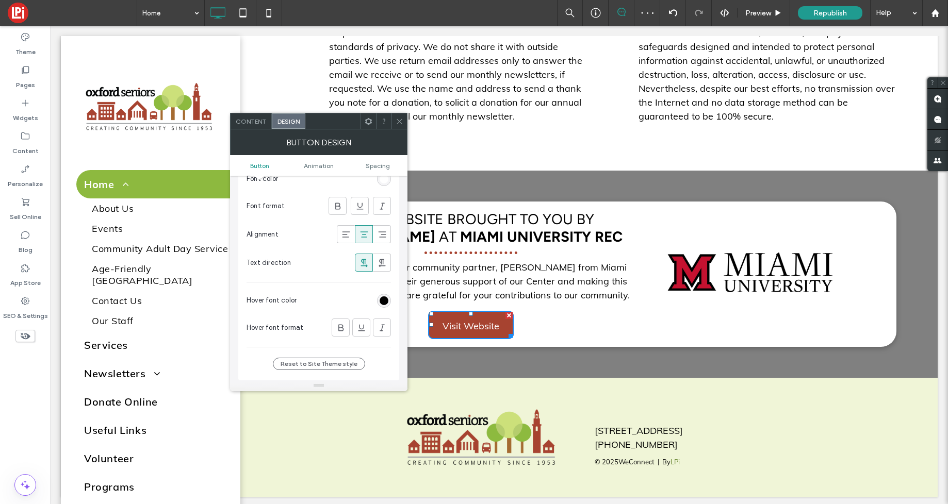
drag, startPoint x: 399, startPoint y: 119, endPoint x: 380, endPoint y: 120, distance: 19.1
click at [399, 119] on icon at bounding box center [400, 122] width 8 height 8
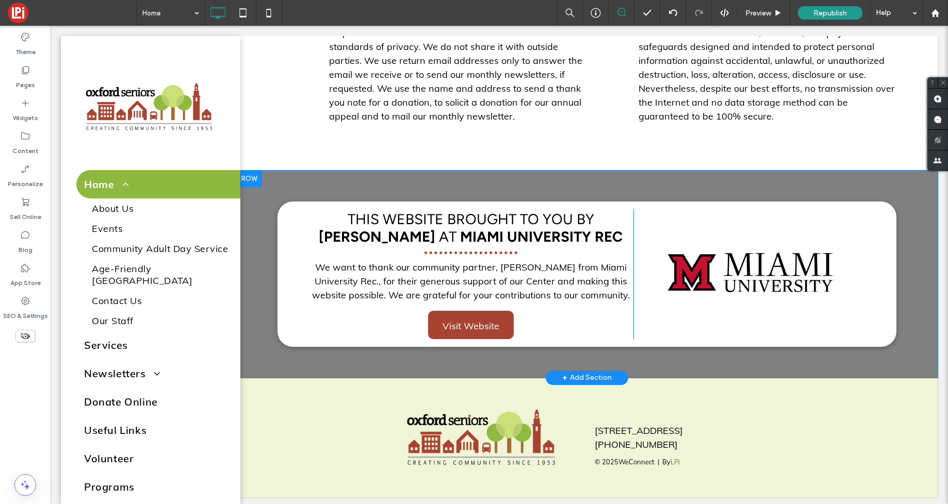
click at [334, 183] on div "This Website Brought to you by Mike AT Miami University Rec We want to thank ou…" at bounding box center [586, 274] width 701 height 207
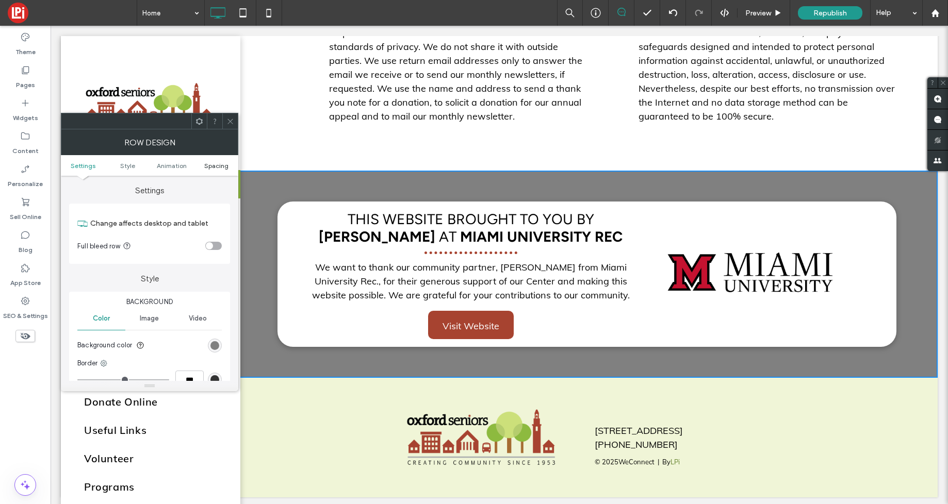
click at [218, 168] on ul "Settings Style Animation Spacing" at bounding box center [149, 165] width 177 height 21
click at [217, 163] on span "Spacing" at bounding box center [216, 166] width 24 height 8
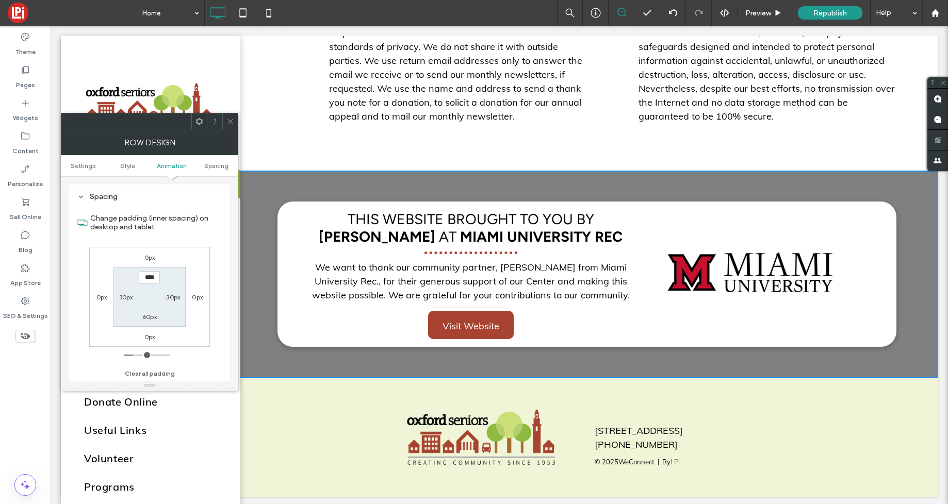
scroll to position [291, 0]
type input "****"
click at [152, 316] on label "60px" at bounding box center [149, 316] width 14 height 8
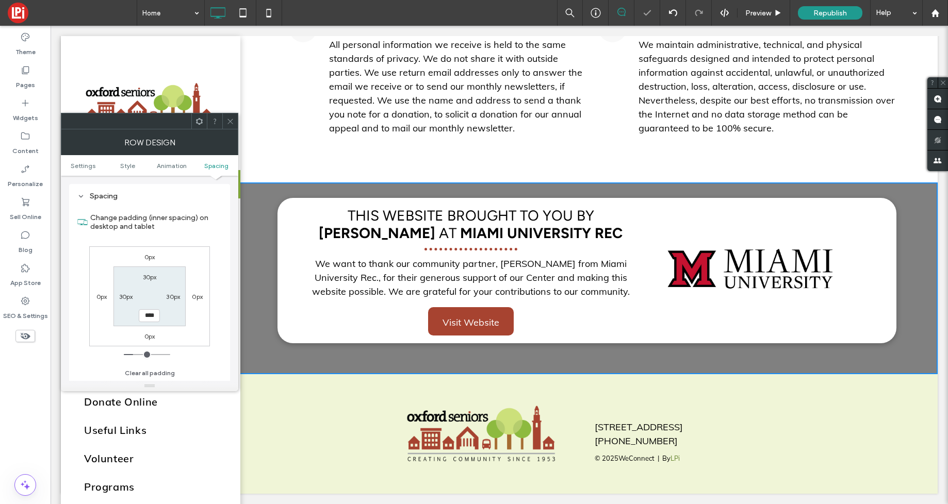
click at [151, 276] on label "30px" at bounding box center [150, 277] width 14 height 8
type input "**"
type input "*"
type input "**"
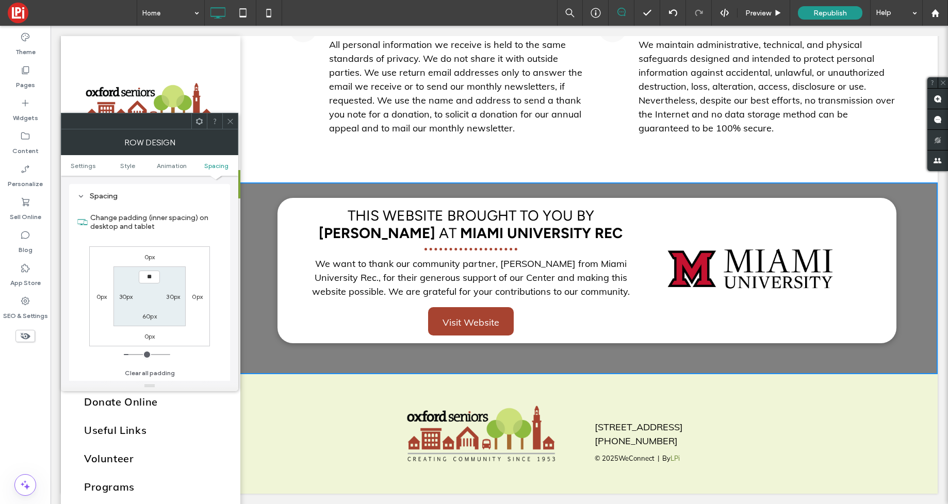
type input "****"
click at [155, 290] on section "**** 30px 60px 30px" at bounding box center [149, 296] width 72 height 59
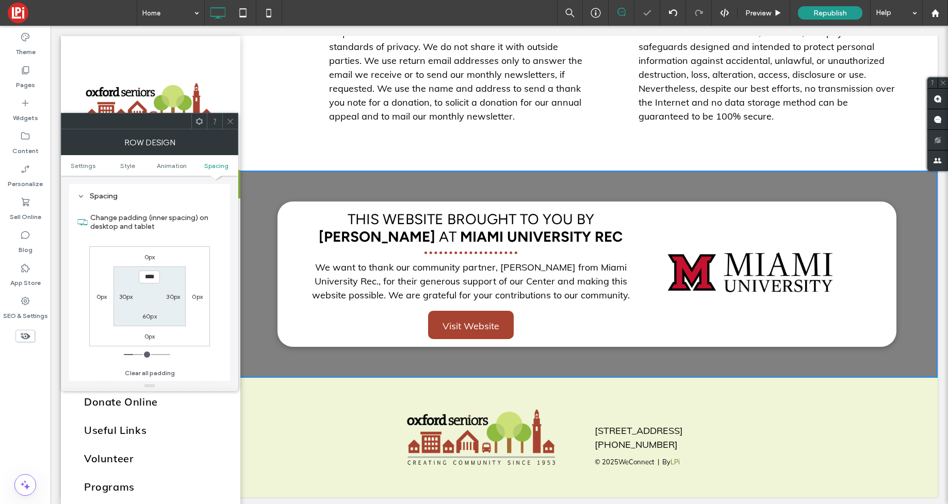
click at [232, 119] on use at bounding box center [229, 121] width 5 height 5
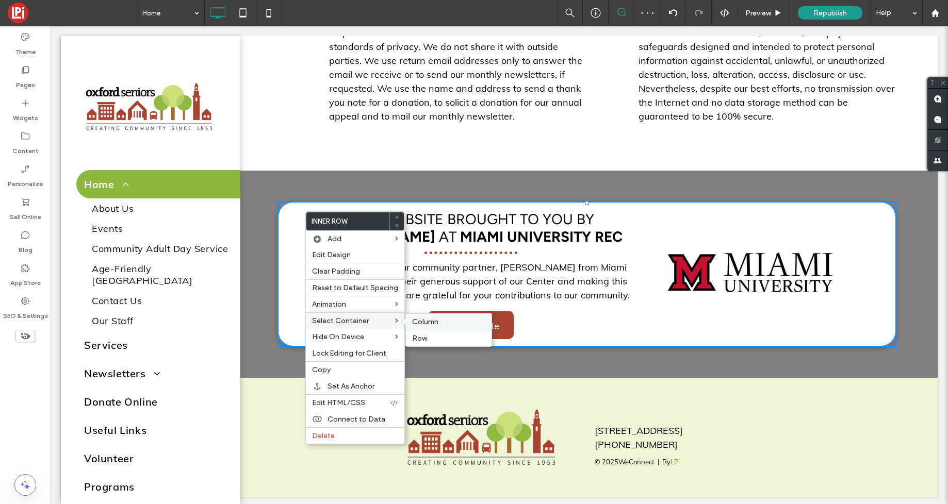
click at [453, 325] on label "Column" at bounding box center [448, 322] width 73 height 9
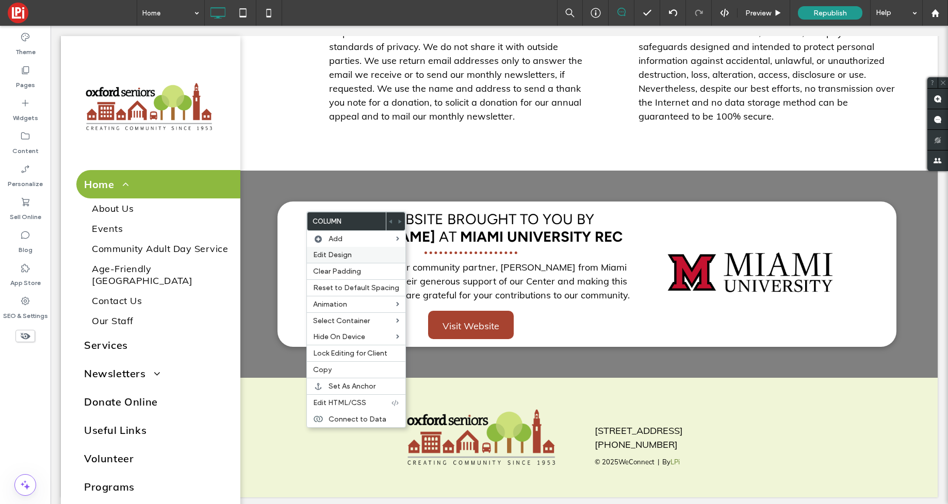
drag, startPoint x: 335, startPoint y: 255, endPoint x: 319, endPoint y: 246, distance: 18.2
click at [335, 255] on span "Edit Design" at bounding box center [332, 255] width 39 height 9
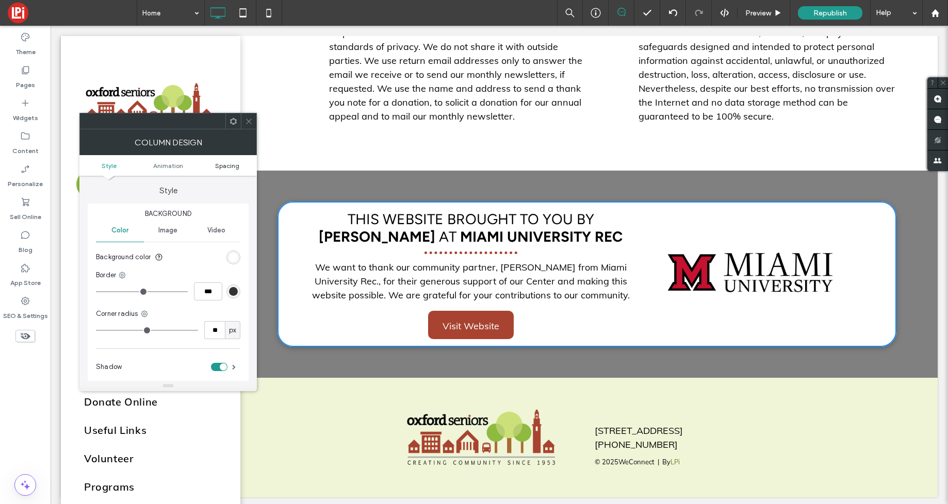
click at [223, 168] on span "Spacing" at bounding box center [227, 166] width 24 height 8
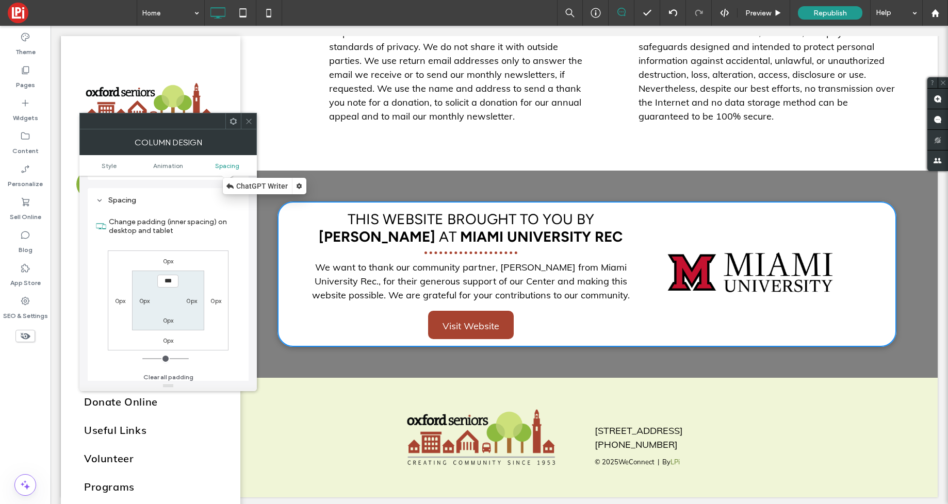
scroll to position [242, 0]
click at [248, 121] on icon at bounding box center [249, 122] width 8 height 8
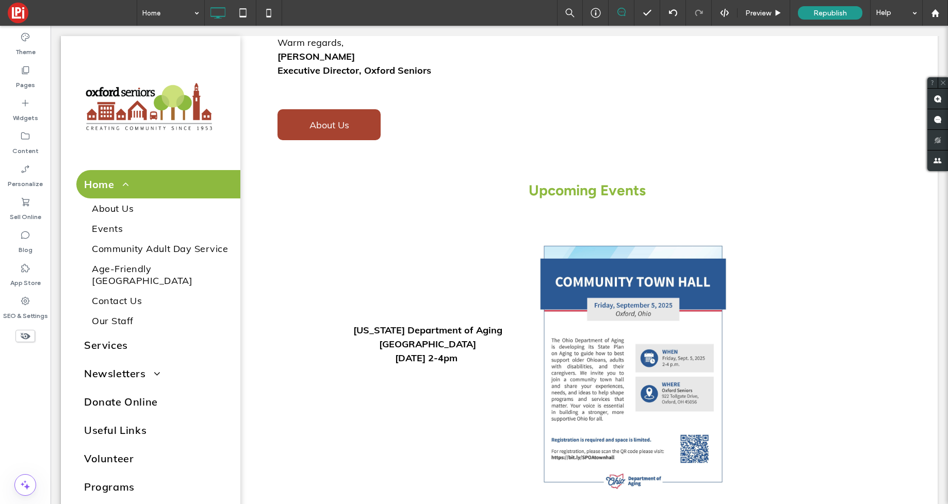
scroll to position [749, 0]
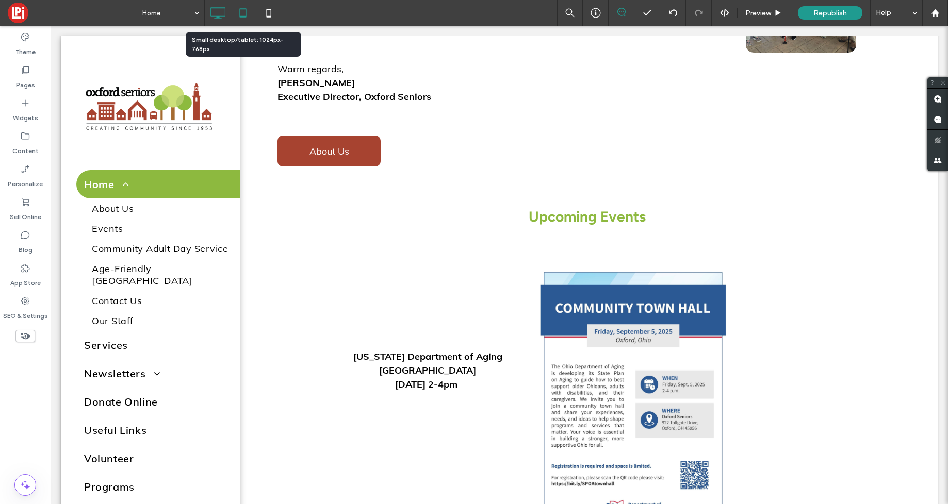
click at [243, 6] on icon at bounding box center [243, 13] width 21 height 21
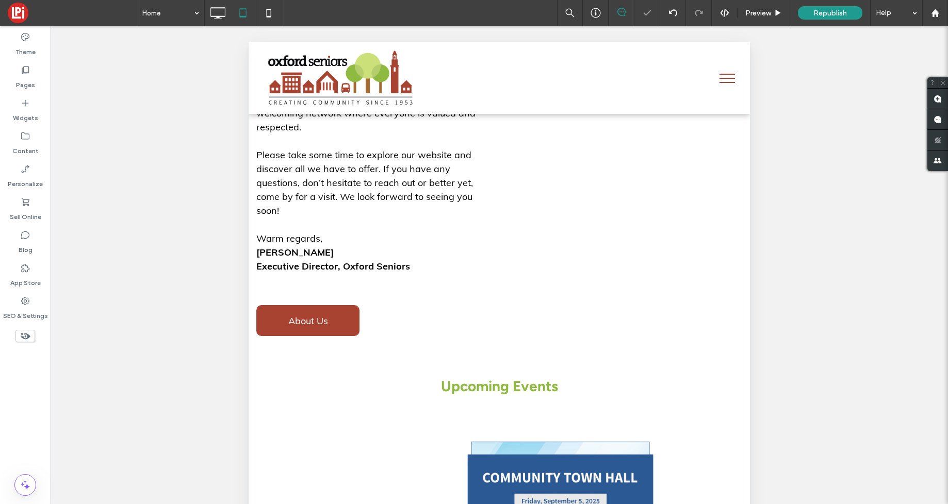
click at [720, 80] on button "menu" at bounding box center [727, 78] width 27 height 27
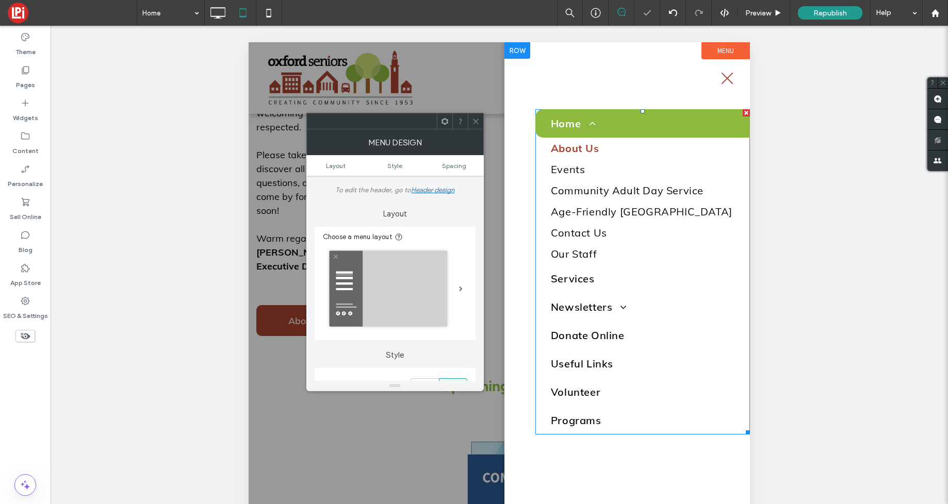
scroll to position [215, 0]
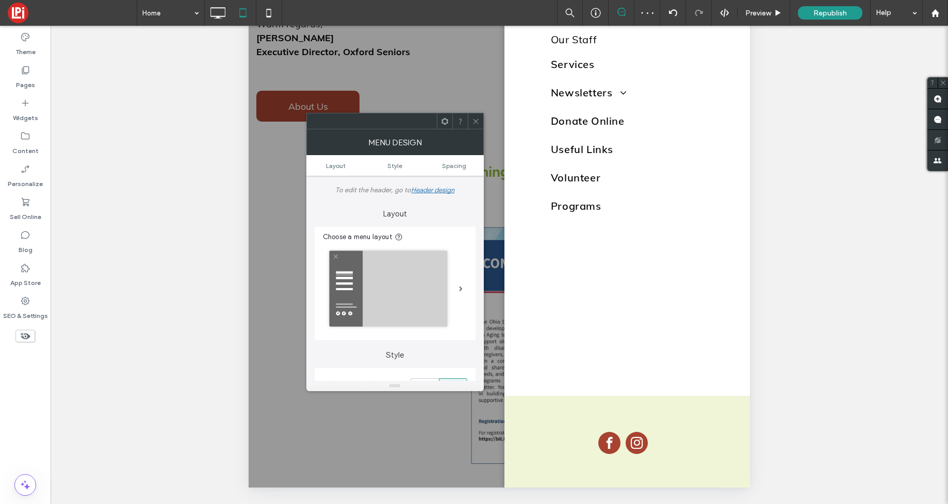
click at [475, 123] on icon at bounding box center [476, 122] width 8 height 8
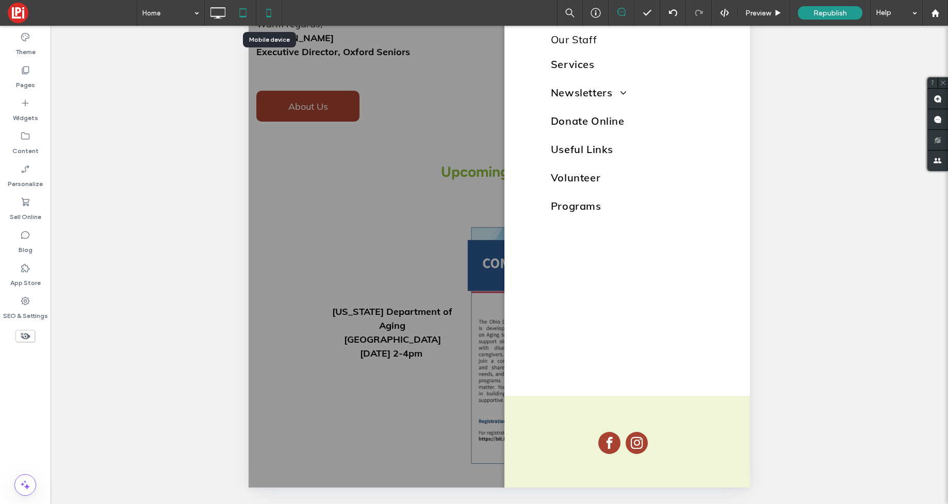
click at [271, 15] on use at bounding box center [269, 13] width 5 height 8
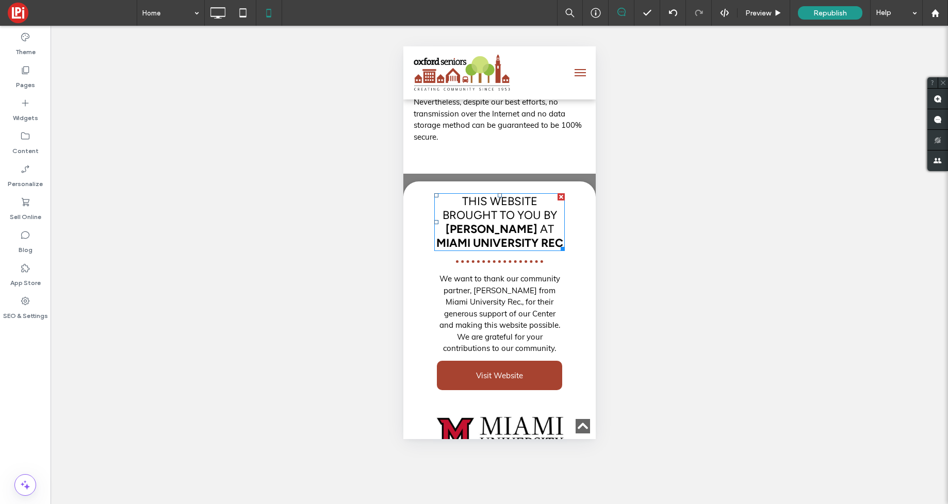
scroll to position [2851, 0]
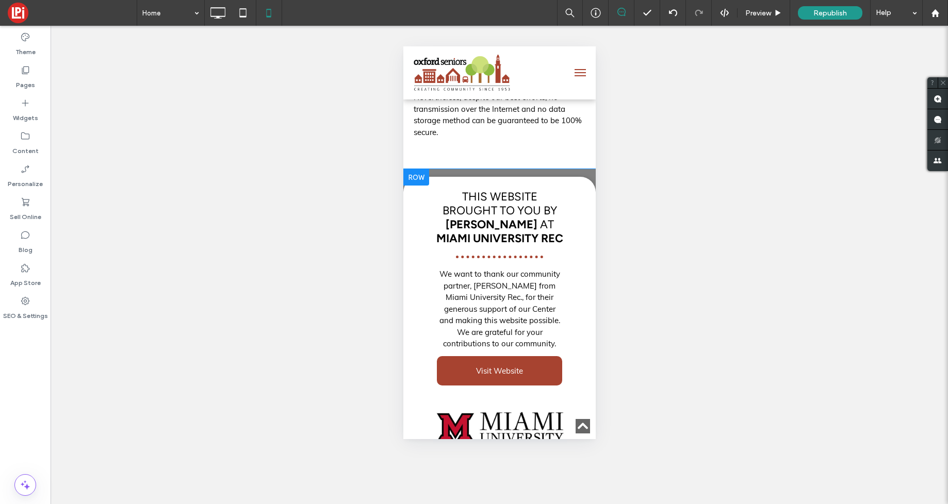
click at [415, 186] on div at bounding box center [416, 177] width 26 height 17
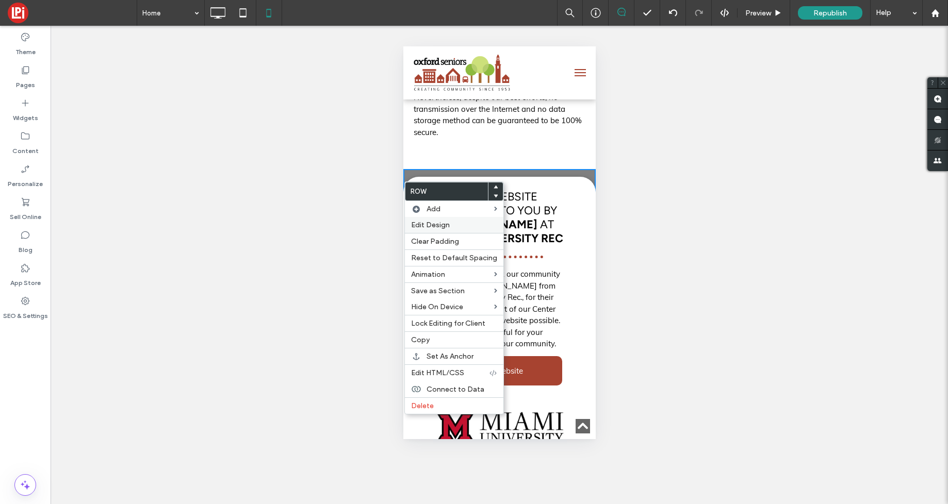
click at [417, 220] on div "Edit Design" at bounding box center [454, 225] width 98 height 16
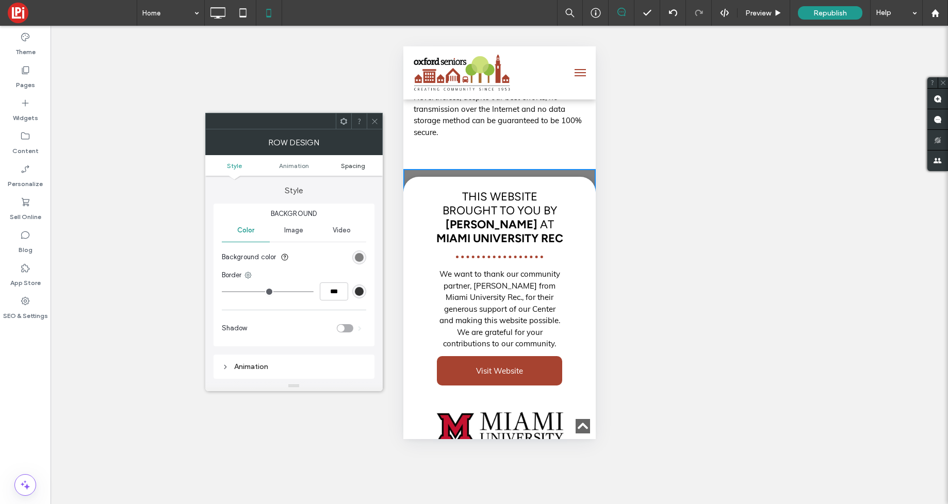
click at [355, 165] on span "Spacing" at bounding box center [353, 166] width 24 height 8
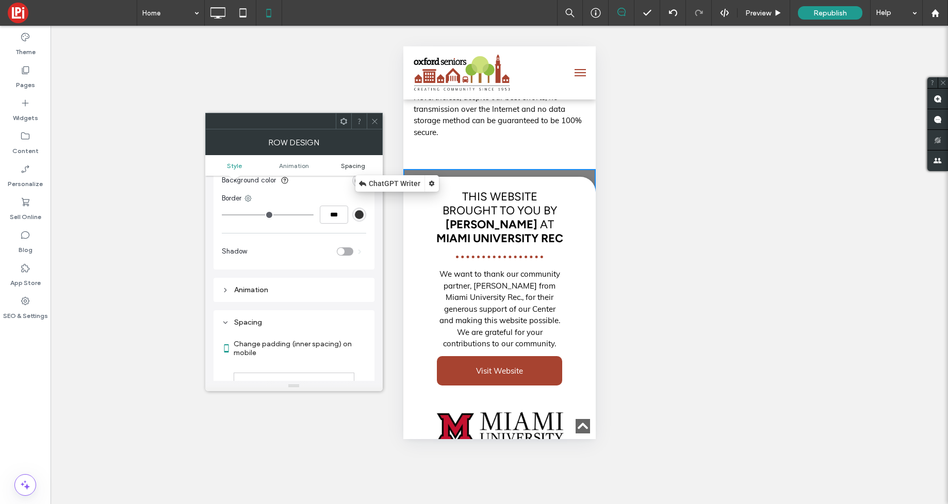
scroll to position [187, 0]
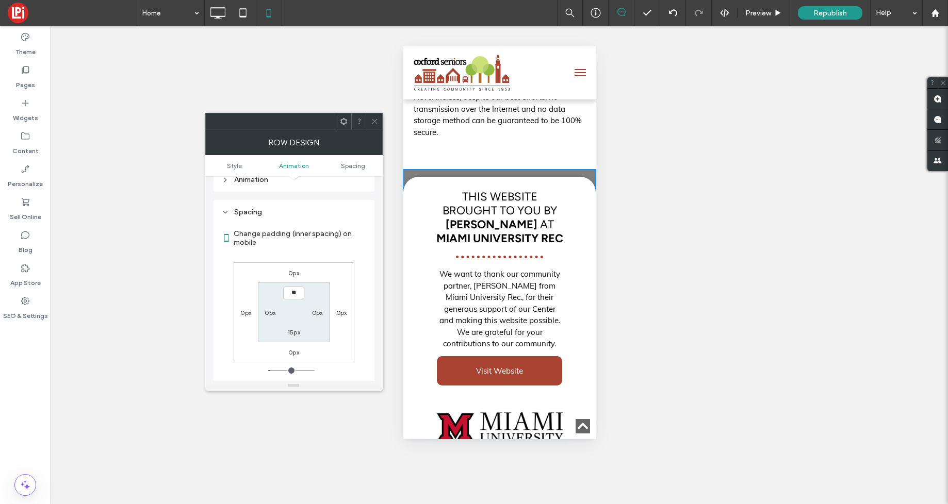
type input "**"
click at [320, 311] on label "0px" at bounding box center [317, 313] width 11 height 8
type input "*"
type input "**"
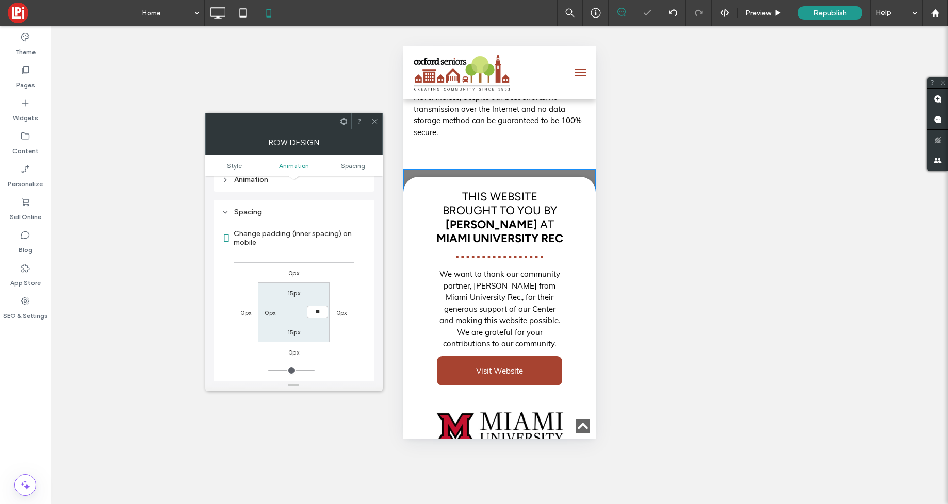
type input "****"
click at [266, 311] on label "0px" at bounding box center [270, 313] width 11 height 8
type input "*"
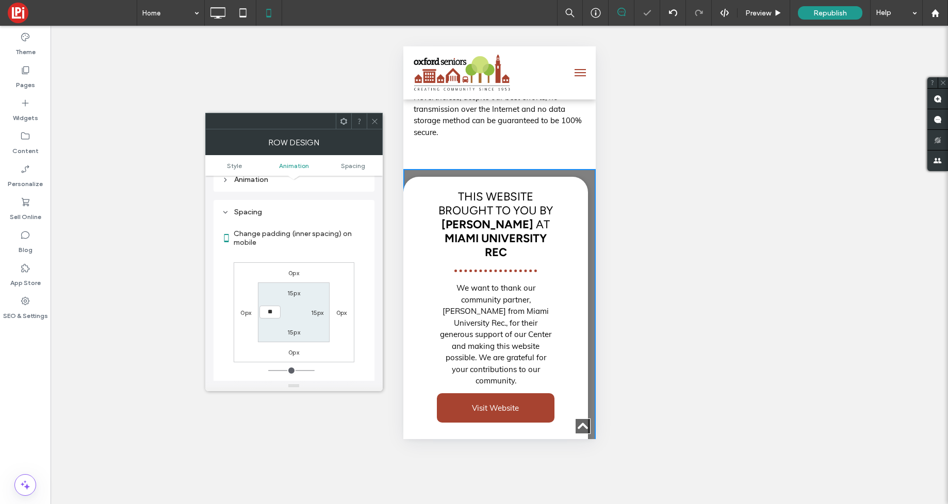
type input "**"
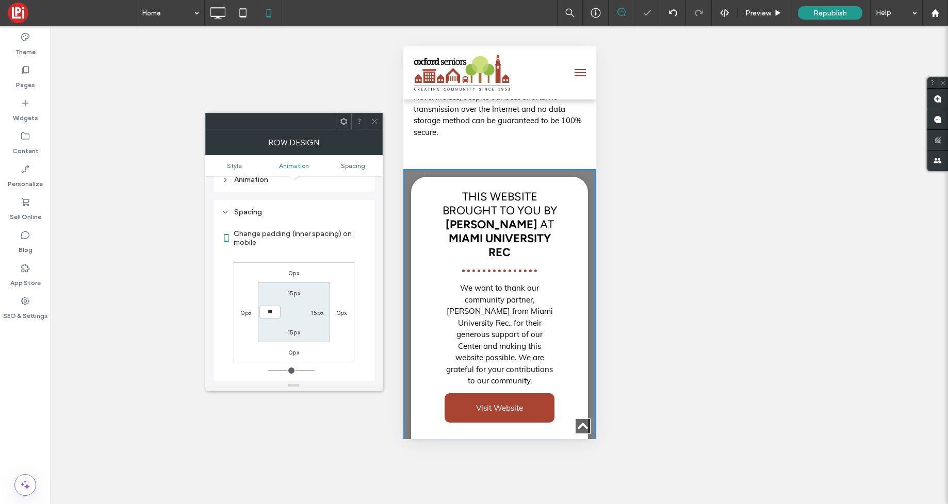
type input "**"
type input "****"
drag, startPoint x: 302, startPoint y: 316, endPoint x: 350, endPoint y: 154, distance: 169.0
click at [302, 316] on section "15px 15px 15px ****" at bounding box center [294, 312] width 72 height 59
click at [369, 120] on div at bounding box center [374, 120] width 15 height 15
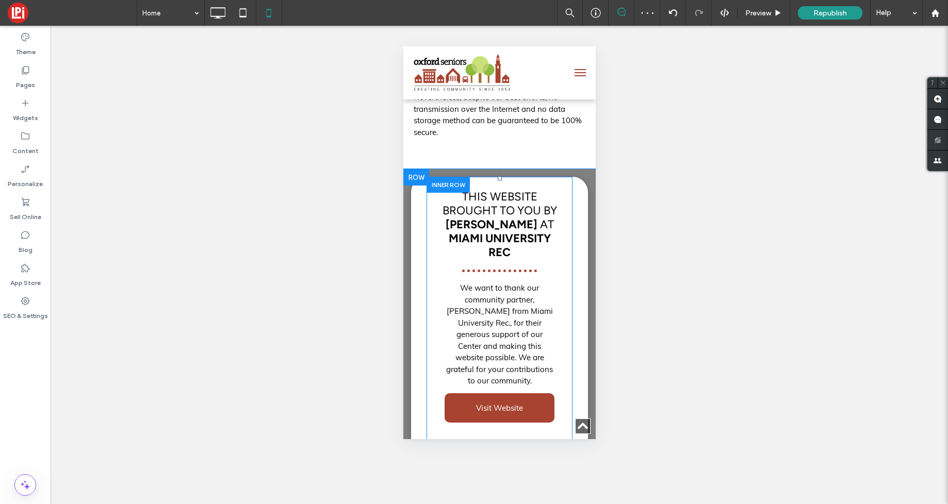
click at [441, 193] on div at bounding box center [447, 185] width 43 height 16
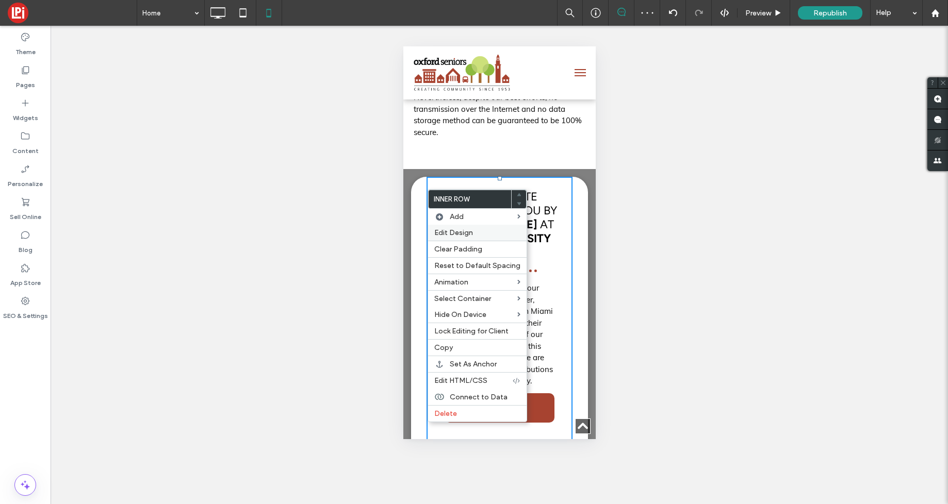
click at [447, 233] on span "Edit Design" at bounding box center [453, 232] width 39 height 9
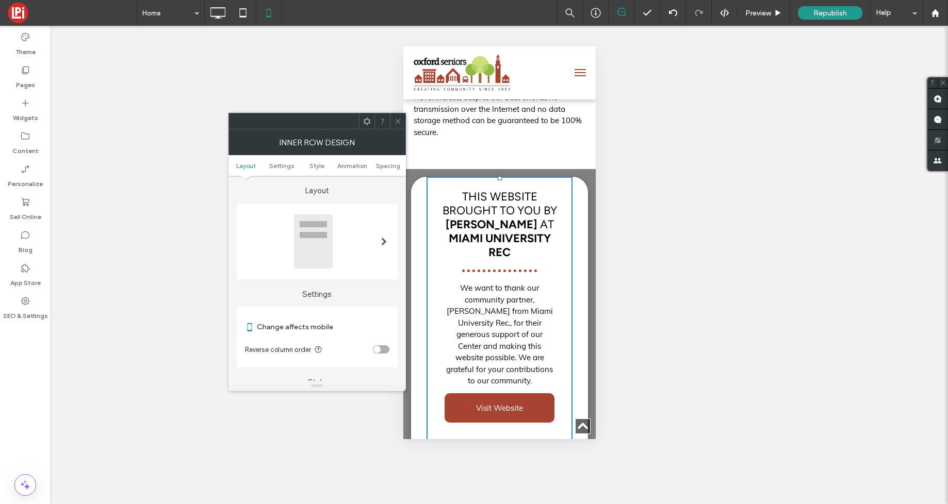
drag, startPoint x: 377, startPoint y: 166, endPoint x: 376, endPoint y: 180, distance: 15.0
click at [377, 166] on span "Spacing" at bounding box center [388, 166] width 24 height 8
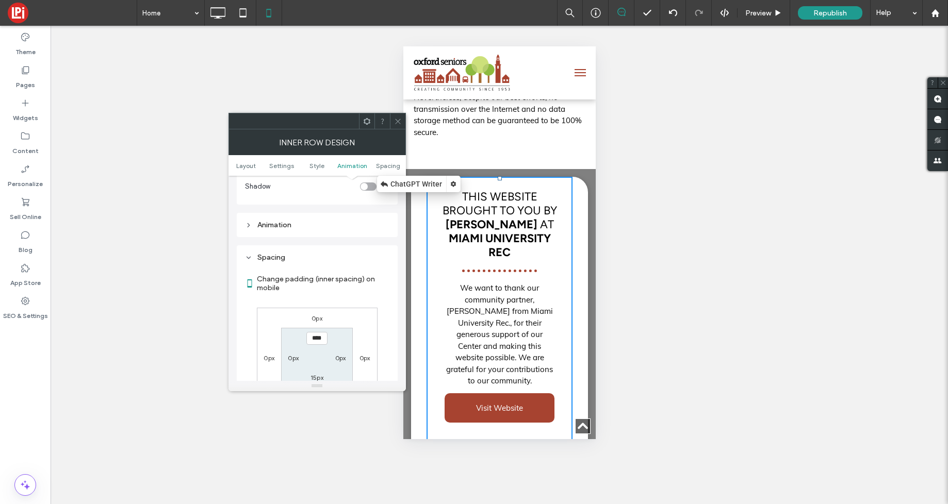
scroll to position [434, 0]
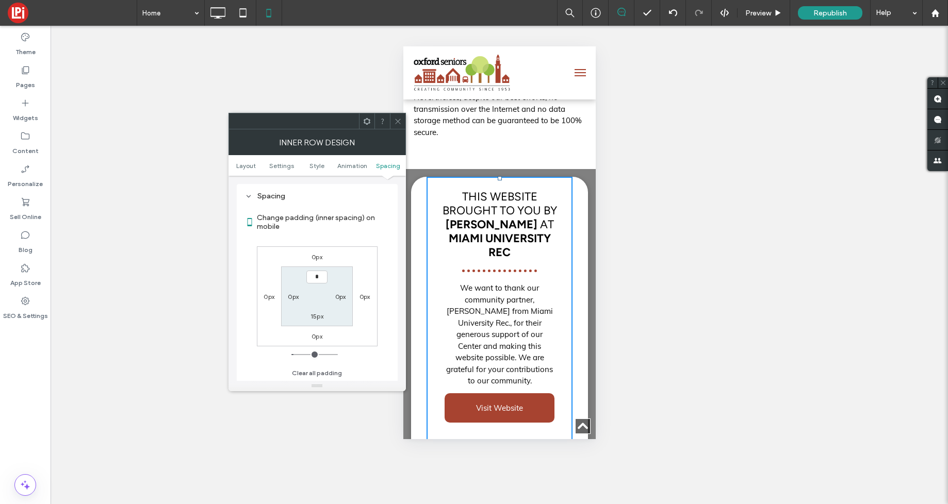
type input "***"
click at [318, 314] on label "15px" at bounding box center [316, 316] width 13 height 8
type input "**"
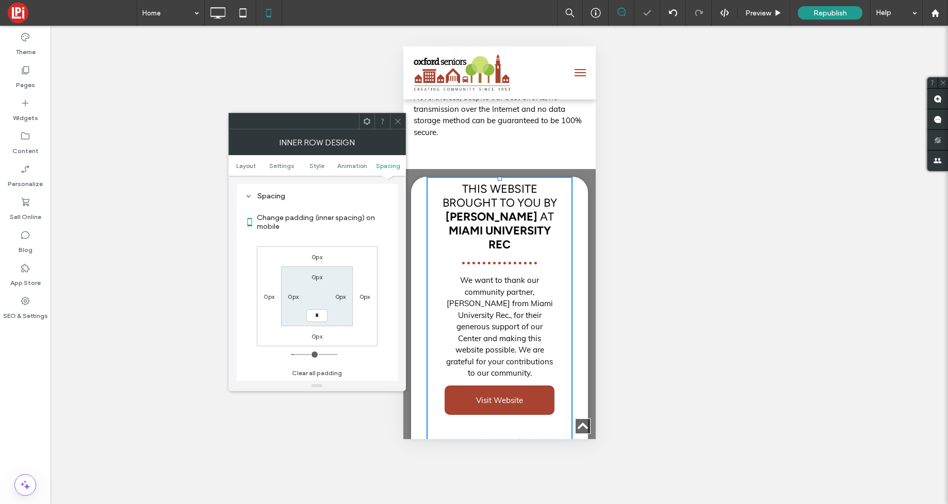
type input "*"
type input "***"
click at [321, 298] on section "0px 0px *** 0px" at bounding box center [317, 296] width 72 height 59
drag, startPoint x: 394, startPoint y: 119, endPoint x: 405, endPoint y: 144, distance: 27.5
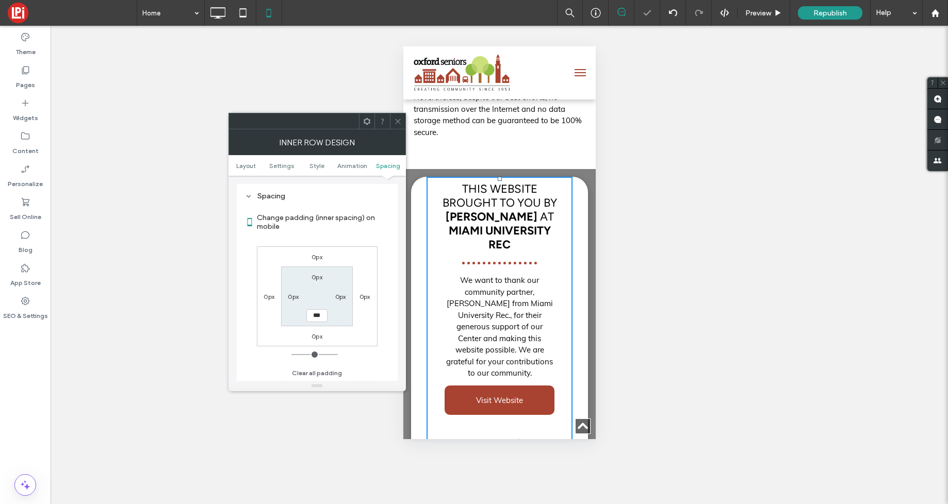
click at [395, 120] on icon at bounding box center [398, 122] width 8 height 8
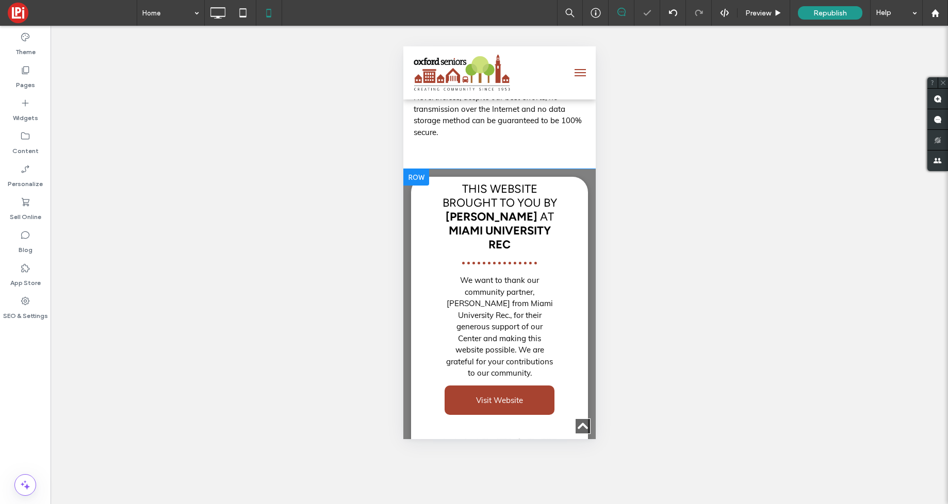
click at [419, 237] on div "This Website Brought to you by Mike AT Miami University Rec We want to thank ou…" at bounding box center [498, 331] width 177 height 308
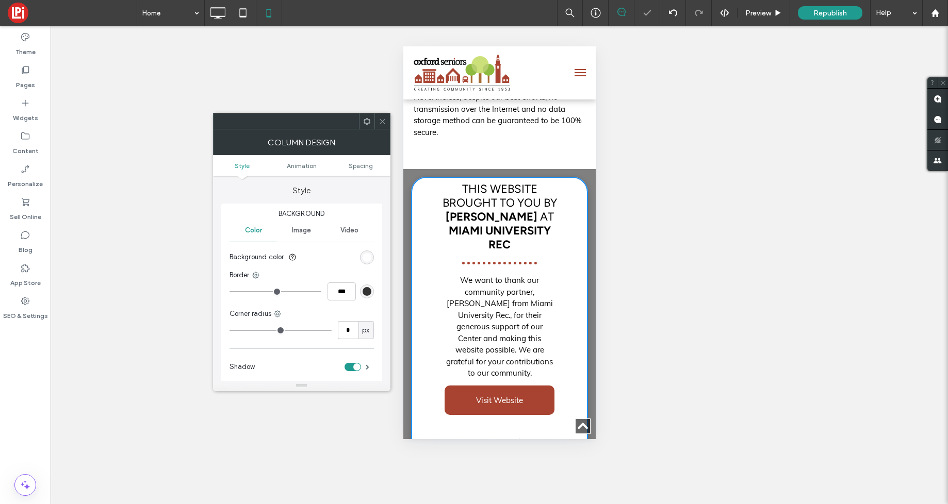
type input "**"
click at [357, 163] on span "Spacing" at bounding box center [361, 166] width 24 height 8
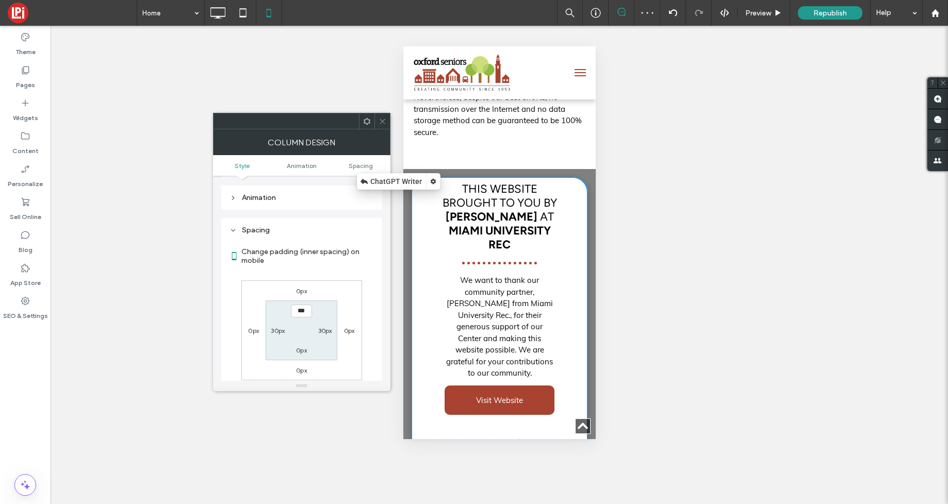
scroll to position [242, 0]
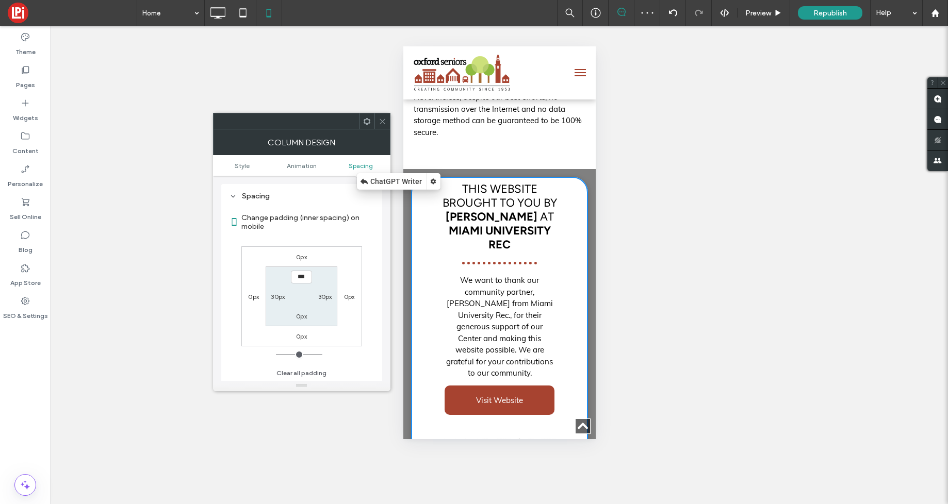
click at [323, 297] on label "30px" at bounding box center [325, 297] width 14 height 8
type input "**"
type input "****"
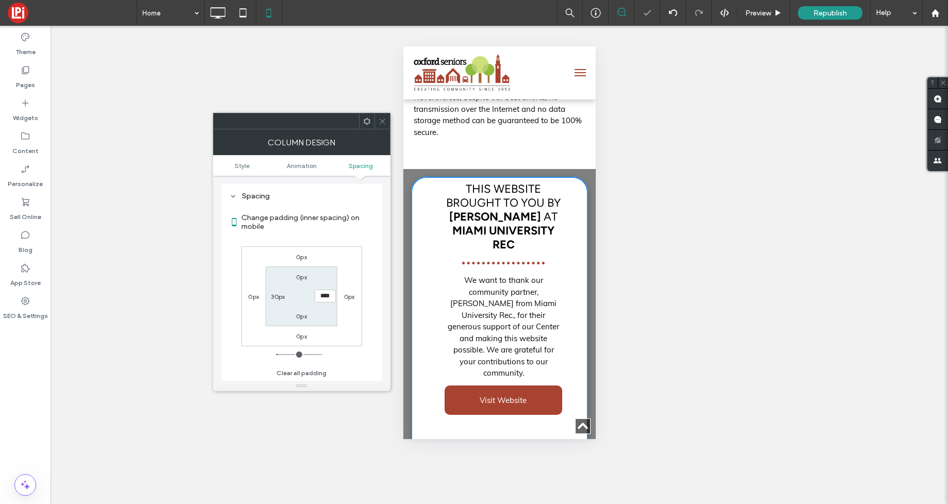
click at [276, 297] on label "30px" at bounding box center [278, 297] width 14 height 8
type input "**"
type input "****"
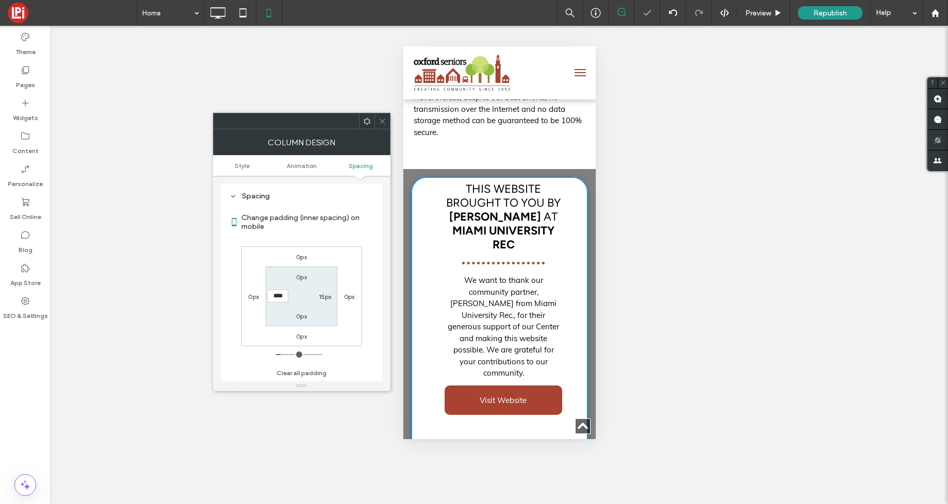
click at [305, 277] on label "0px" at bounding box center [301, 277] width 11 height 8
type input "*"
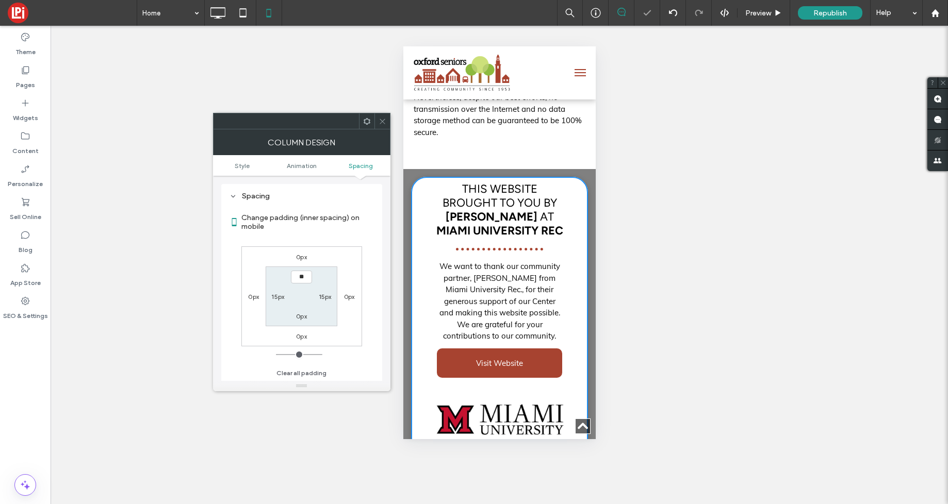
type input "**"
type input "****"
click at [299, 314] on label "0px" at bounding box center [301, 316] width 11 height 8
type input "*"
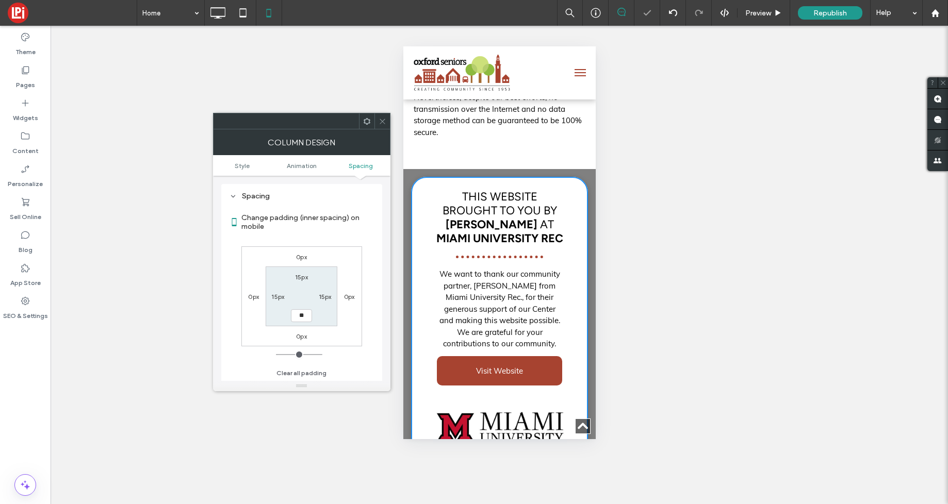
type input "**"
type input "****"
drag, startPoint x: 305, startPoint y: 290, endPoint x: 345, endPoint y: 172, distance: 124.6
click at [305, 290] on section "15px 15px **** 15px" at bounding box center [302, 296] width 72 height 59
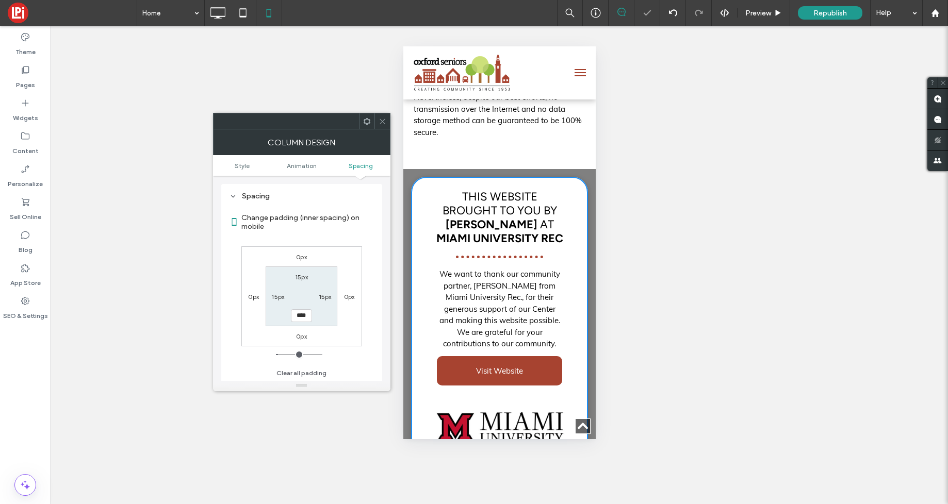
click at [381, 118] on icon at bounding box center [382, 122] width 8 height 8
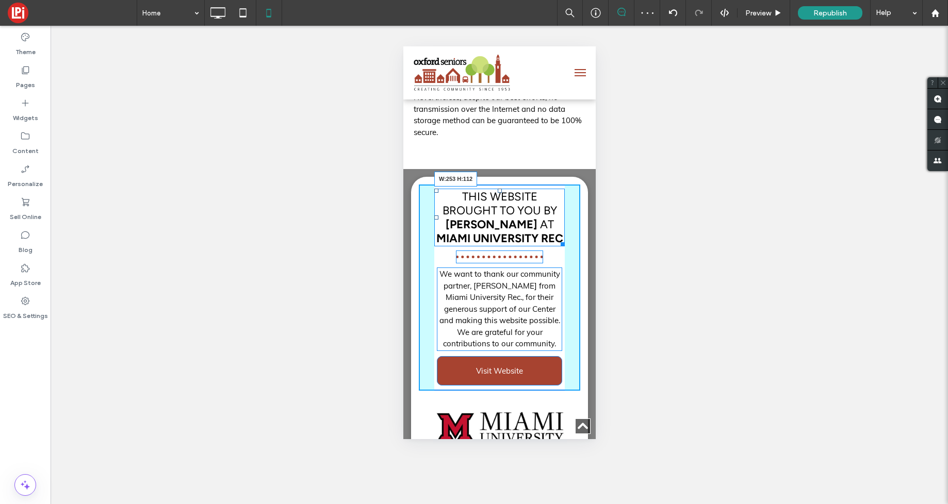
drag, startPoint x: 560, startPoint y: 256, endPoint x: 591, endPoint y: 255, distance: 31.5
click at [591, 255] on div "This Website Brought to you by Mike AT Miami University Rec W:253 H:112 We want…" at bounding box center [499, 324] width 192 height 310
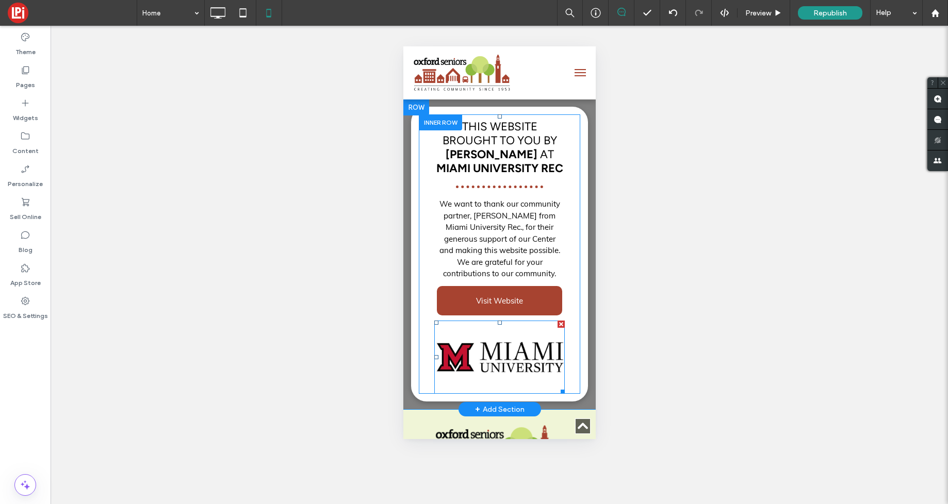
scroll to position [2922, 0]
click at [437, 130] on div at bounding box center [439, 122] width 43 height 16
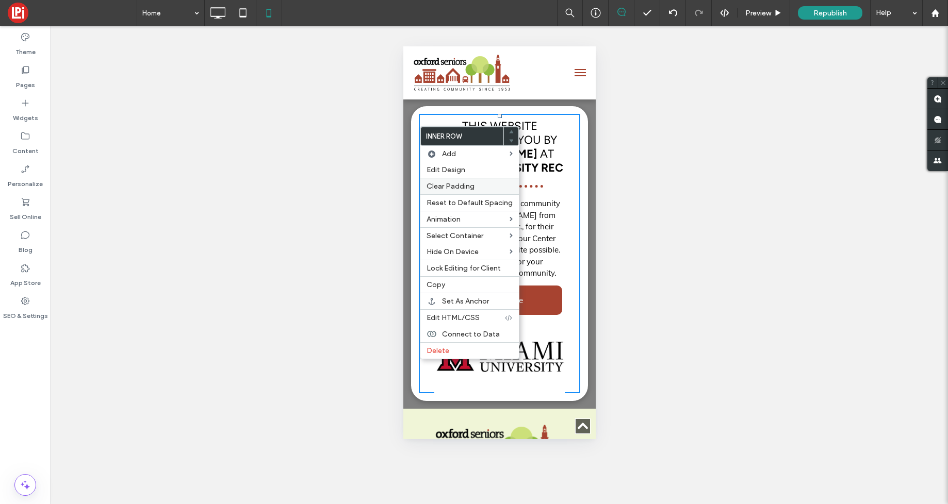
drag, startPoint x: 438, startPoint y: 167, endPoint x: 423, endPoint y: 182, distance: 21.5
click at [438, 167] on span "Edit Design" at bounding box center [445, 170] width 39 height 9
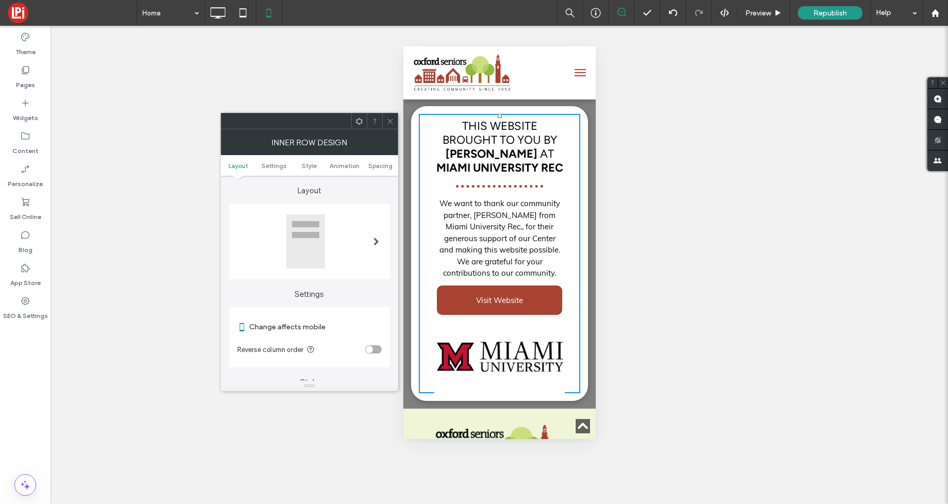
click at [366, 352] on div "toggle" at bounding box center [369, 349] width 7 height 7
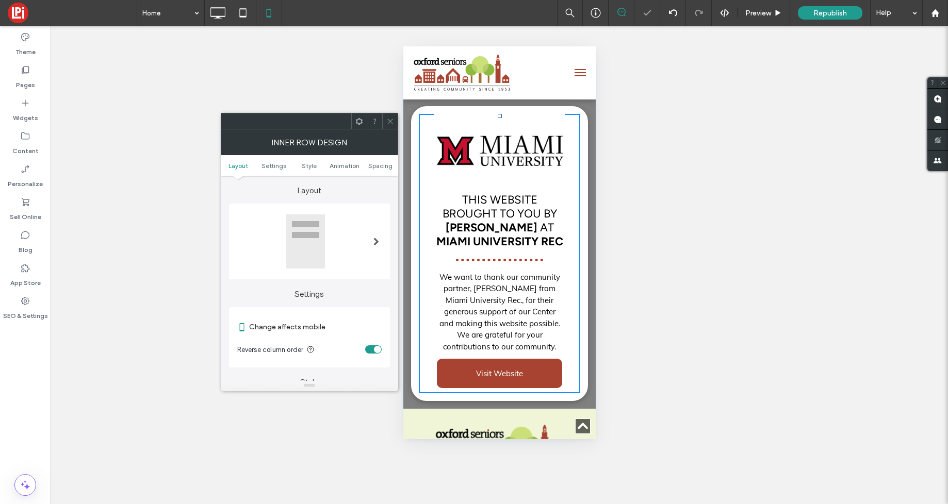
click at [390, 119] on icon at bounding box center [390, 122] width 8 height 8
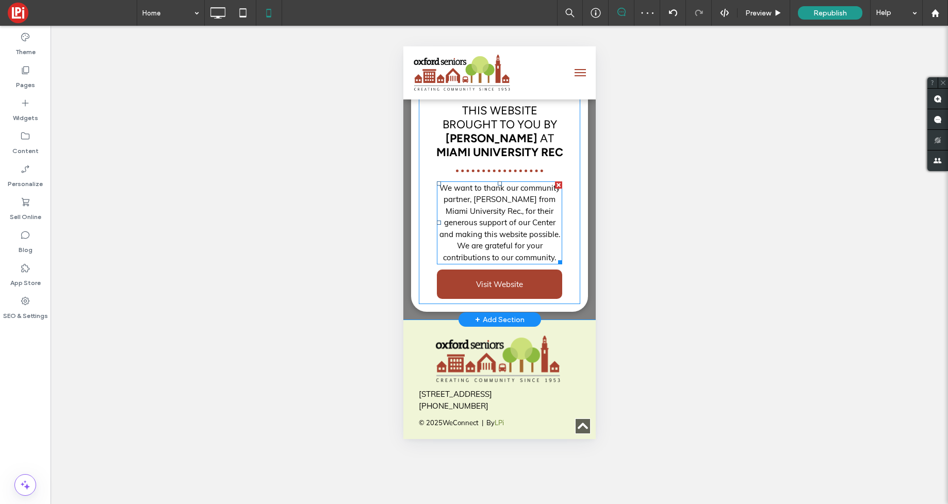
scroll to position [3026, 0]
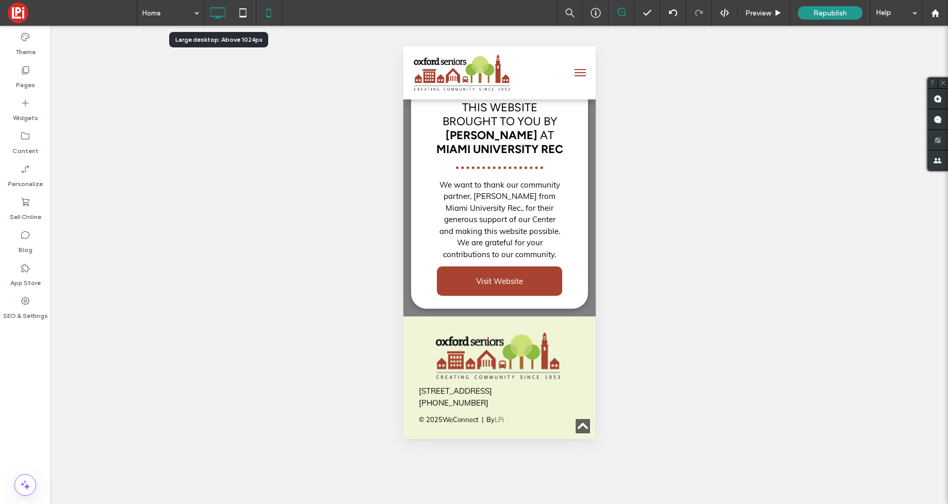
click at [216, 9] on icon at bounding box center [217, 13] width 21 height 21
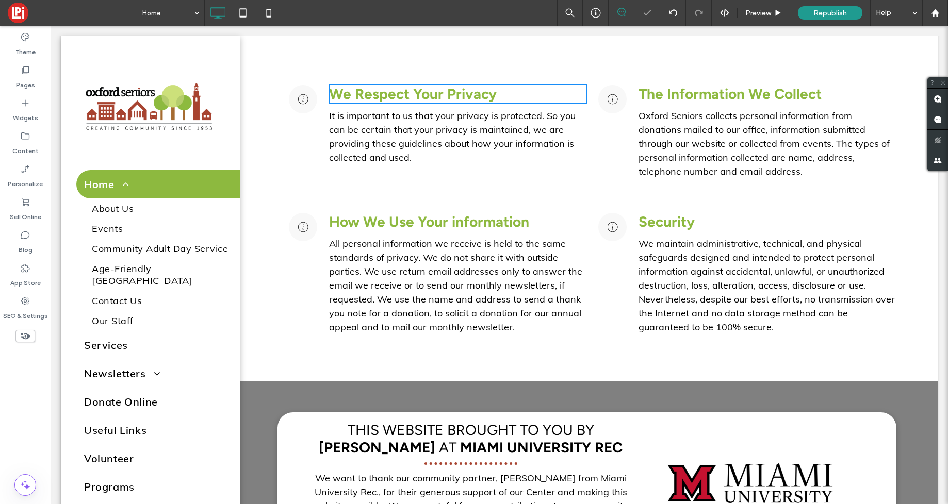
scroll to position [1965, 0]
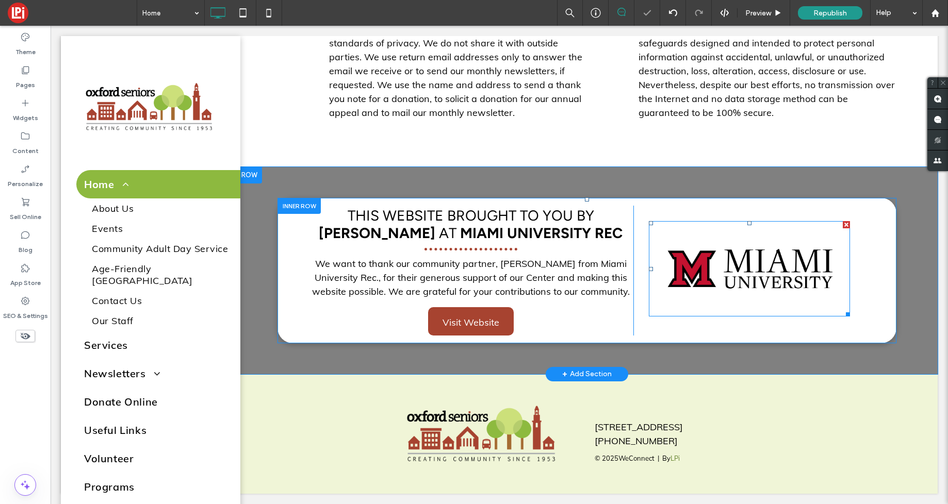
click at [725, 265] on img at bounding box center [749, 269] width 170 height 96
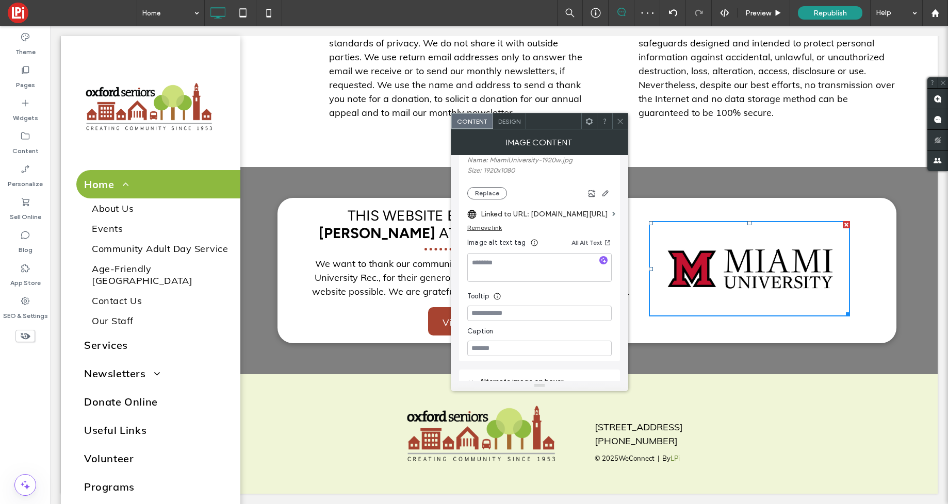
scroll to position [204, 0]
click at [540, 212] on label "Linked to URL: miamioh.edu/athletics-recreation/recreation/index.html" at bounding box center [544, 212] width 127 height 19
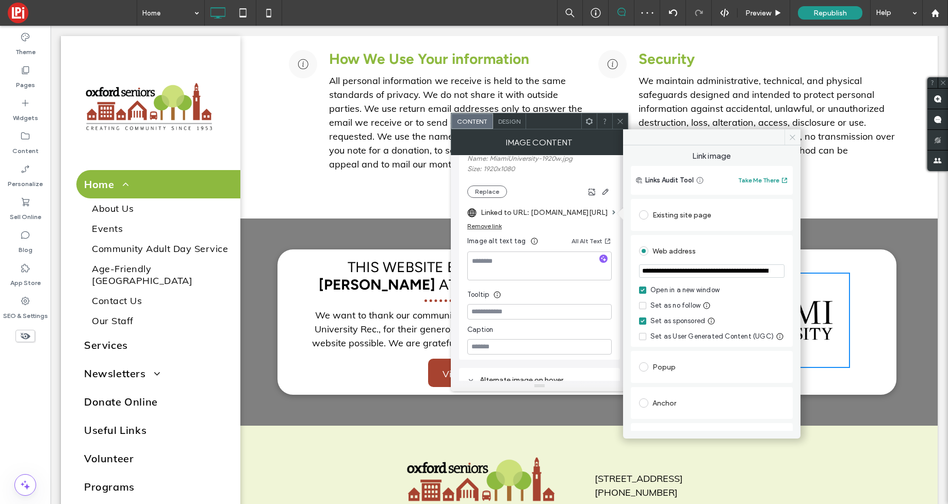
click at [799, 137] on span at bounding box center [792, 136] width 16 height 15
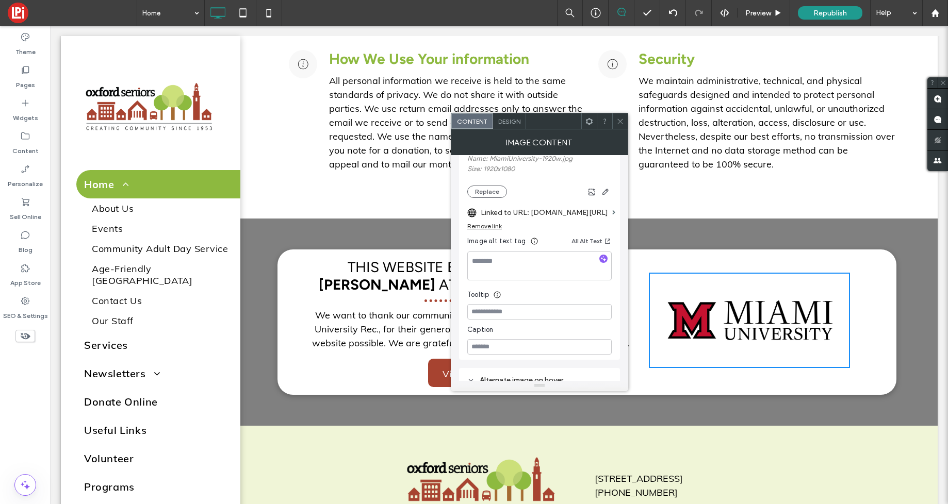
drag, startPoint x: 625, startPoint y: 123, endPoint x: 464, endPoint y: 349, distance: 277.3
click at [625, 124] on div at bounding box center [619, 120] width 15 height 15
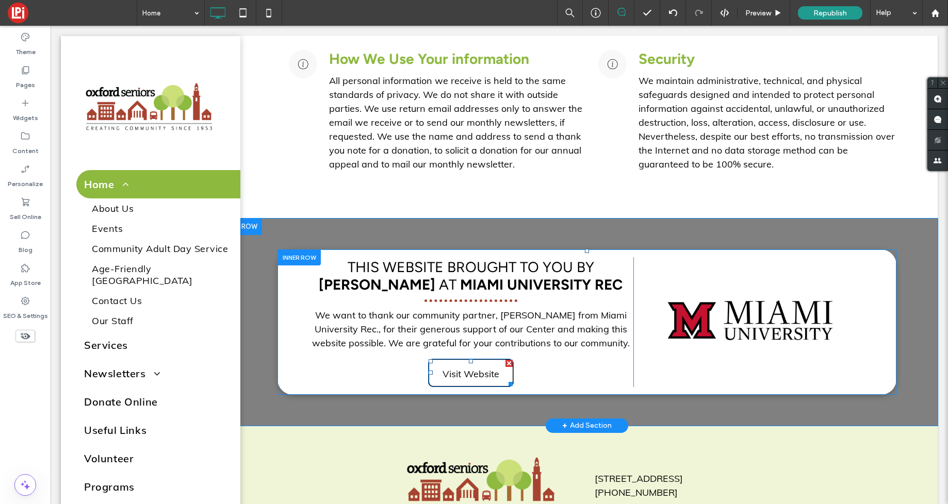
click at [443, 376] on span "Visit Website" at bounding box center [470, 374] width 57 height 28
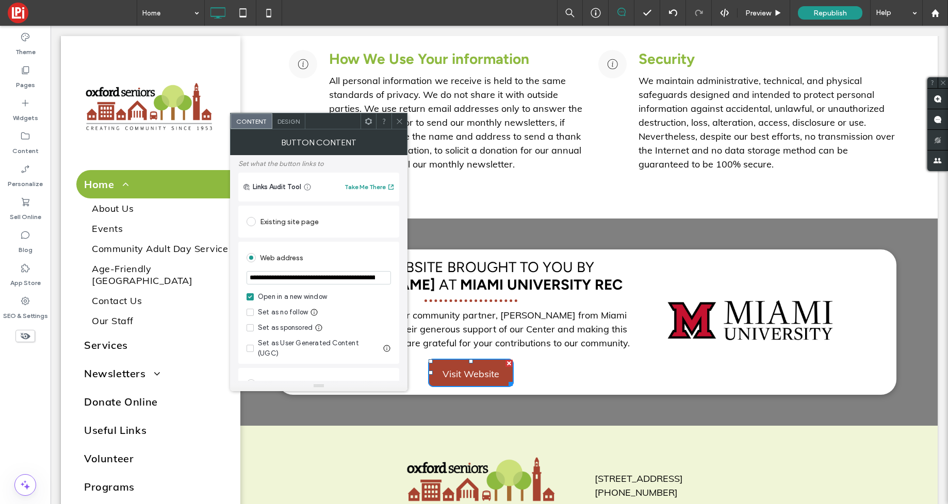
scroll to position [59, 0]
click at [249, 326] on icon at bounding box center [250, 326] width 4 height 3
click at [401, 121] on icon at bounding box center [400, 122] width 8 height 8
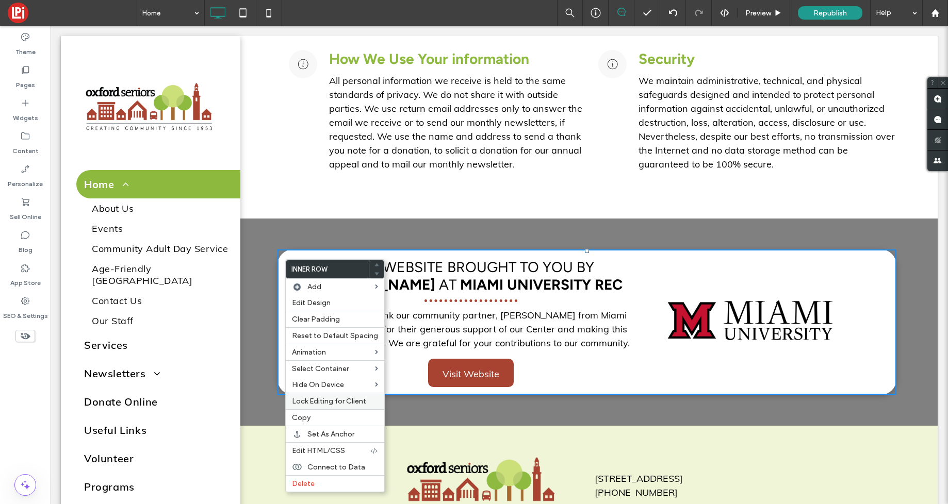
click at [334, 403] on span "Lock Editing for Client" at bounding box center [329, 401] width 74 height 9
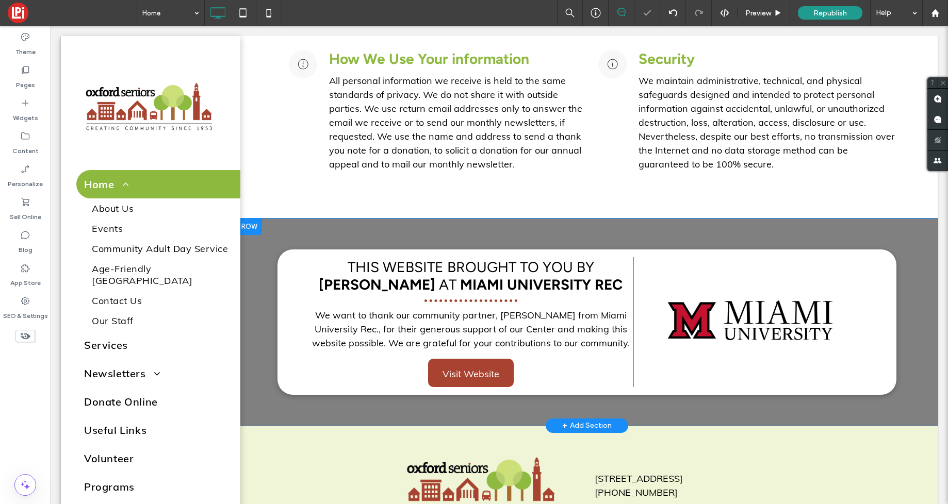
click at [253, 227] on div at bounding box center [249, 227] width 26 height 17
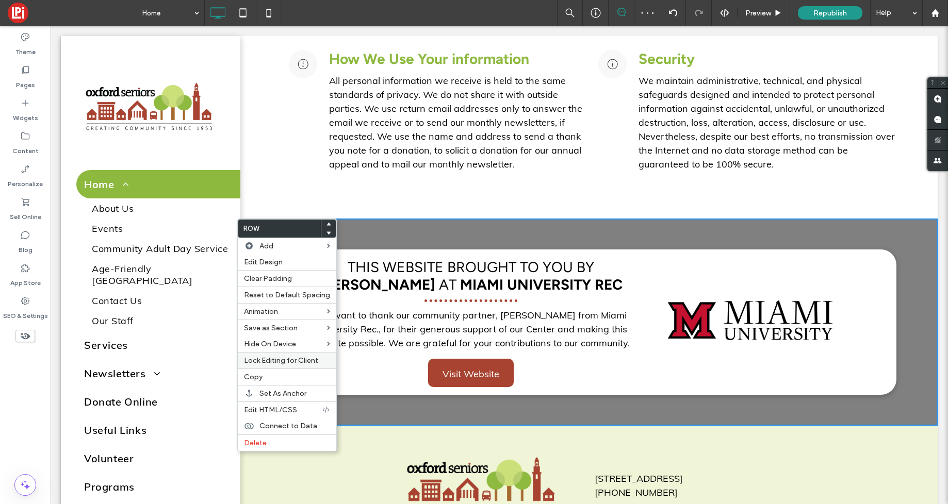
click at [285, 364] on span "Lock Editing for Client" at bounding box center [281, 360] width 74 height 9
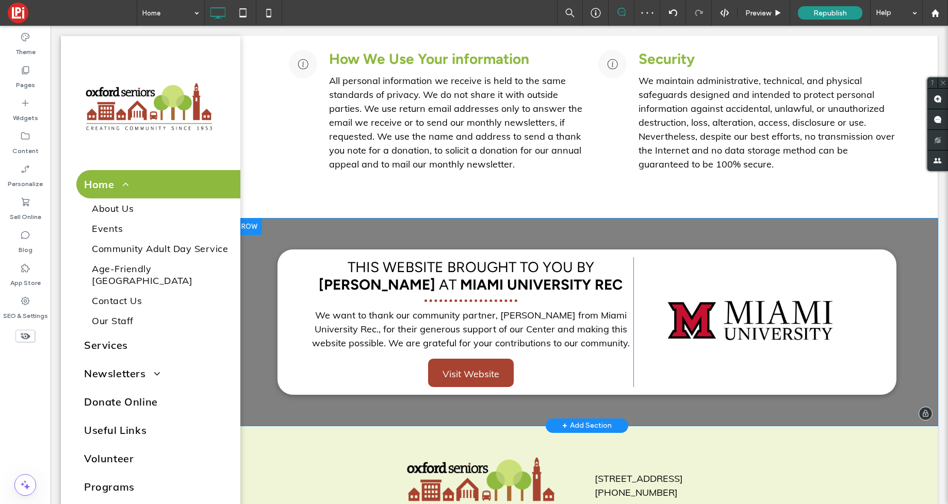
click at [438, 229] on div "This Website Brought to you by Mike AT Miami University Rec We want to thank ou…" at bounding box center [586, 322] width 701 height 207
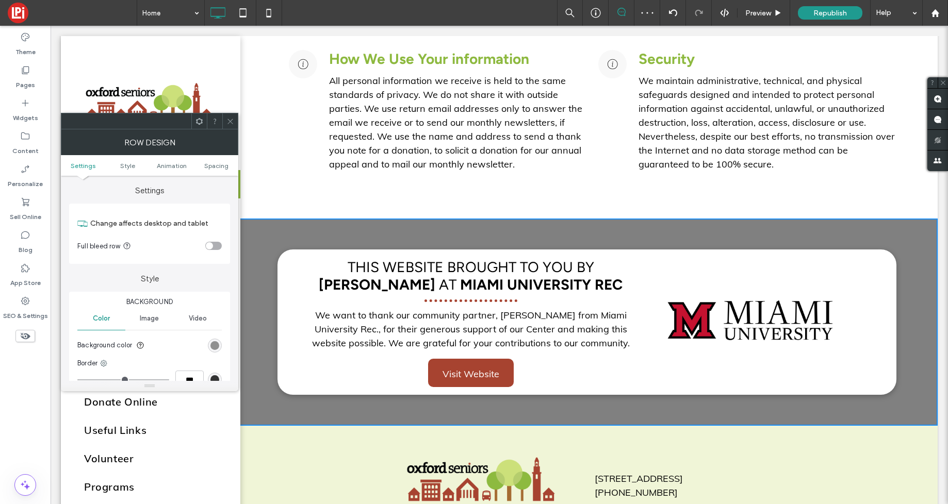
click at [217, 347] on div "rgb(128, 128, 128)" at bounding box center [214, 345] width 9 height 9
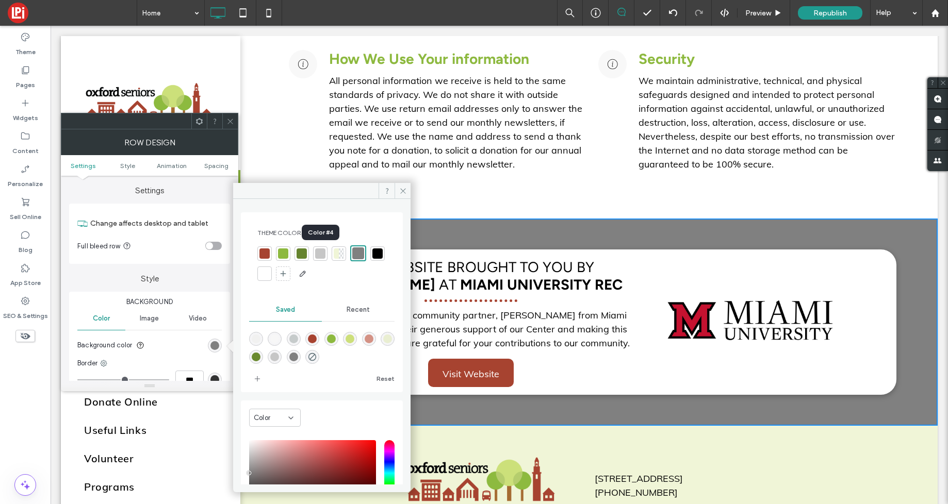
drag, startPoint x: 321, startPoint y: 252, endPoint x: 315, endPoint y: 254, distance: 5.9
click at [322, 252] on div at bounding box center [320, 254] width 10 height 10
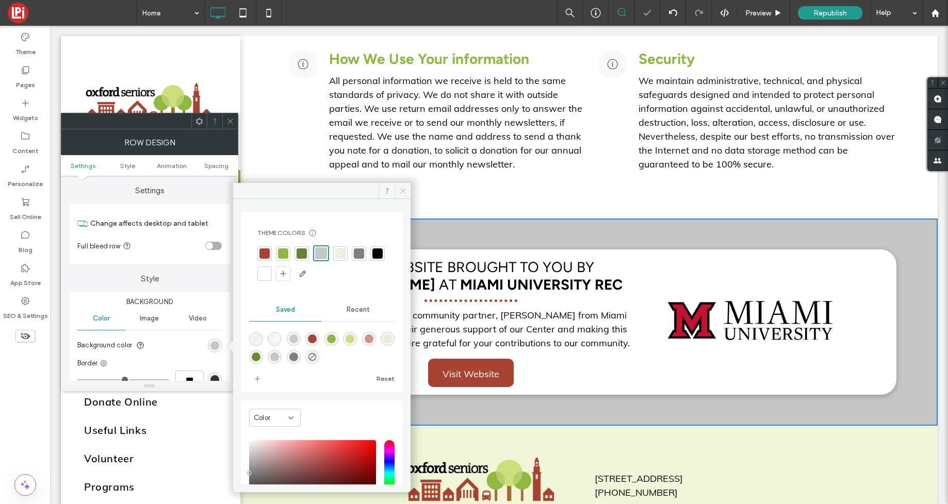
drag, startPoint x: 401, startPoint y: 191, endPoint x: 319, endPoint y: 166, distance: 86.3
click at [401, 191] on icon at bounding box center [403, 191] width 8 height 8
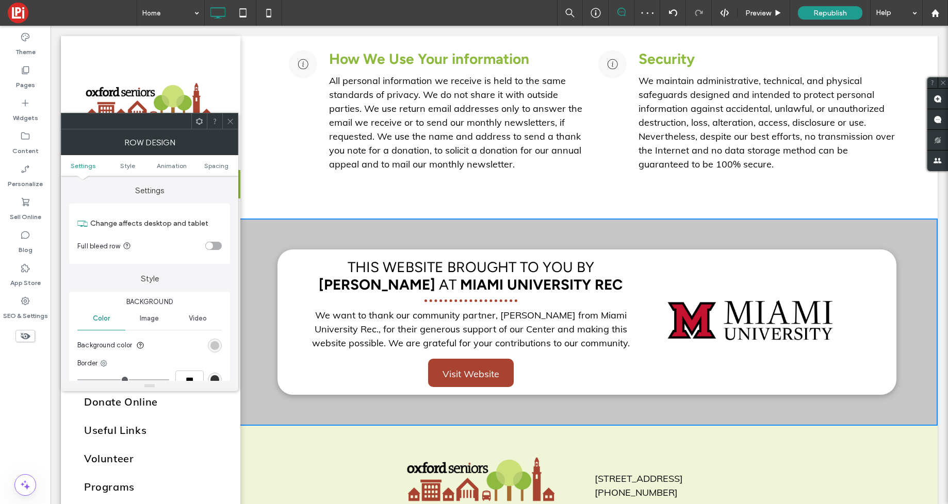
click at [231, 117] on span at bounding box center [230, 120] width 8 height 15
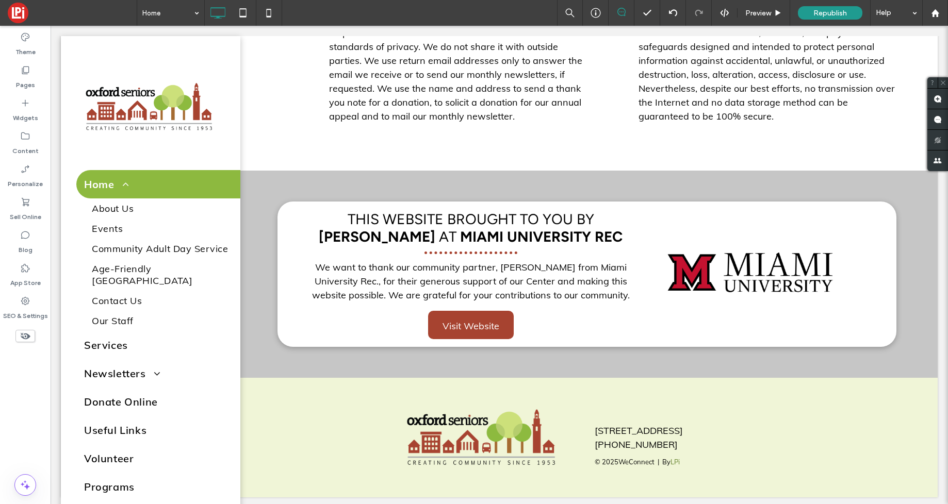
scroll to position [2017, 0]
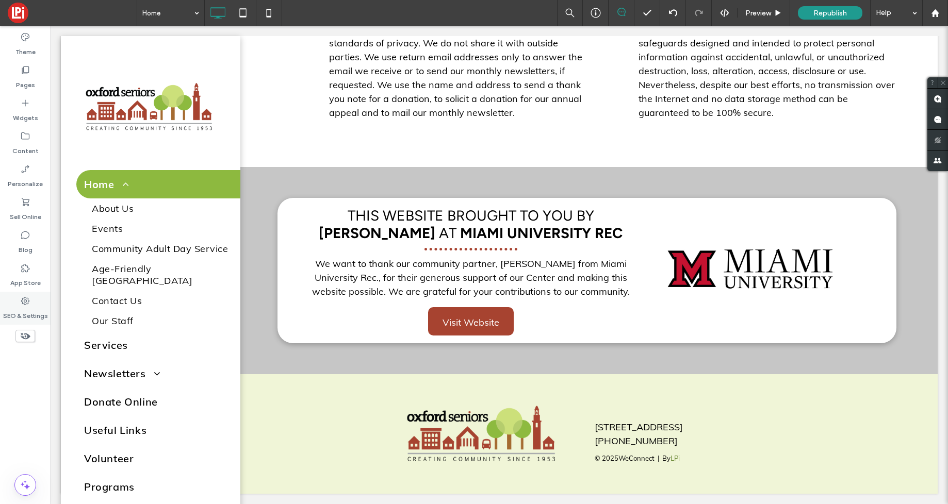
click at [33, 310] on label "SEO & Settings" at bounding box center [25, 313] width 45 height 14
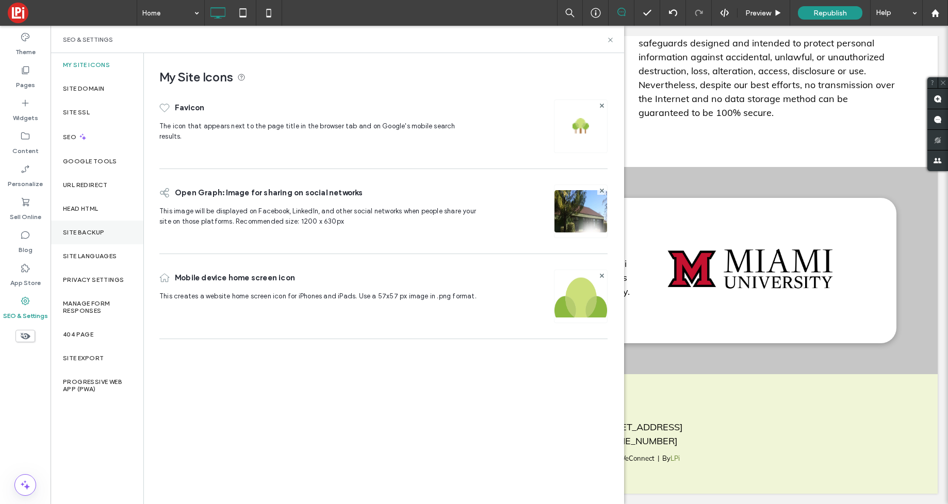
click at [79, 229] on label "Site Backup" at bounding box center [83, 232] width 41 height 7
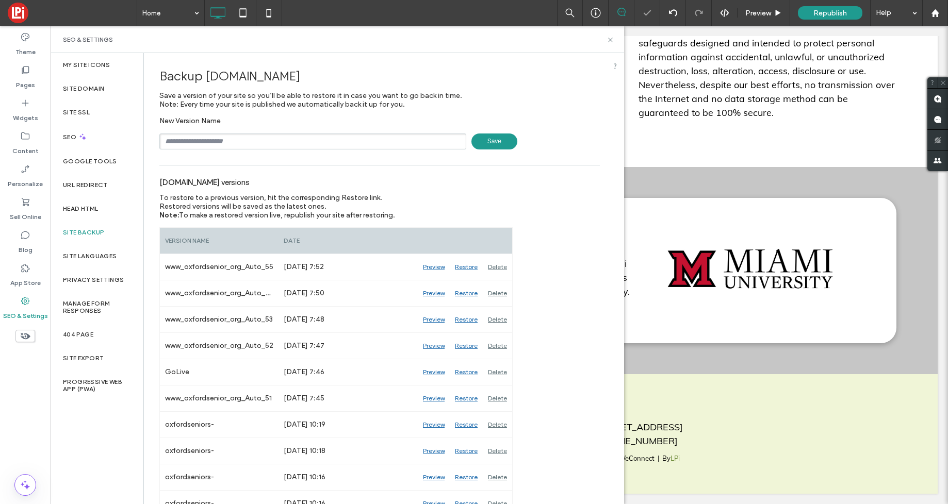
click at [214, 143] on input "text" at bounding box center [312, 142] width 307 height 16
type input "**********"
click at [495, 142] on span "Save" at bounding box center [494, 142] width 46 height 16
click at [611, 41] on icon at bounding box center [610, 40] width 8 height 8
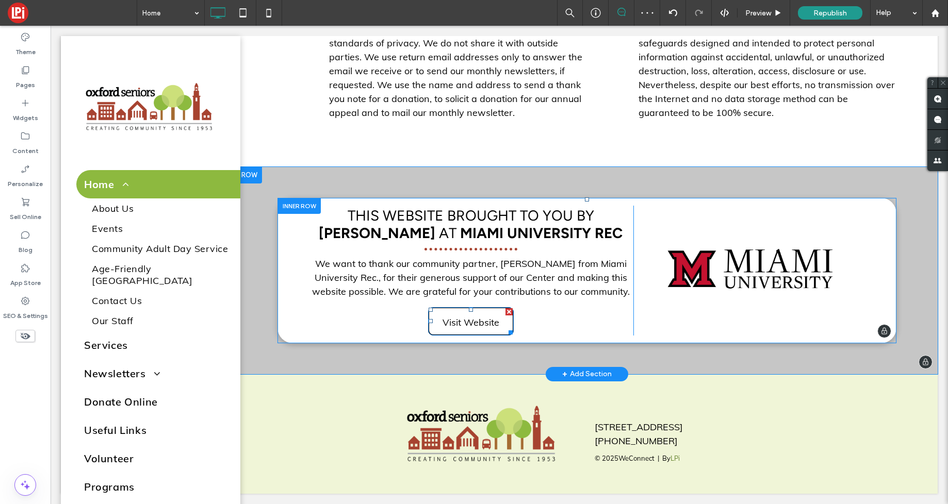
click at [474, 320] on span "Visit Website" at bounding box center [470, 322] width 57 height 28
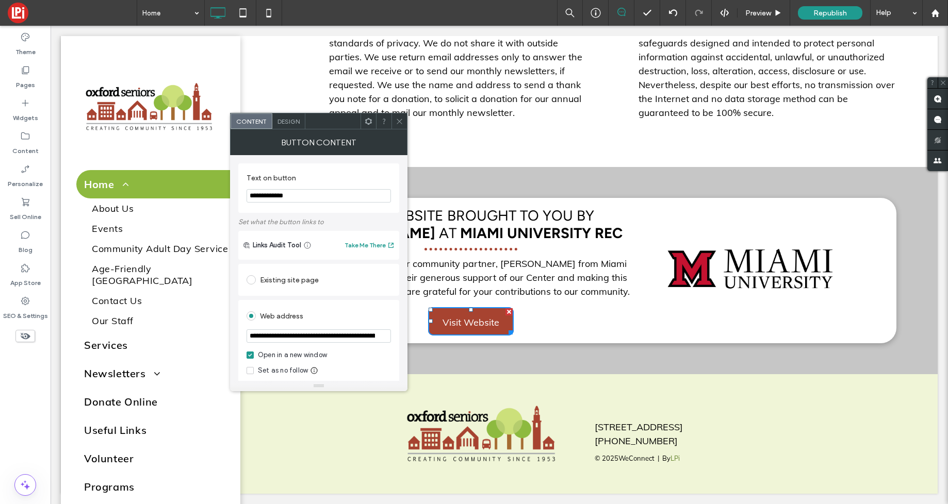
click at [282, 122] on span "Design" at bounding box center [288, 122] width 22 height 8
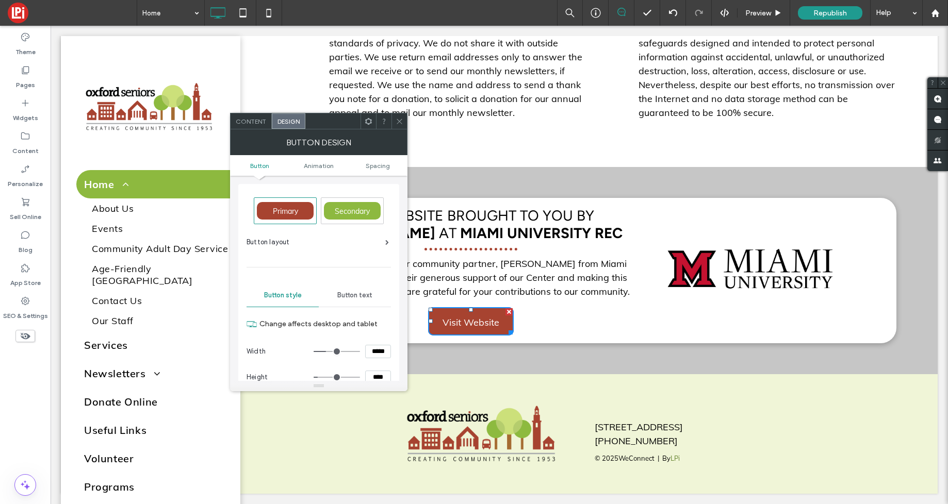
click at [397, 120] on icon at bounding box center [400, 122] width 8 height 8
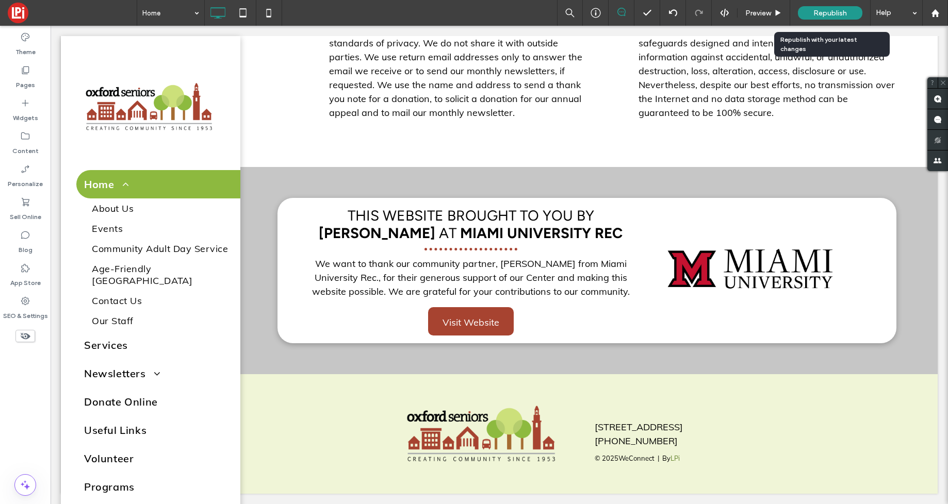
drag, startPoint x: 840, startPoint y: 11, endPoint x: 838, endPoint y: 23, distance: 11.5
click at [840, 11] on span "Republish" at bounding box center [830, 13] width 34 height 9
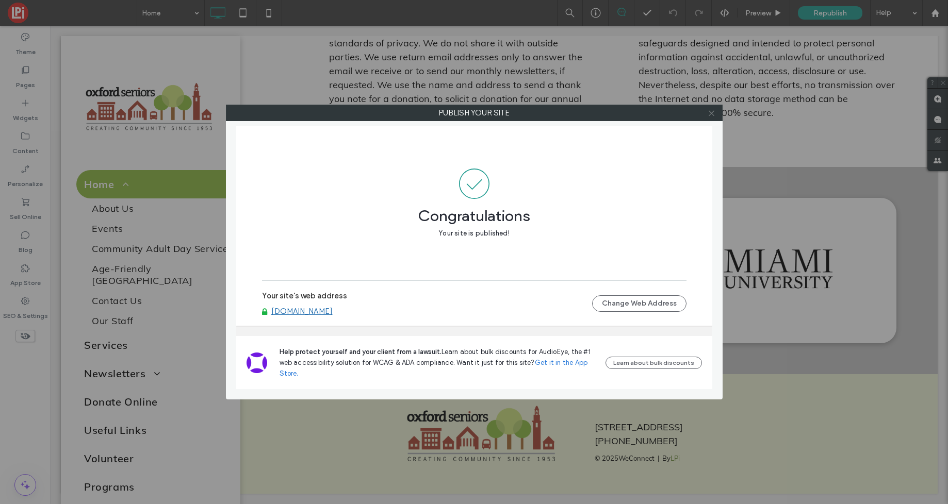
click at [708, 114] on icon at bounding box center [711, 113] width 8 height 8
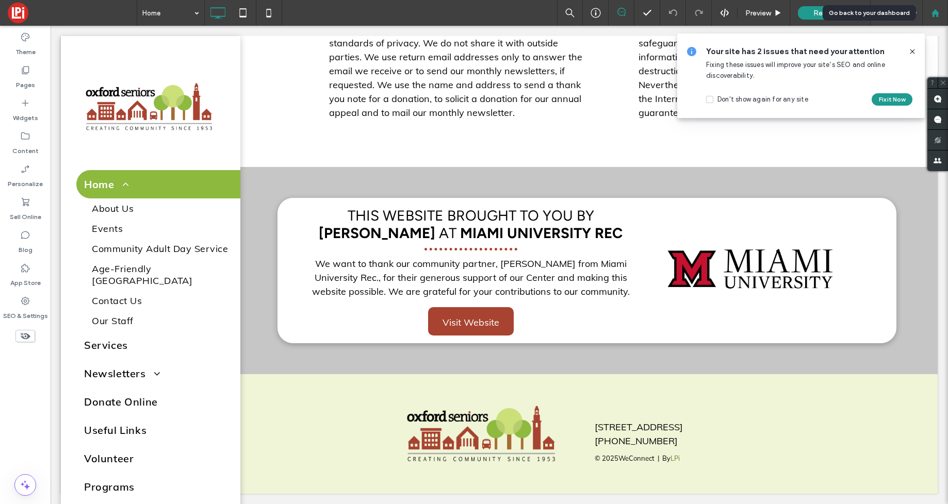
click at [934, 15] on icon at bounding box center [935, 13] width 9 height 9
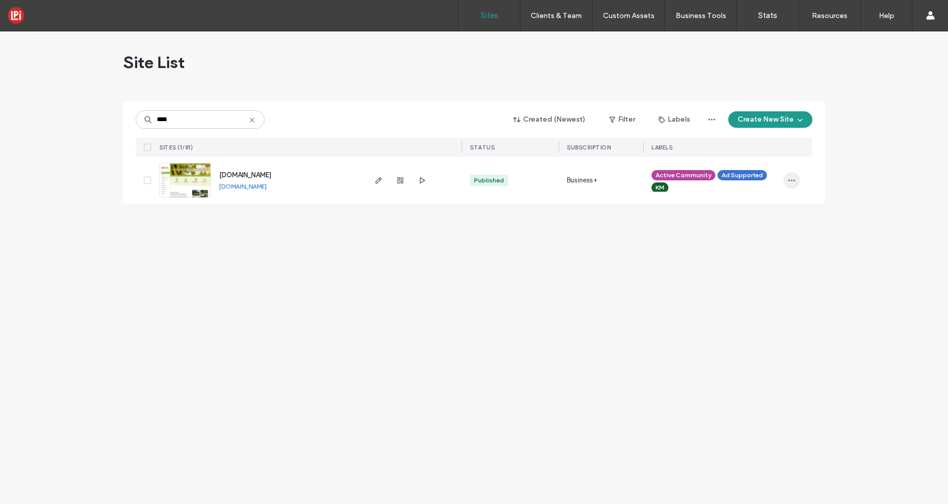
type input "****"
click at [788, 180] on use "button" at bounding box center [791, 181] width 7 height 2
click at [749, 252] on div "Assign Label" at bounding box center [753, 247] width 92 height 20
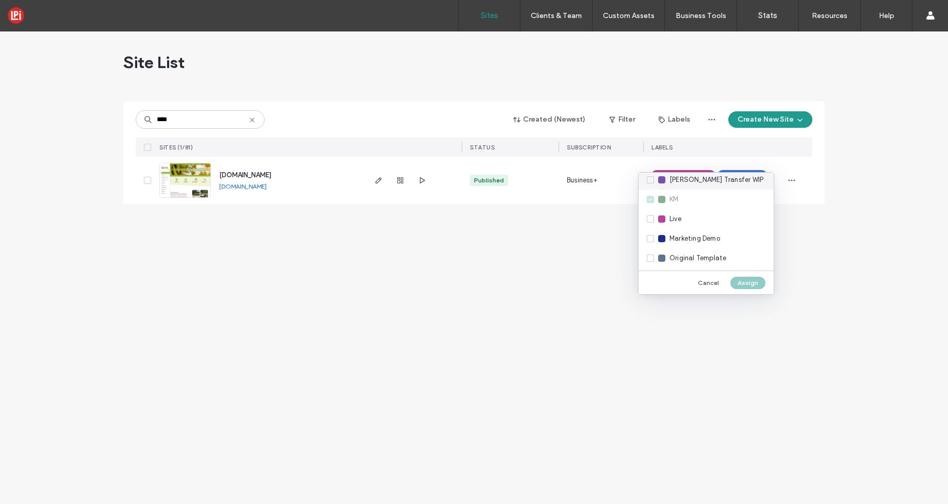
scroll to position [155, 0]
click at [650, 207] on div "Live" at bounding box center [705, 209] width 135 height 20
click at [744, 282] on button "Assign" at bounding box center [747, 283] width 35 height 12
